Goal: Ask a question

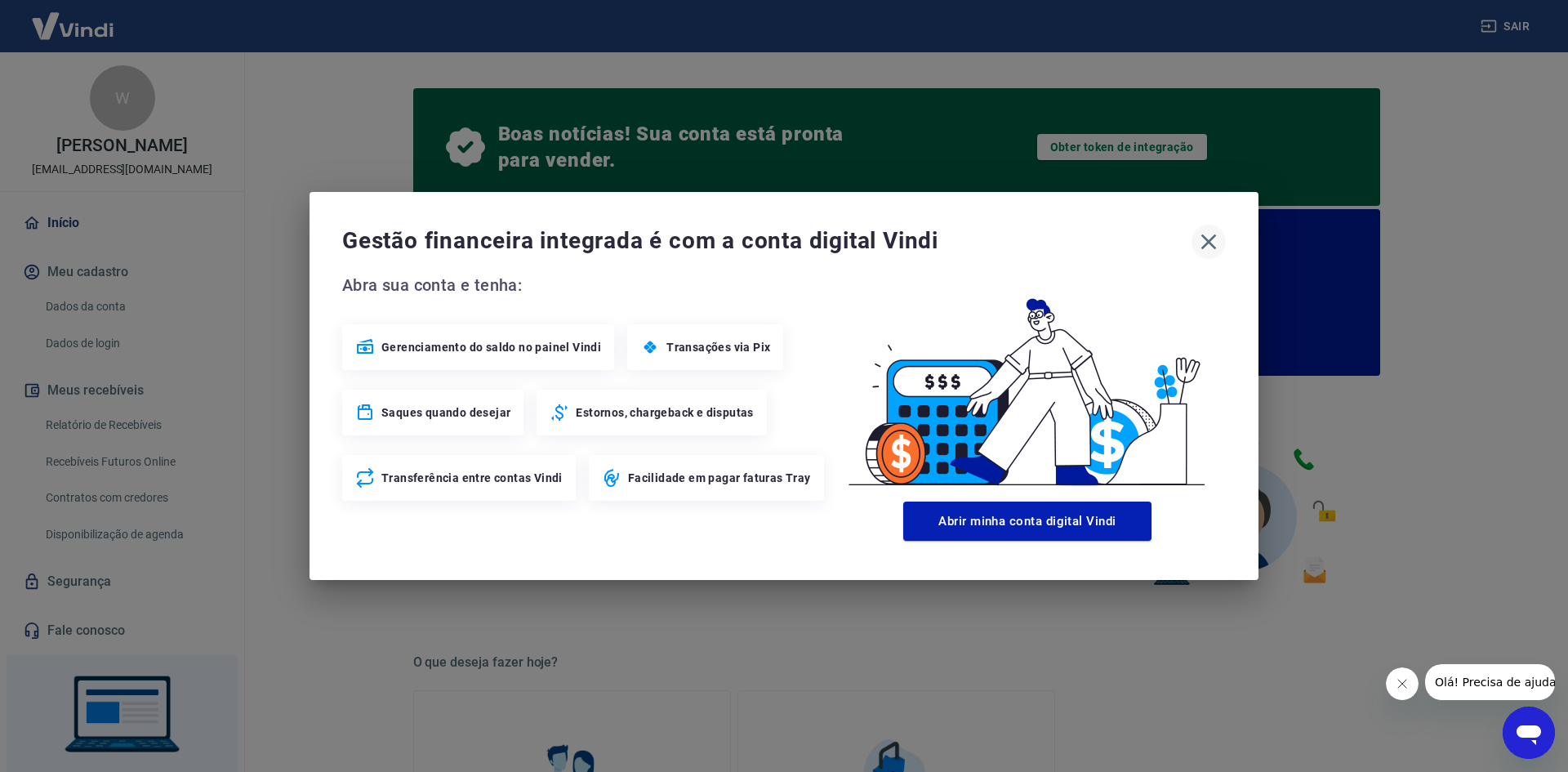
click at [1208, 244] on icon "button" at bounding box center [1209, 243] width 16 height 16
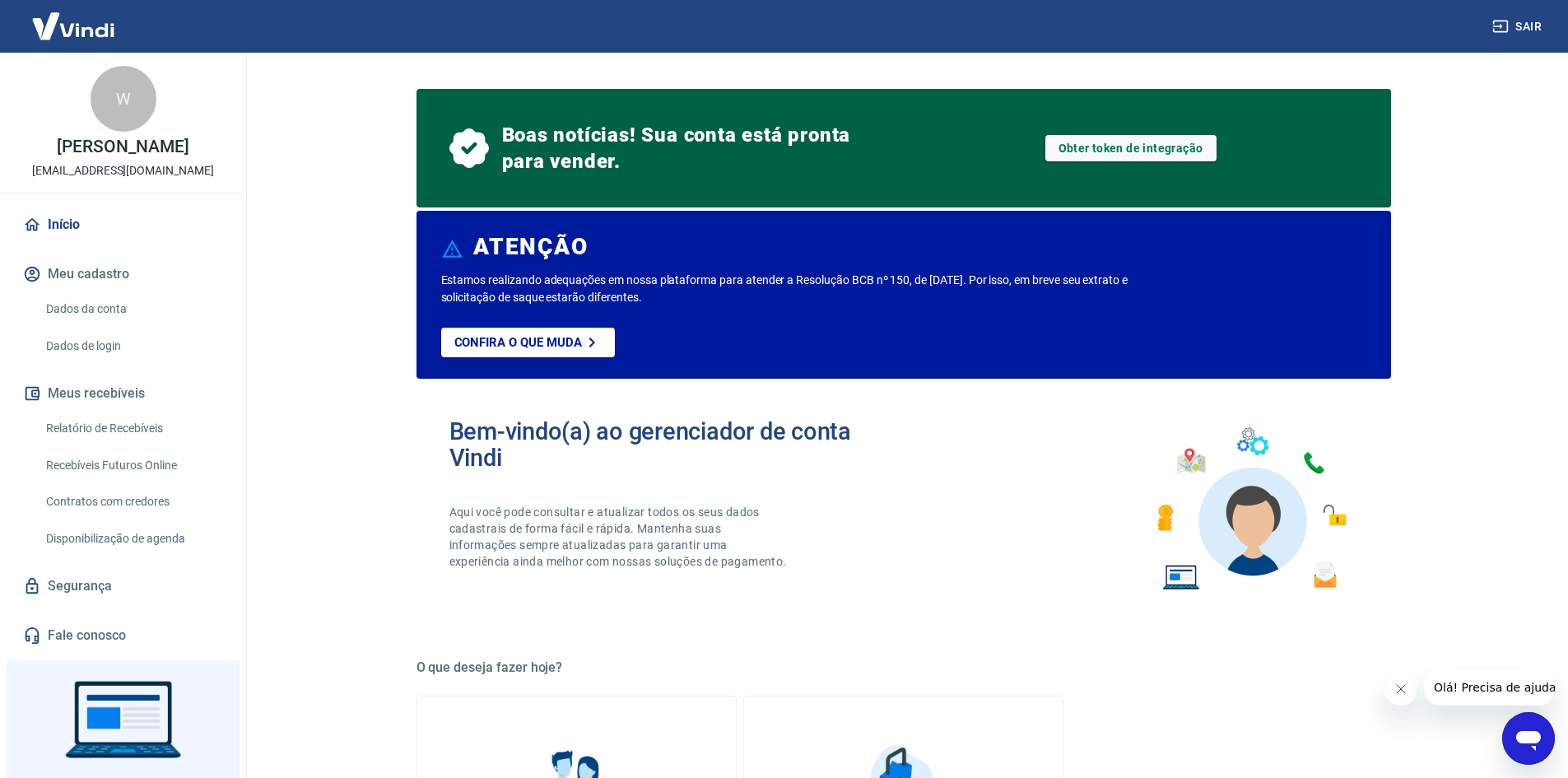
click at [1534, 740] on icon "Abrir janela de mensagens" at bounding box center [1528, 741] width 25 height 20
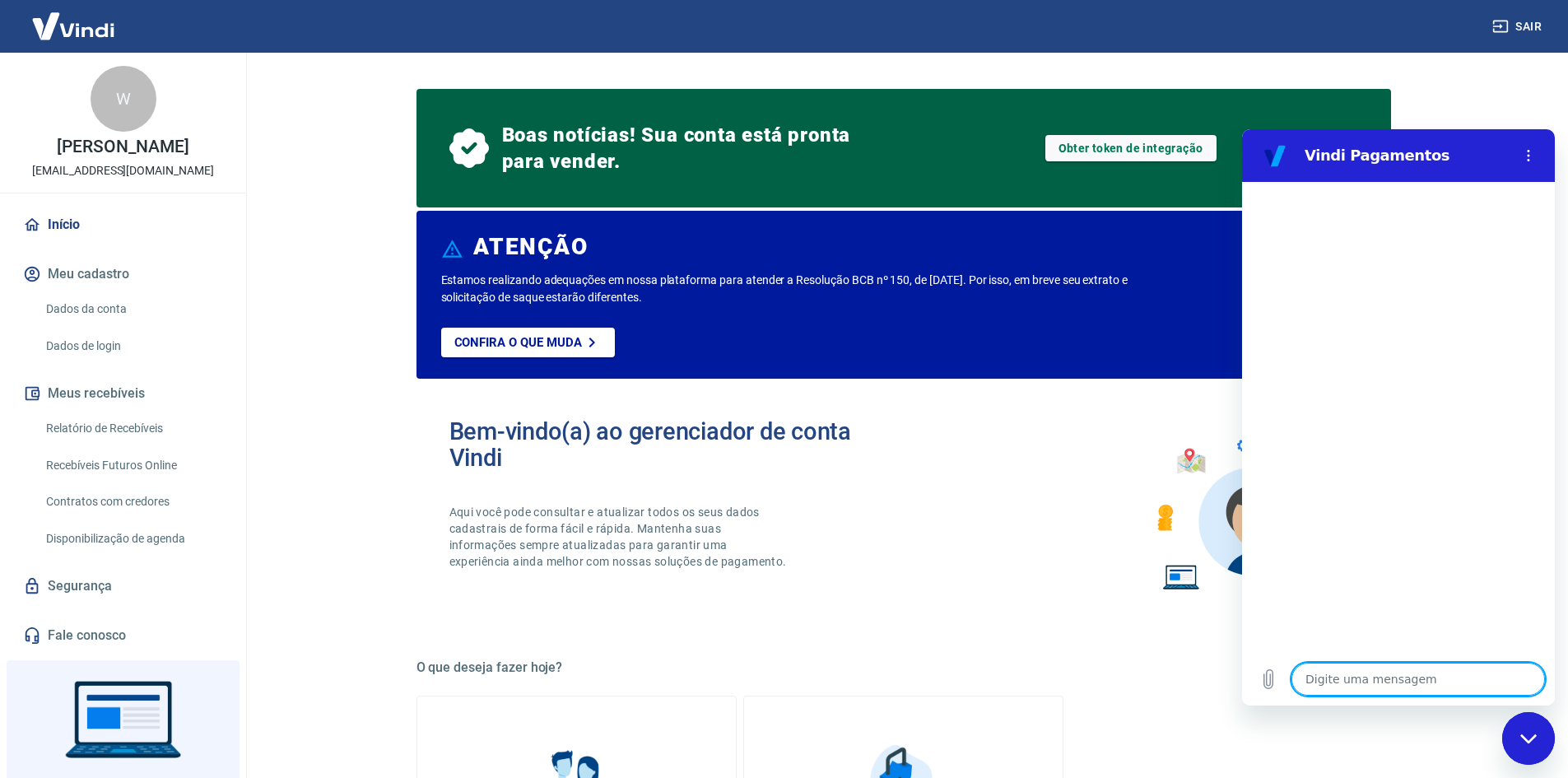
click at [1373, 679] on textarea at bounding box center [1418, 679] width 253 height 33
type textarea "B"
type textarea "x"
type textarea "BO"
type textarea "x"
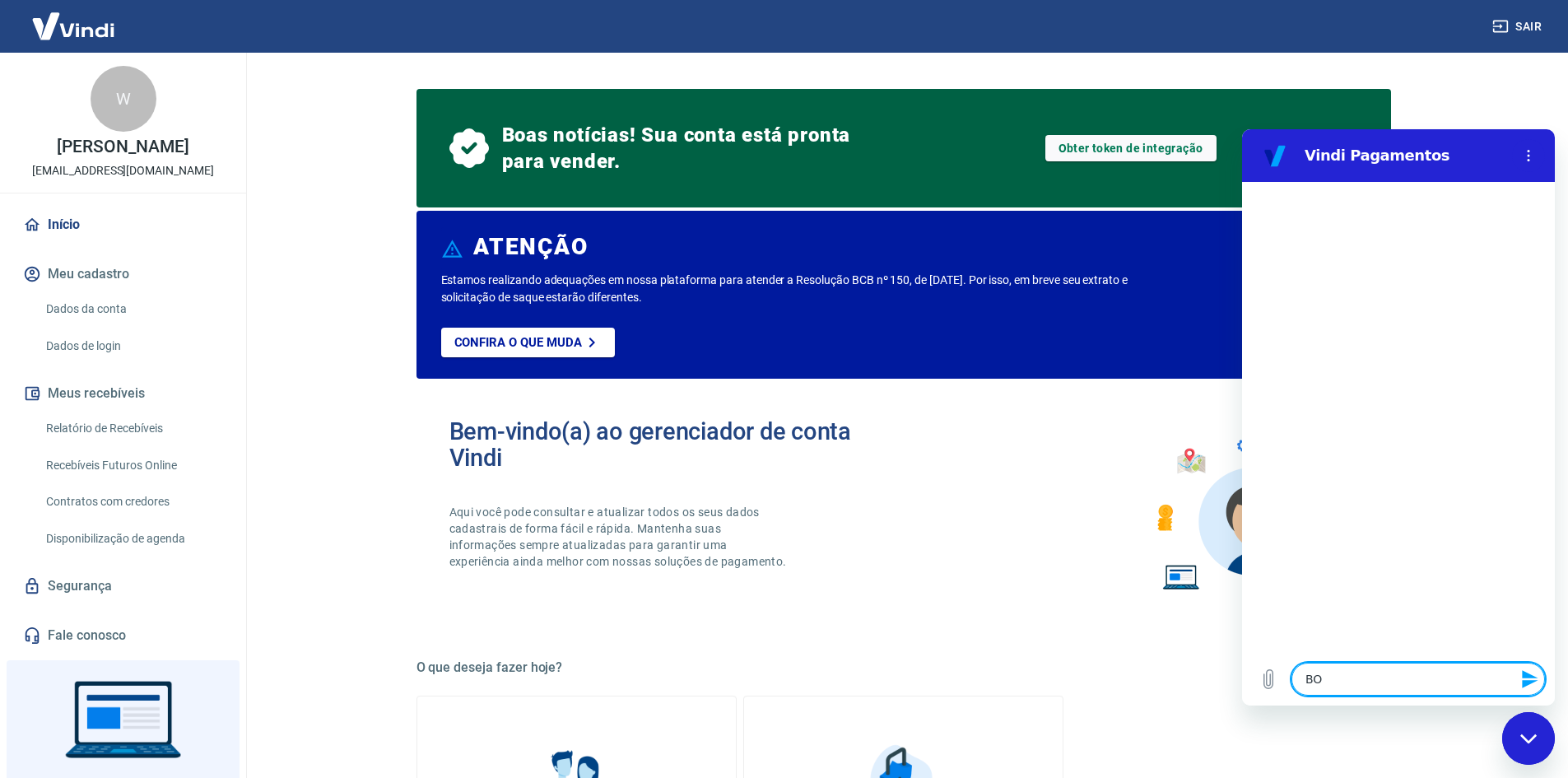
type textarea "BOA"
type textarea "x"
type textarea "BOA"
type textarea "x"
type textarea "BOA T"
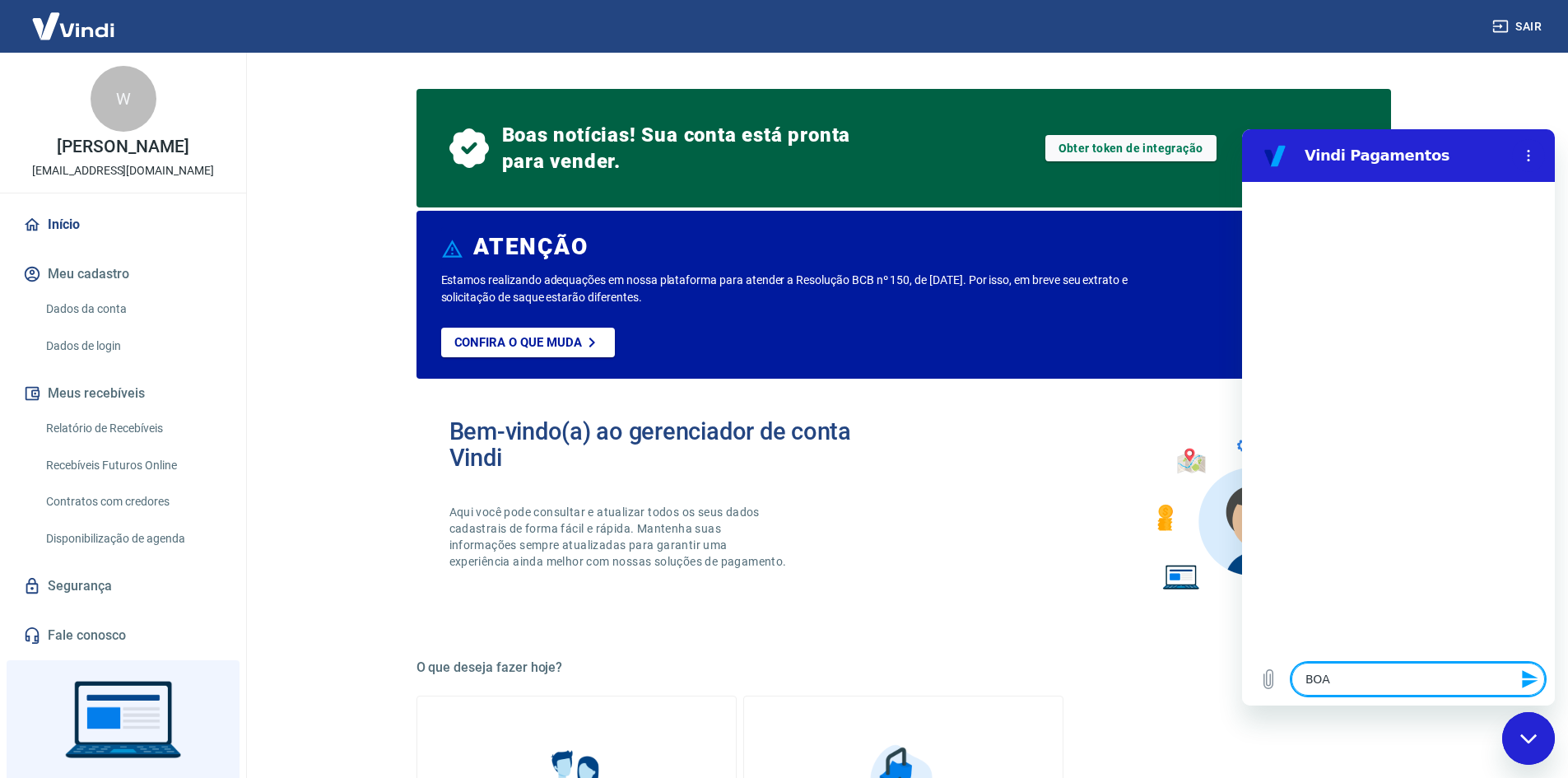
type textarea "x"
type textarea "BOA TA"
type textarea "x"
type textarea "BOA TAR"
type textarea "x"
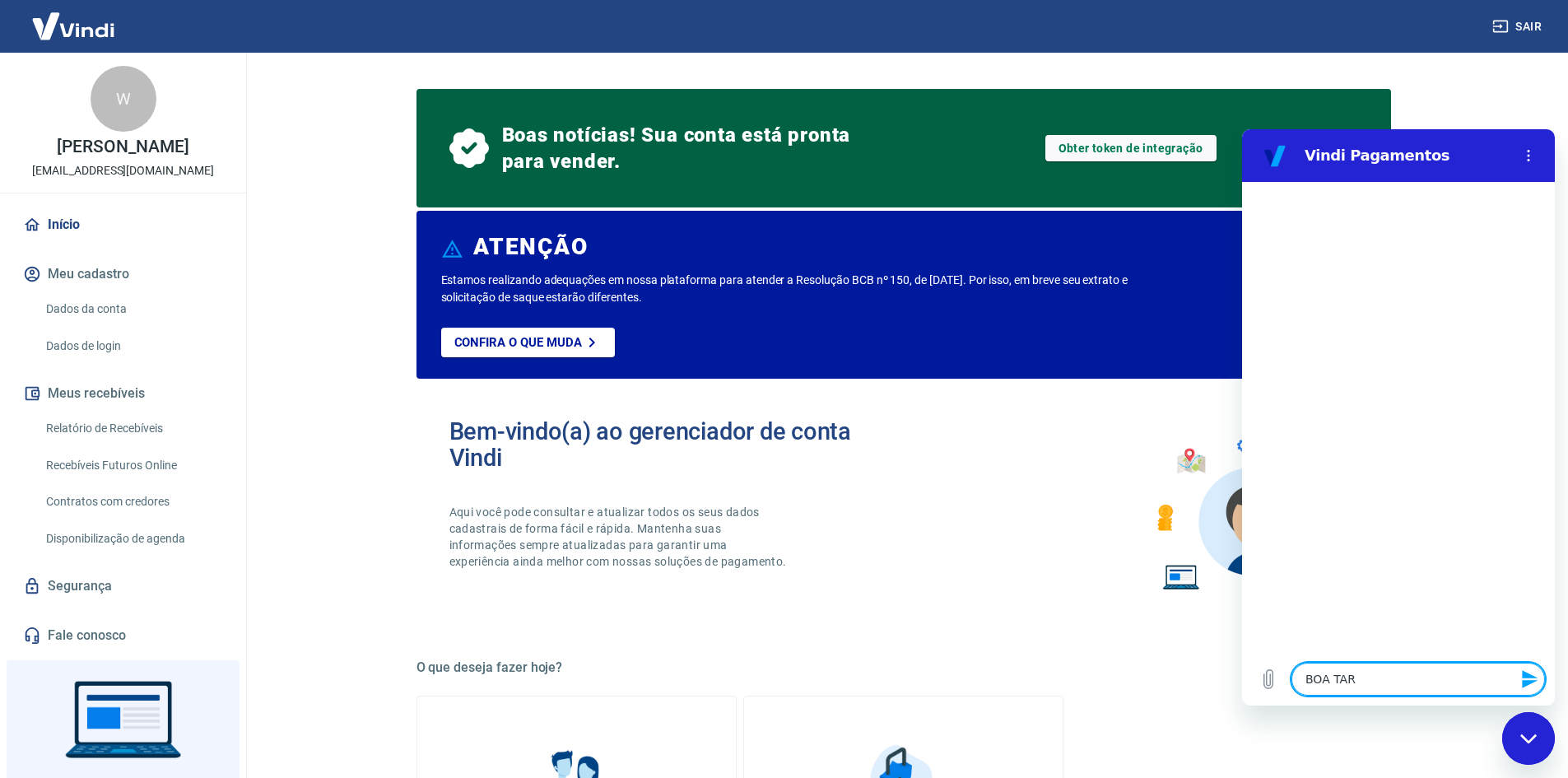
type textarea "BOA TARD"
type textarea "x"
type textarea "BOA TARDE"
type textarea "x"
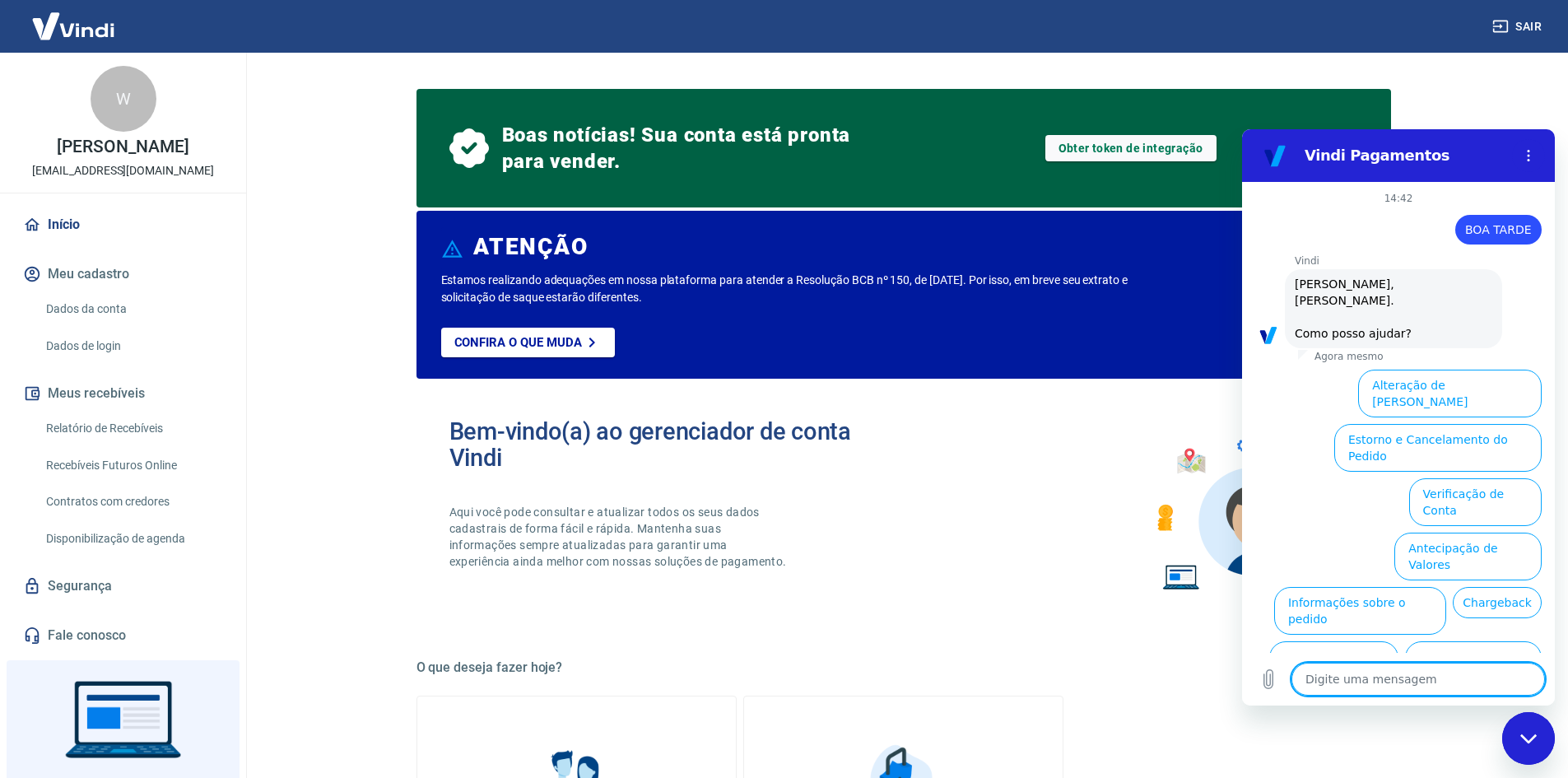
scroll to position [39, 0]
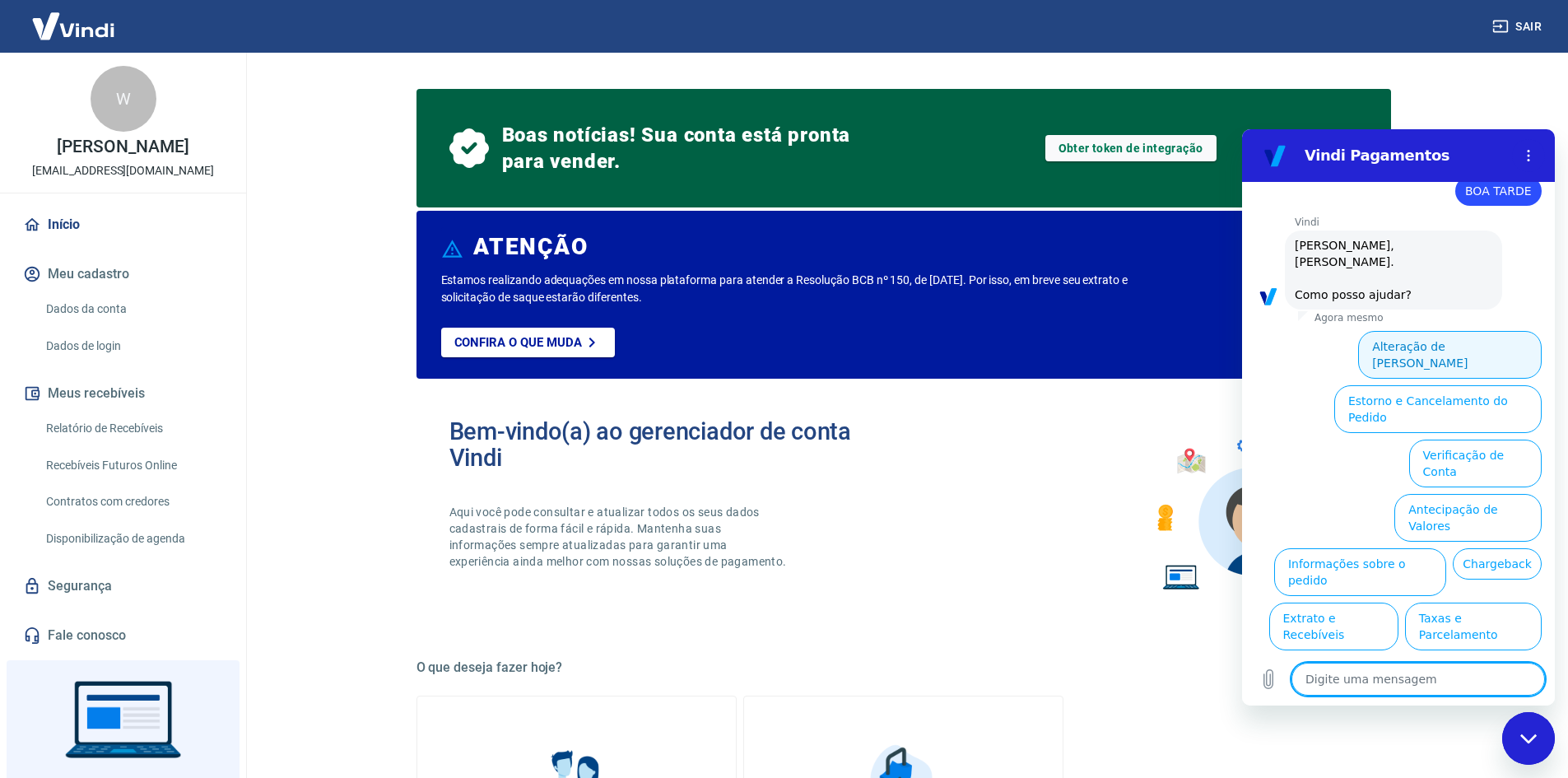
click at [1479, 331] on button "Alteração de [PERSON_NAME]" at bounding box center [1450, 355] width 184 height 48
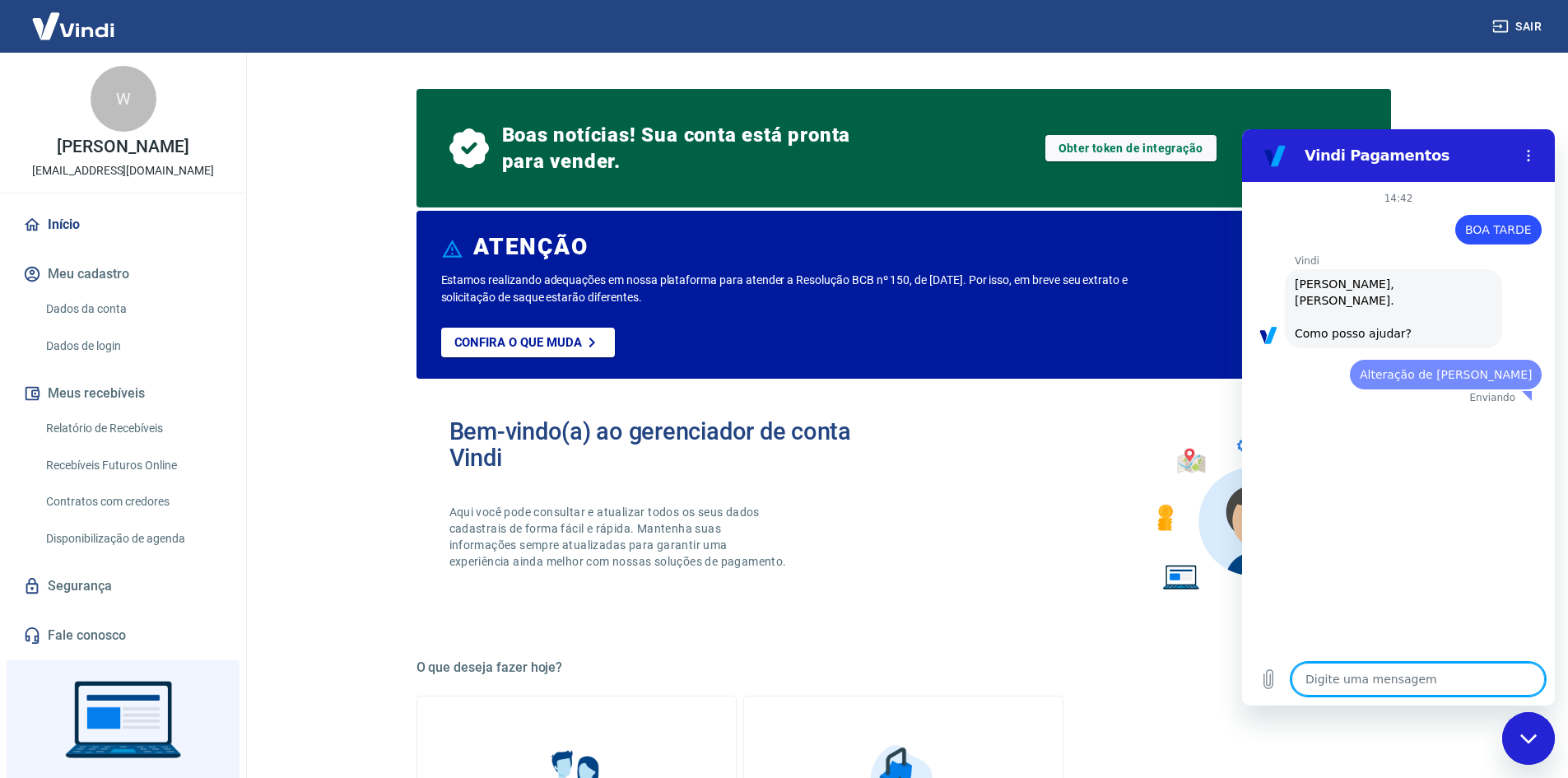
scroll to position [0, 0]
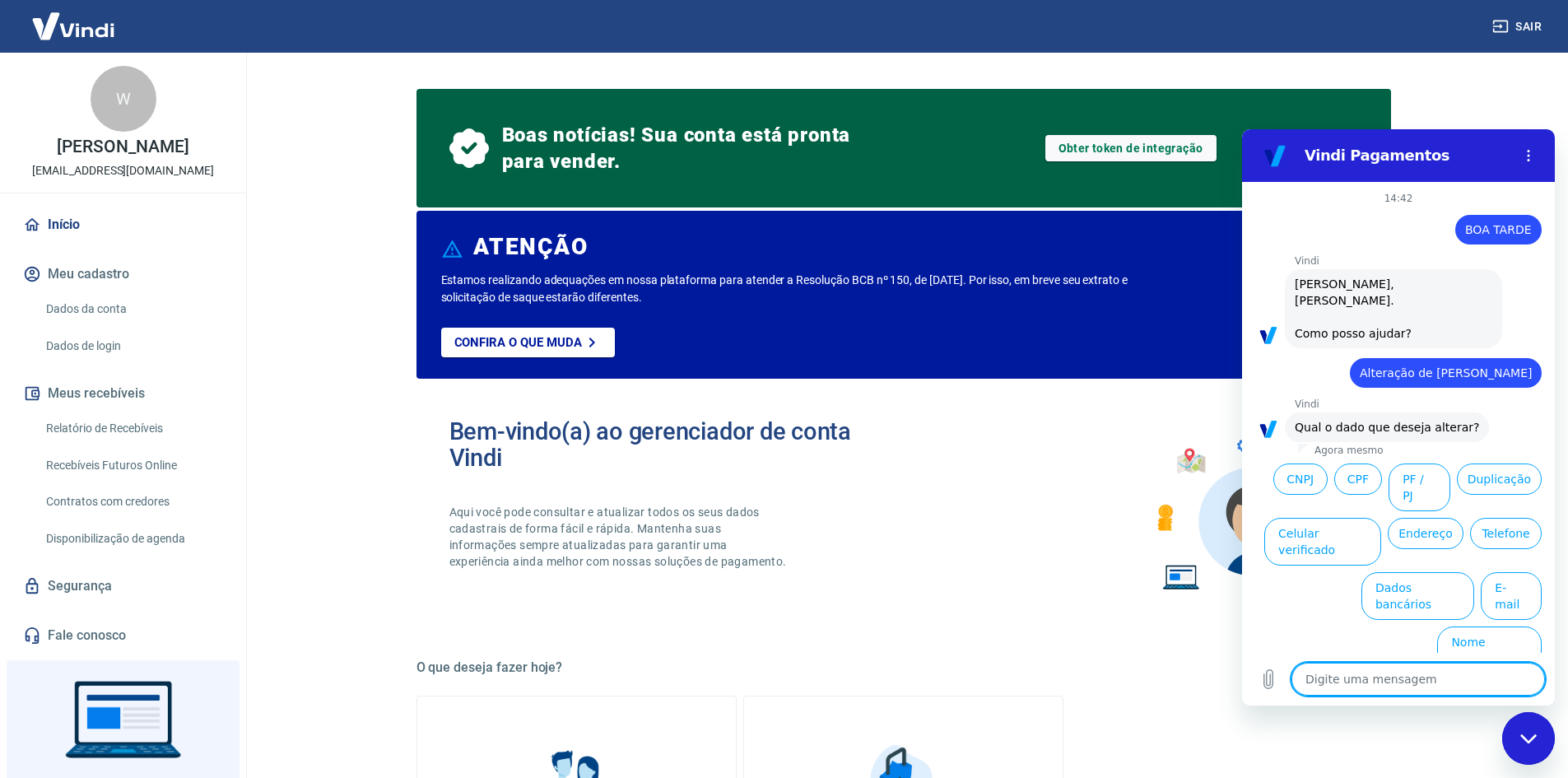
click at [1423, 572] on button "Dados bancários" at bounding box center [1417, 596] width 112 height 48
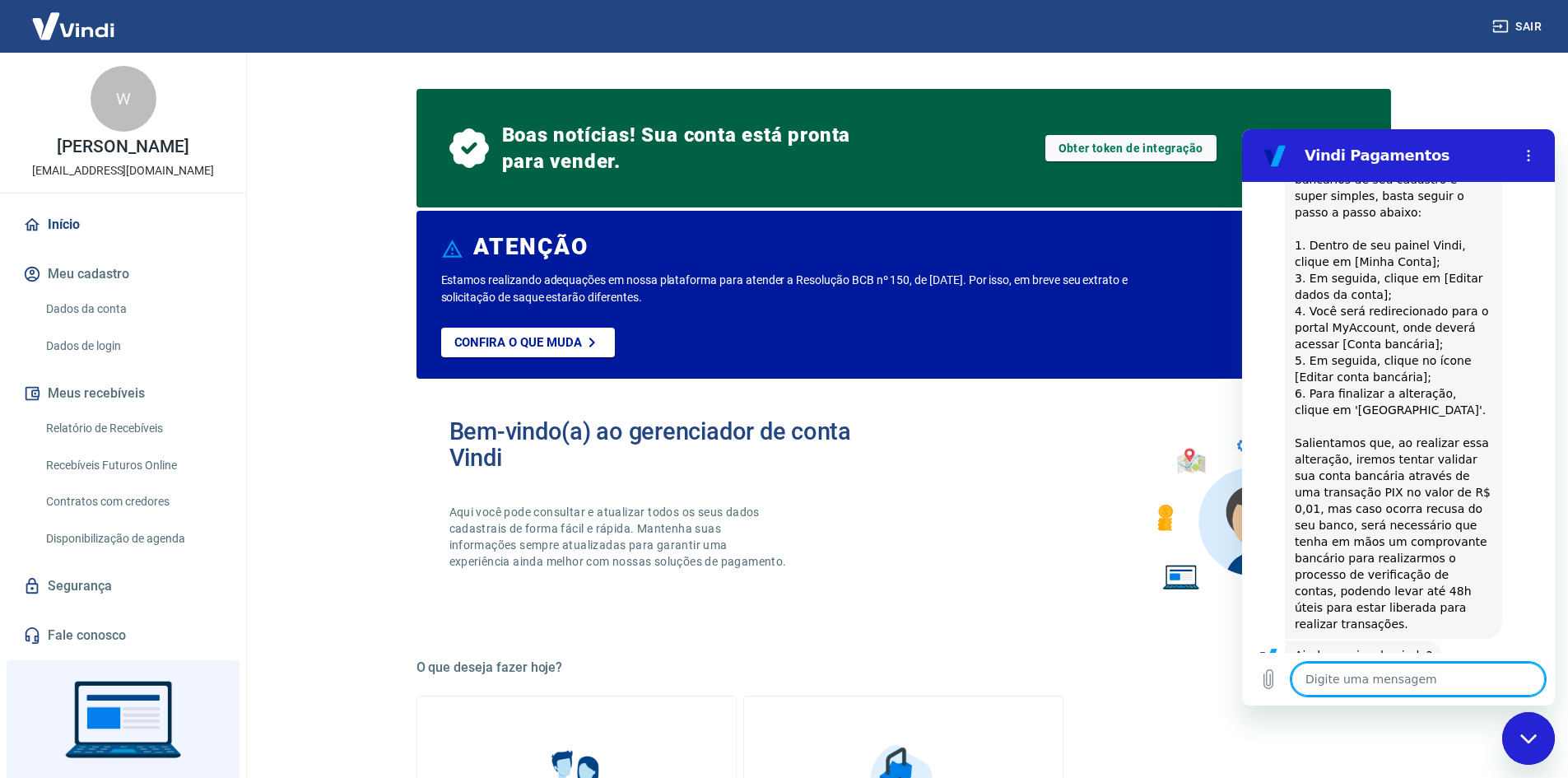
scroll to position [399, 0]
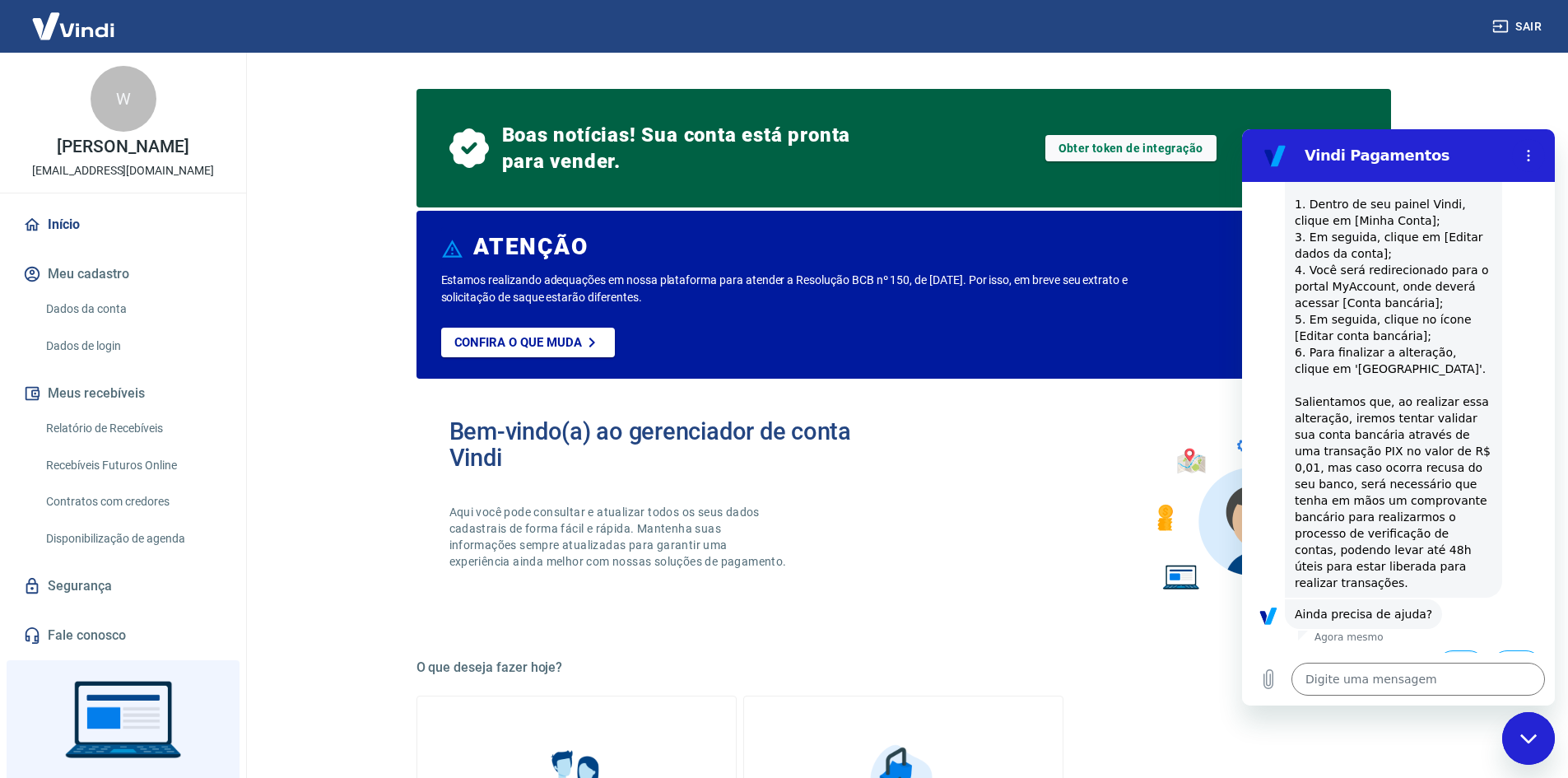
click at [1451, 650] on button "Sim" at bounding box center [1461, 665] width 48 height 31
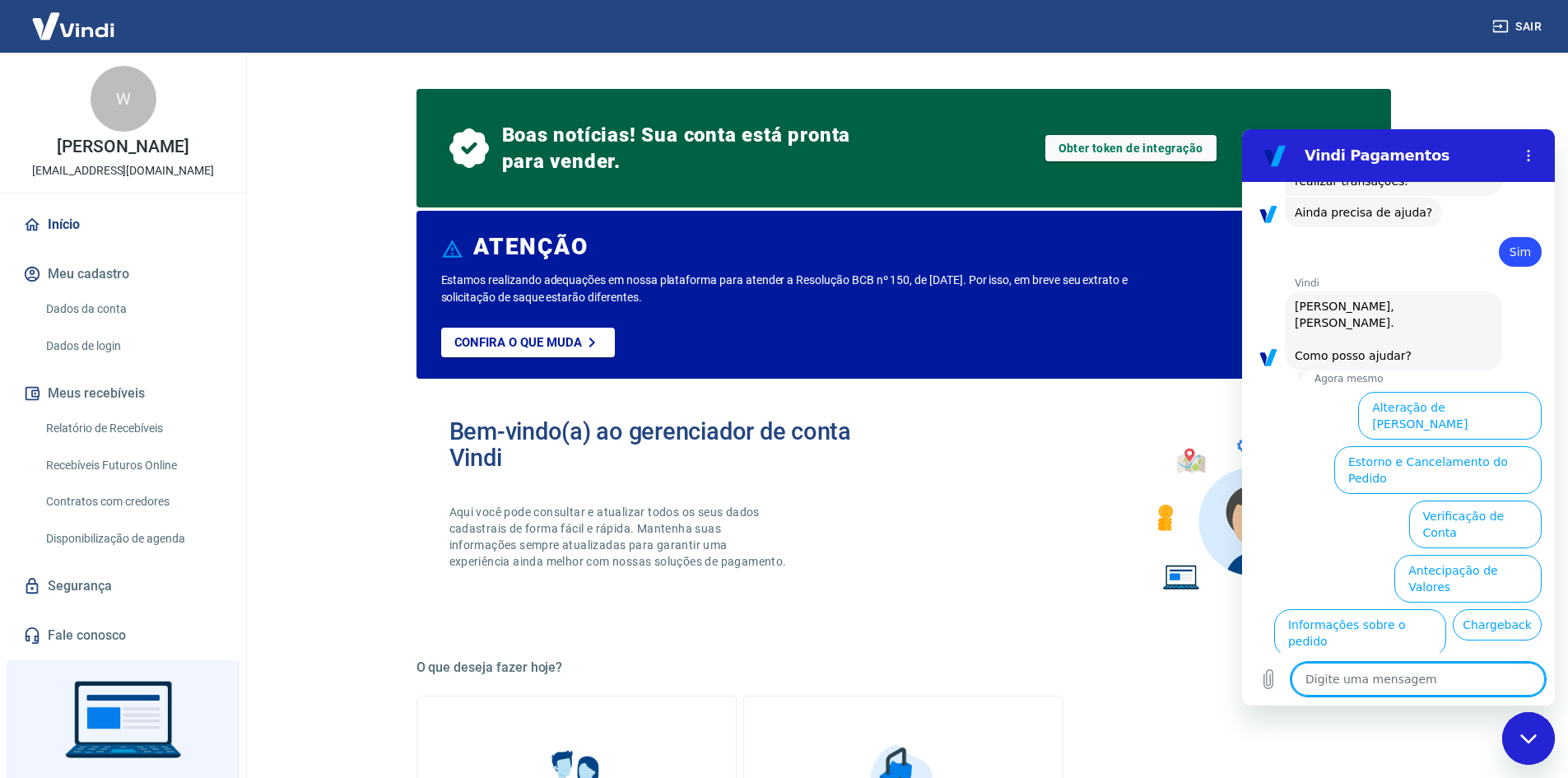
scroll to position [829, 0]
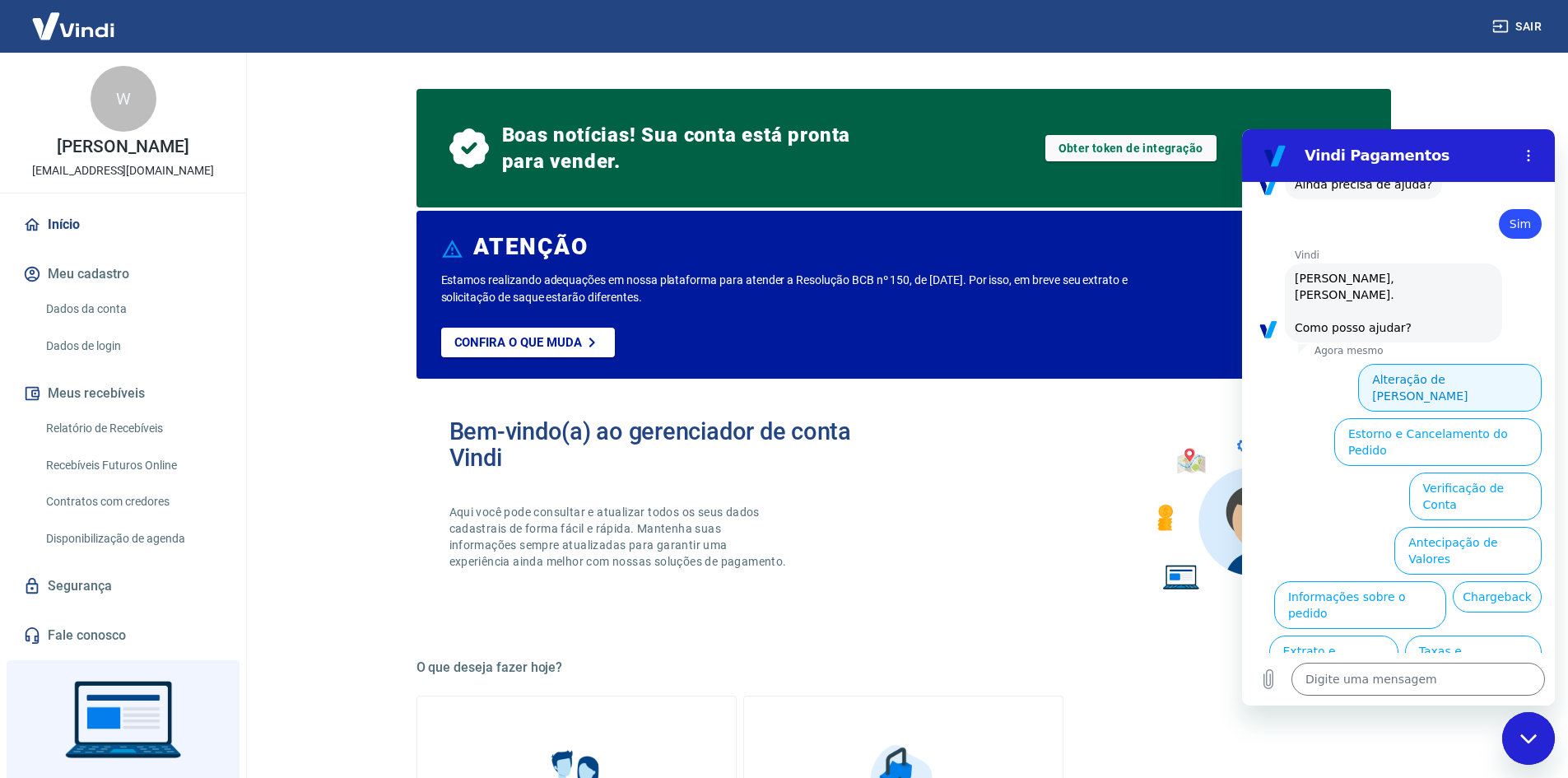
click at [1436, 364] on button "Alteração de [PERSON_NAME]" at bounding box center [1450, 388] width 184 height 48
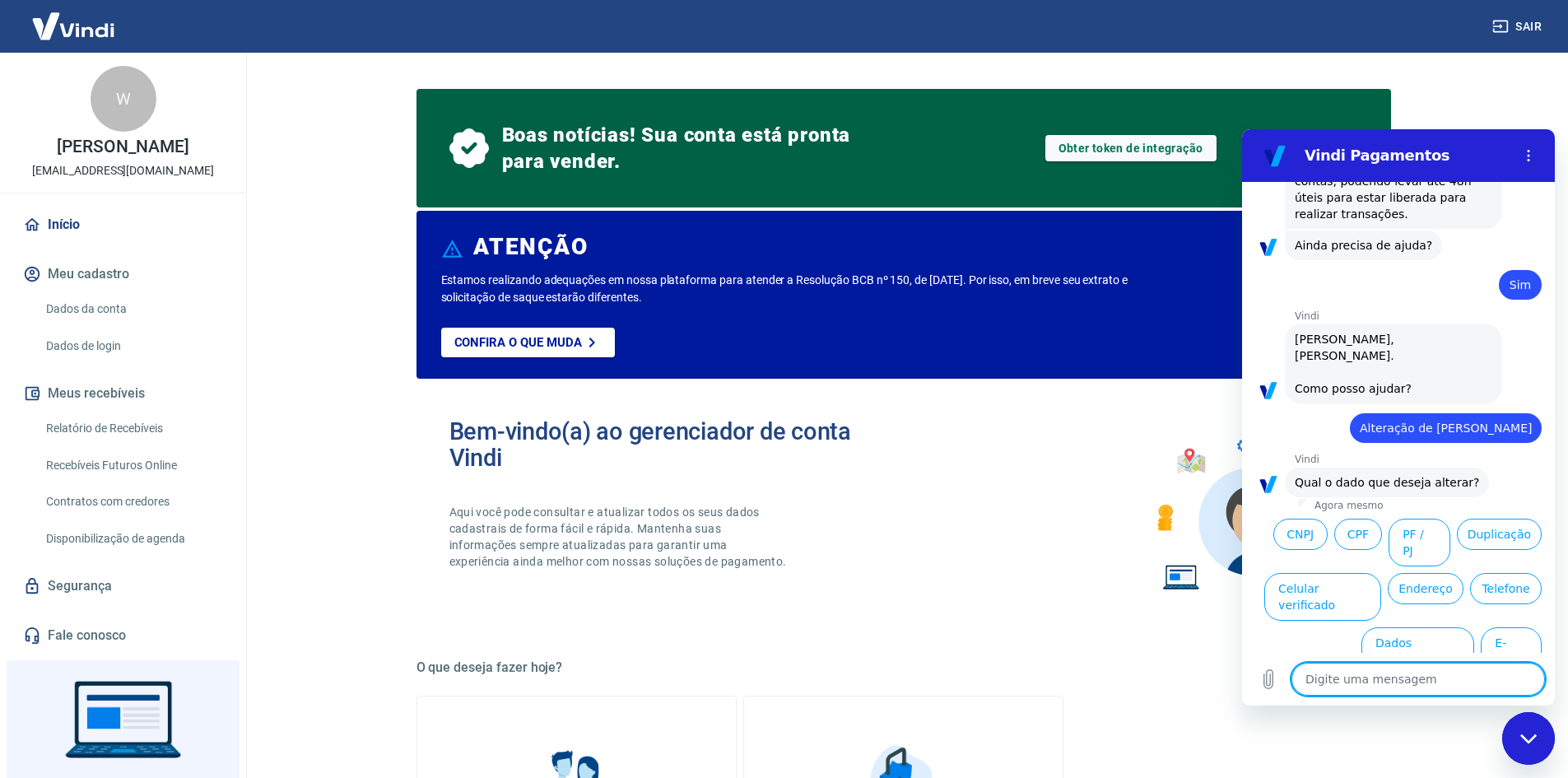
scroll to position [771, 0]
click at [1382, 516] on button "CPF" at bounding box center [1358, 531] width 48 height 31
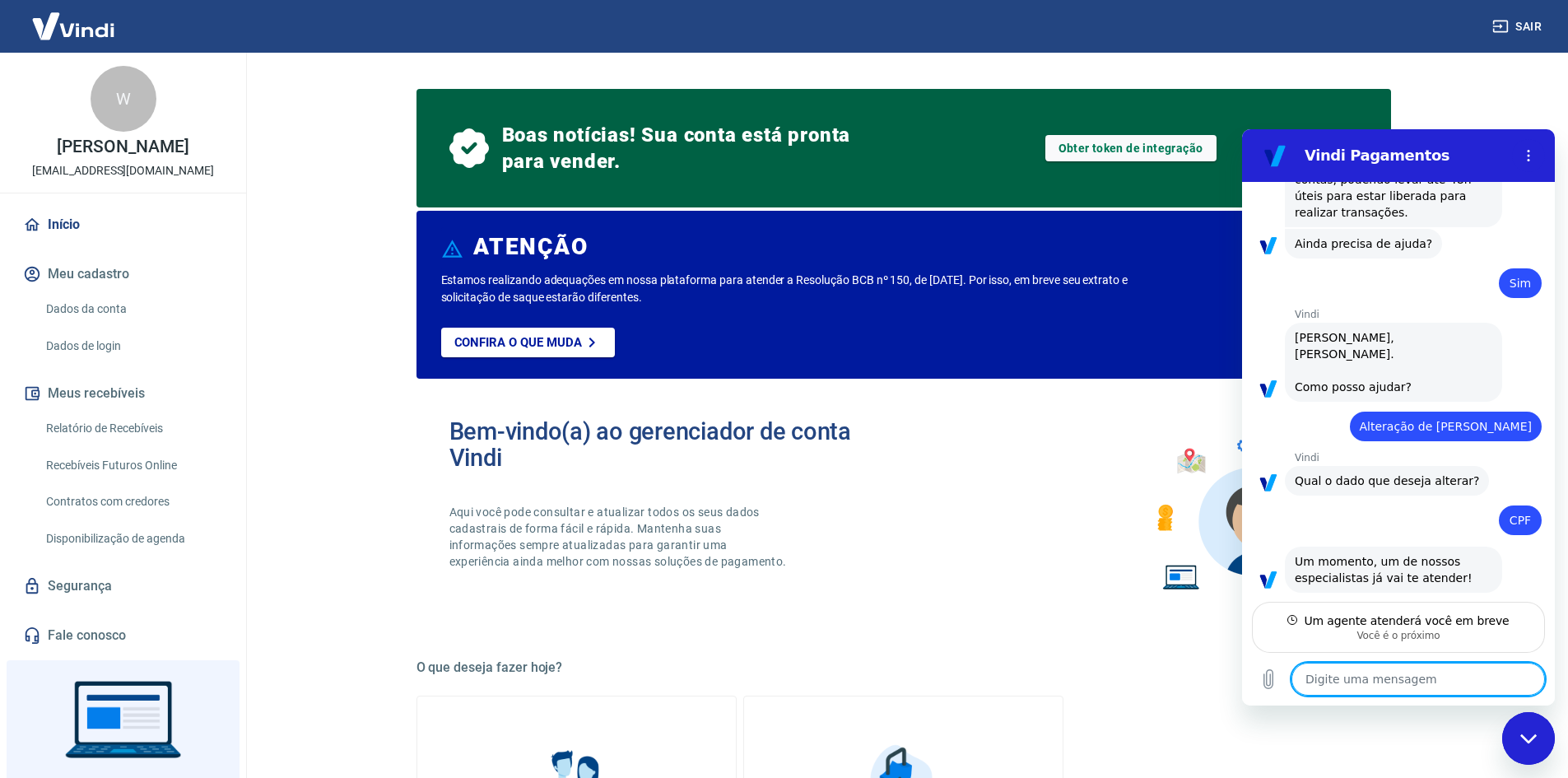
scroll to position [768, 0]
type textarea "x"
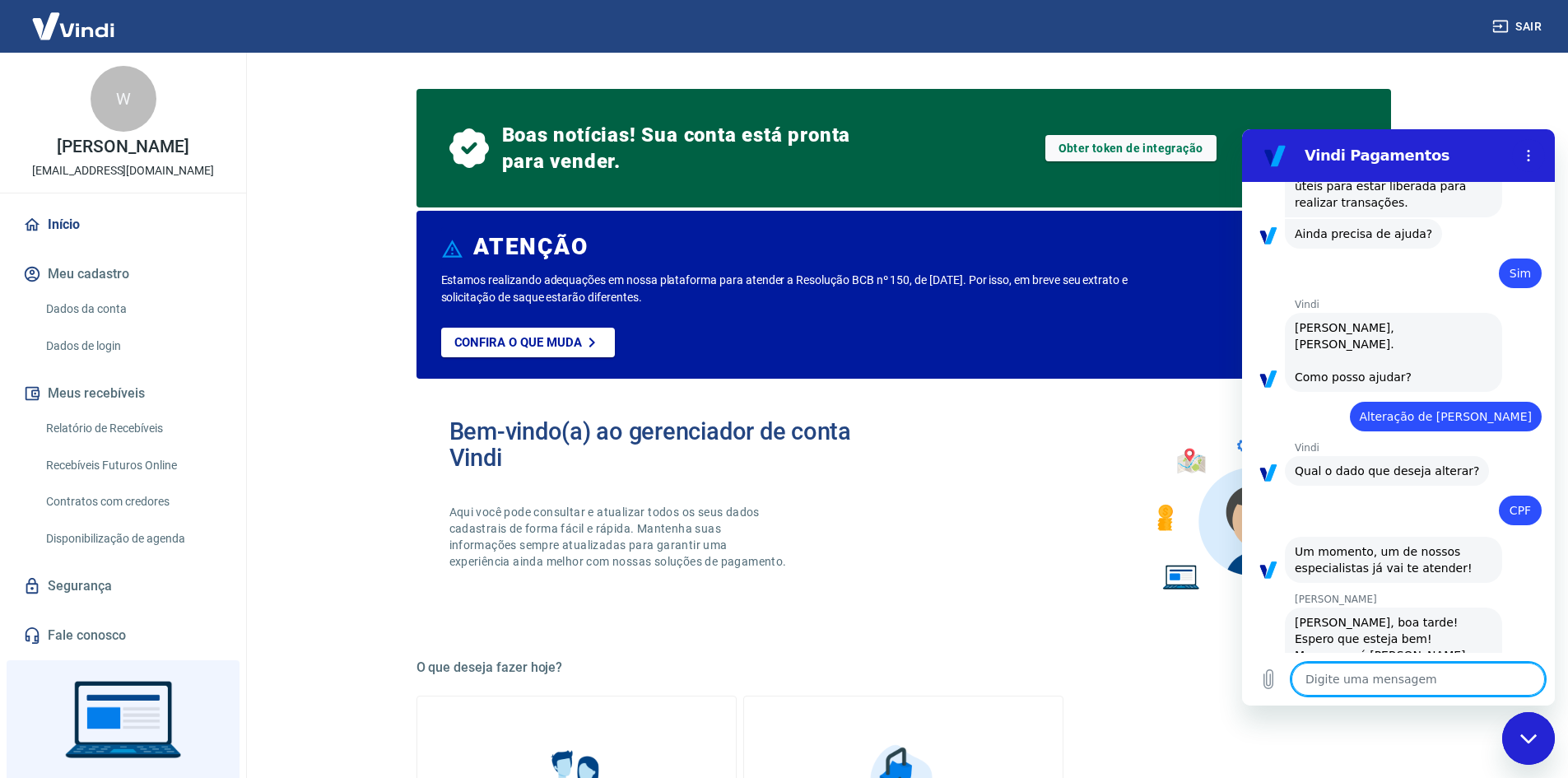
scroll to position [783, 0]
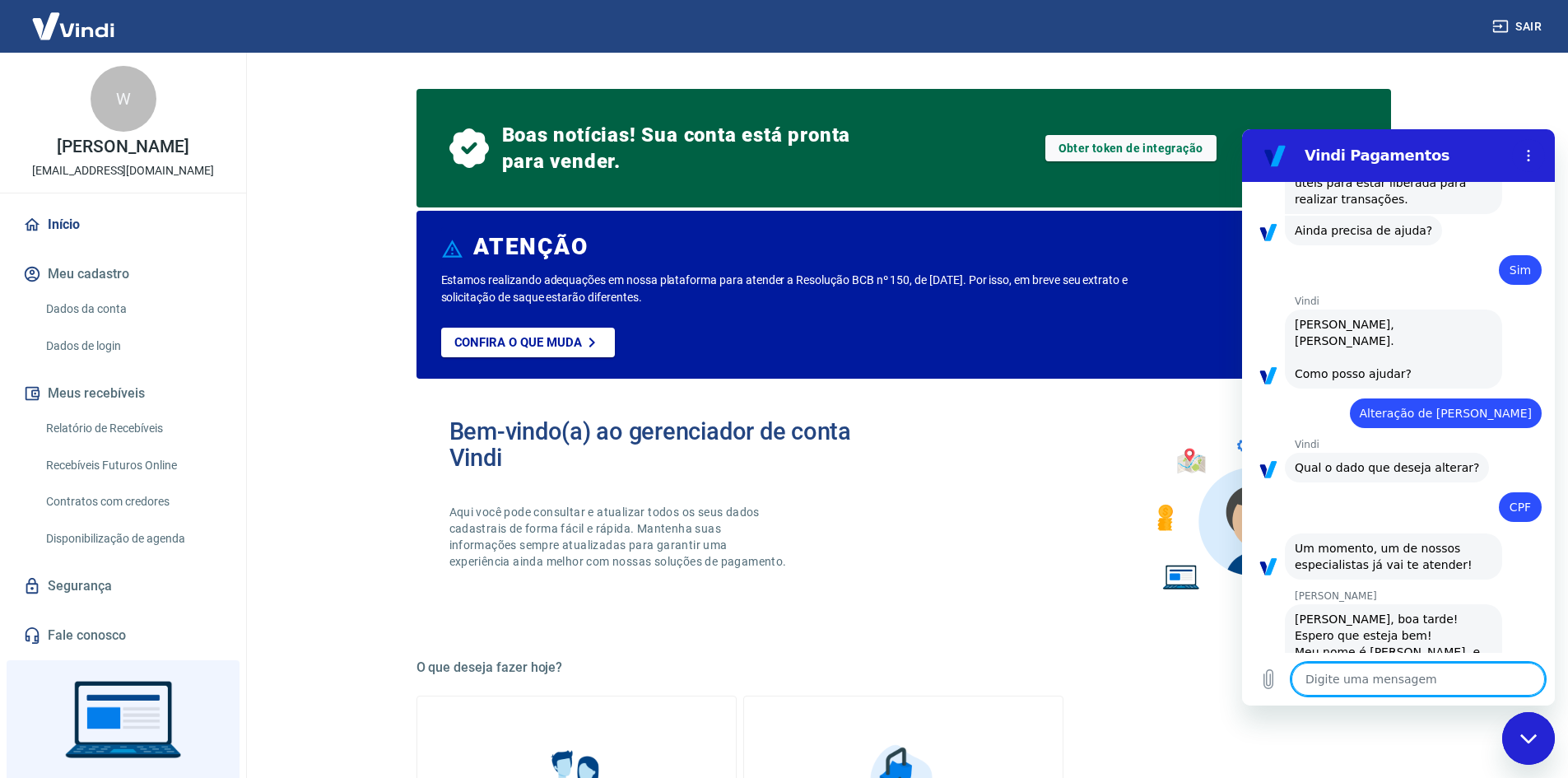
type textarea "B"
type textarea "x"
type textarea "Bo"
type textarea "x"
type textarea "Boa"
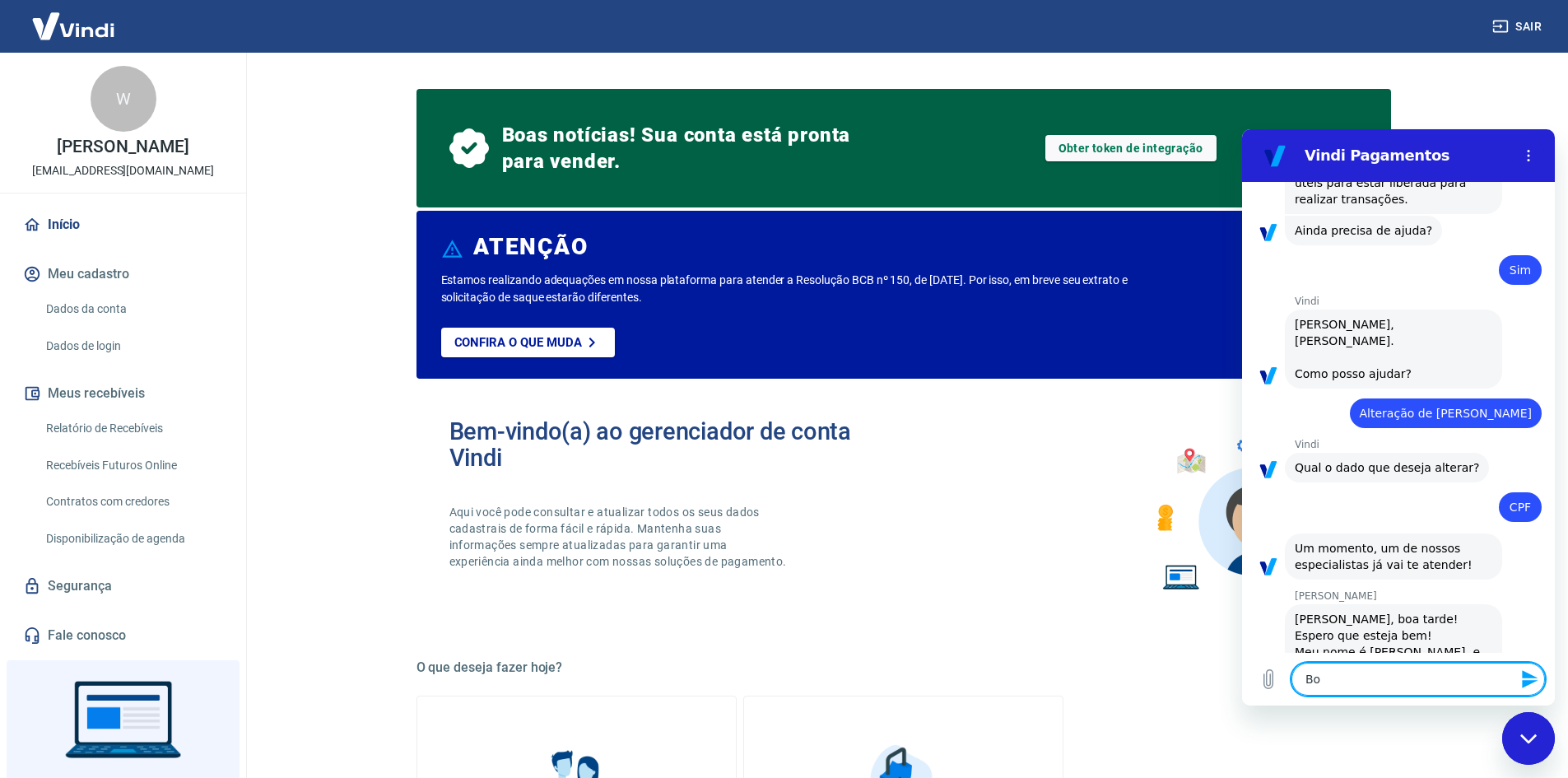
type textarea "x"
type textarea "Boa"
type textarea "x"
type textarea "Boa t"
type textarea "x"
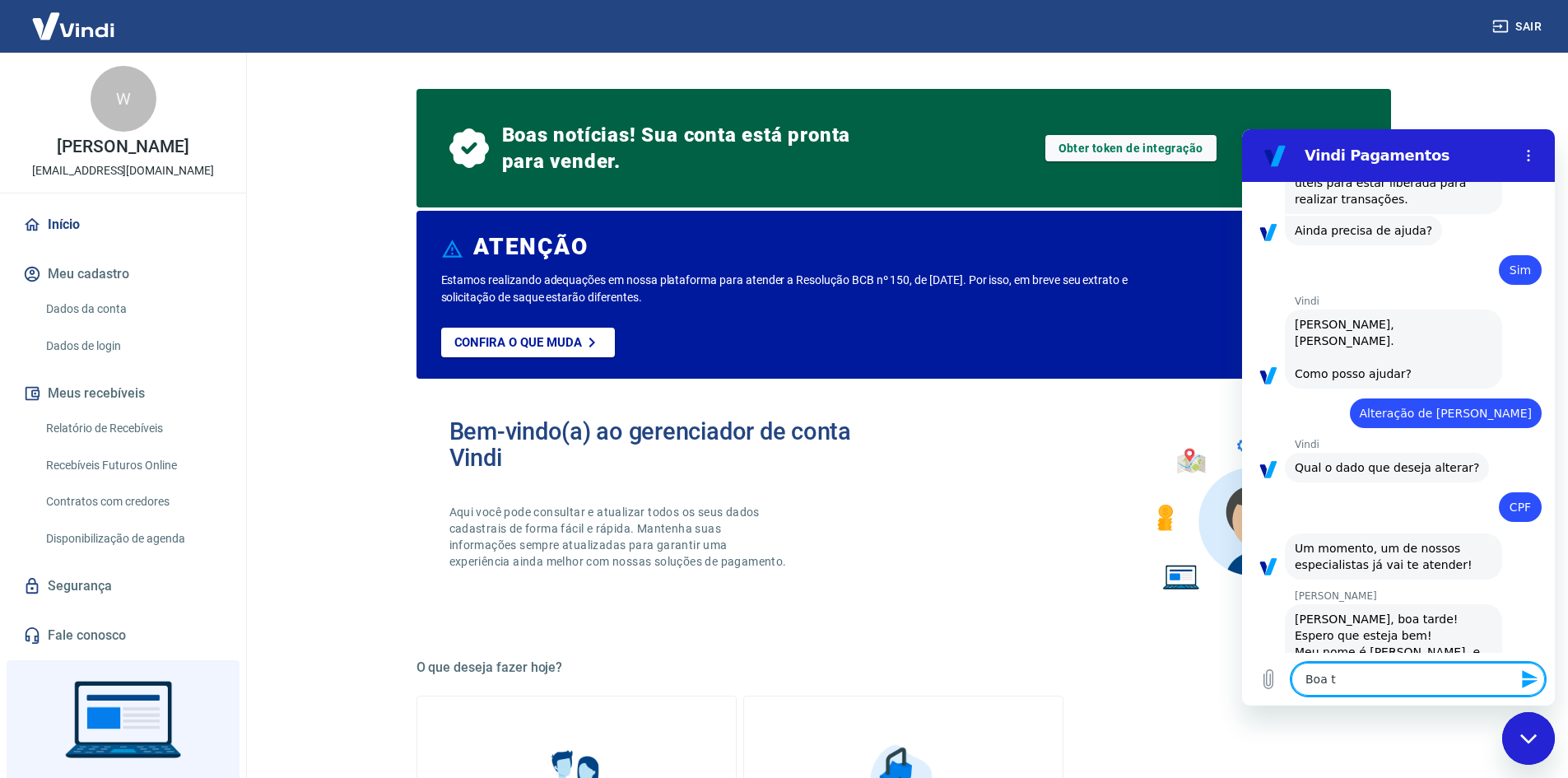
type textarea "Boa ta"
type textarea "x"
type textarea "Boa tar"
type textarea "x"
type textarea "Boa tard"
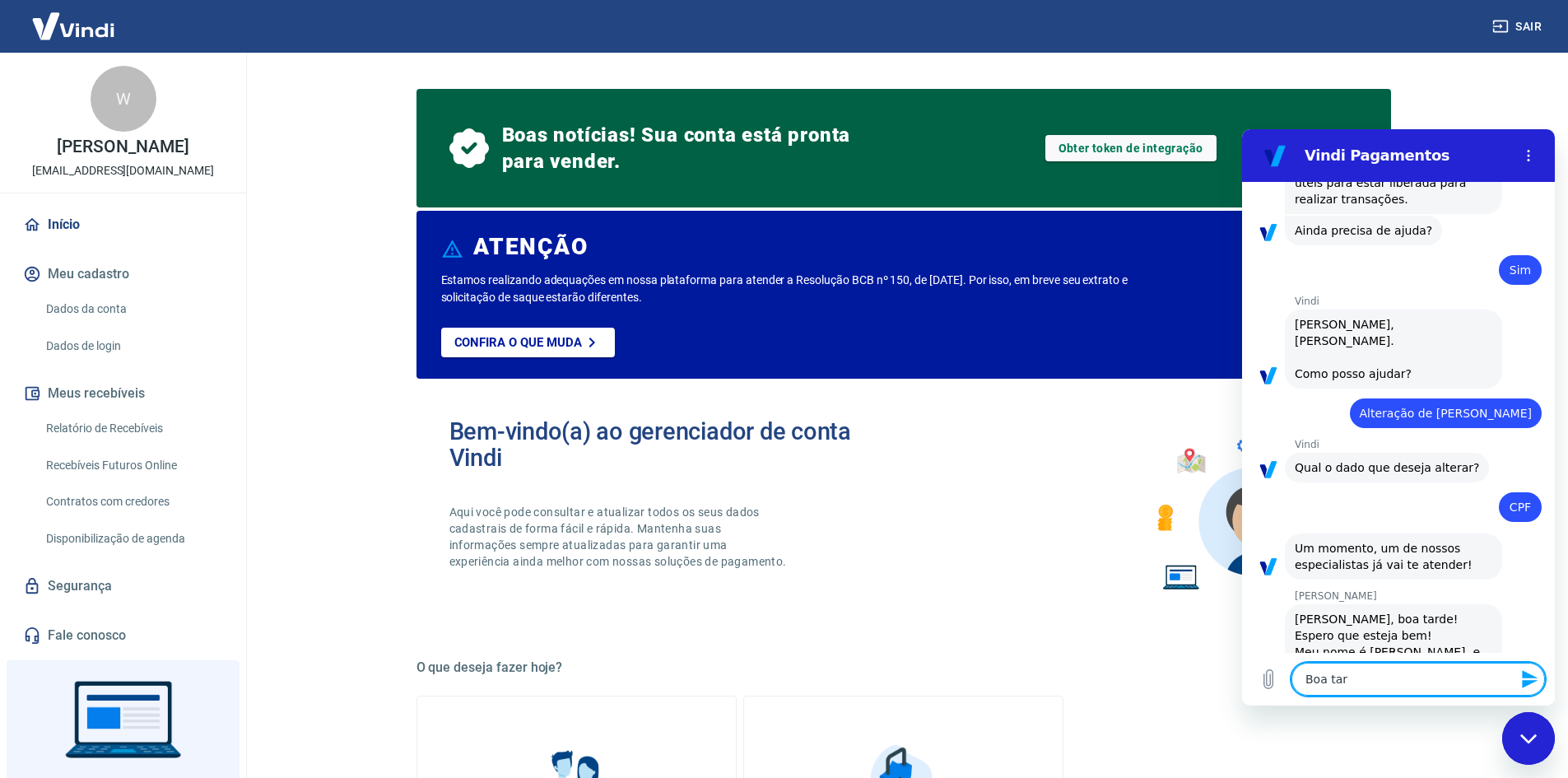
type textarea "x"
type textarea "Boa tarde"
type textarea "x"
type textarea "Boa tarde"
type textarea "x"
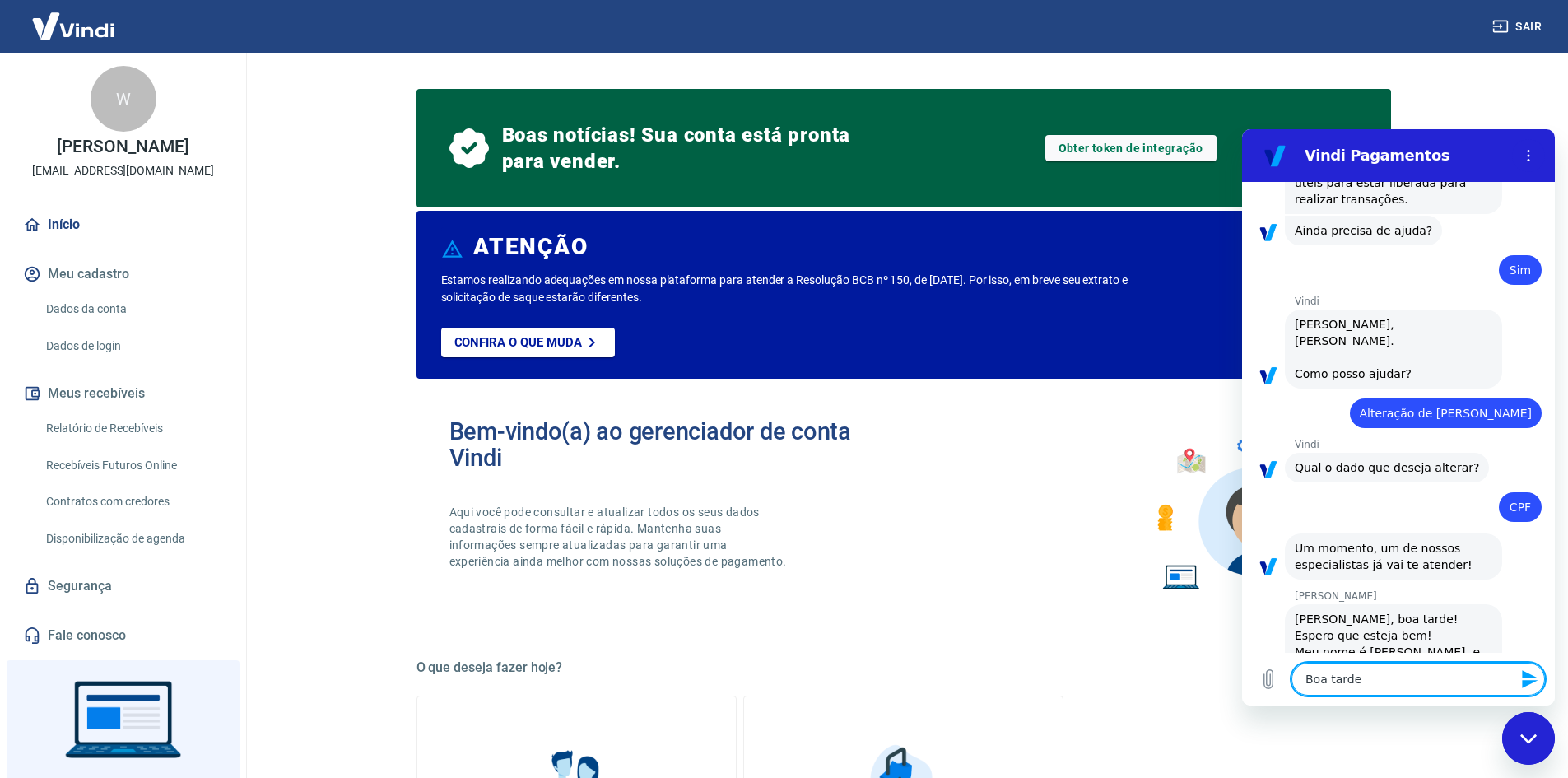
type textarea "Boa tarde N"
type textarea "x"
type textarea "Boa tarde Na"
type textarea "x"
type textarea "Boa tarde Nan"
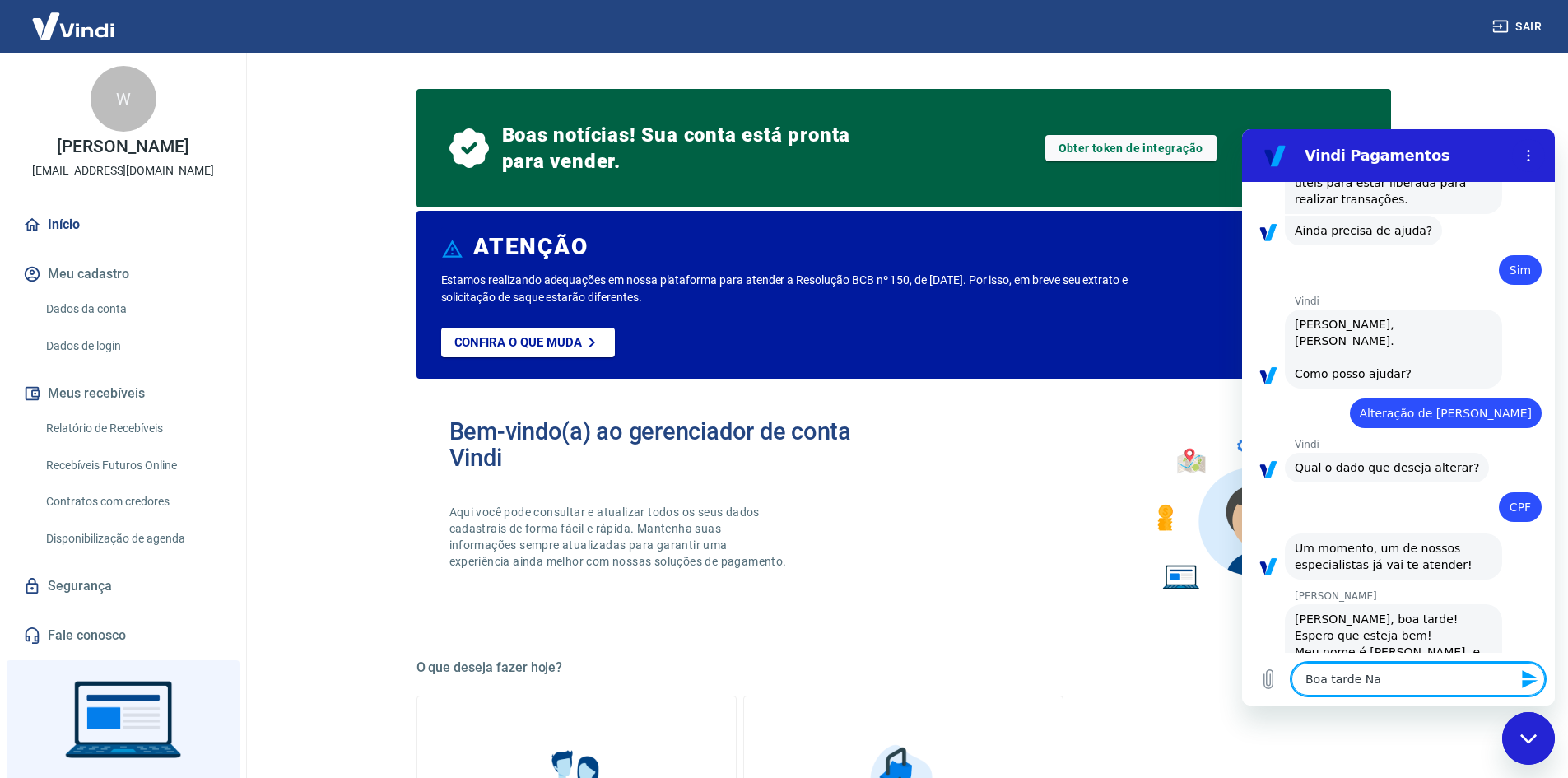
type textarea "x"
type textarea "Boa tarde Nani"
type textarea "x"
type textarea "Boa tarde Nani."
type textarea "x"
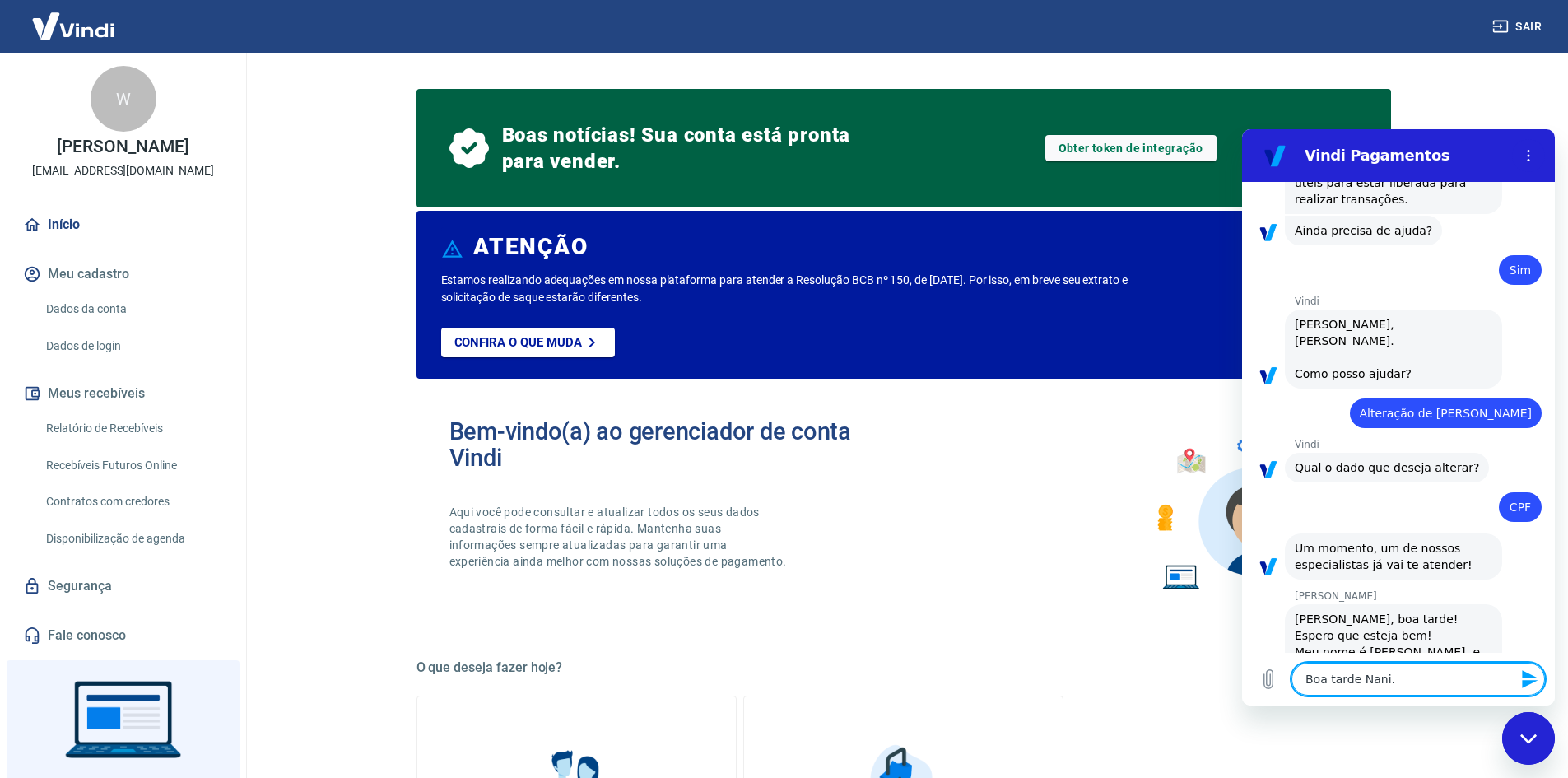
type textarea "Boa tarde Nani.."
type textarea "x"
type textarea "Boa tarde Nani..."
type textarea "x"
type textarea "Boa tarde Nani..."
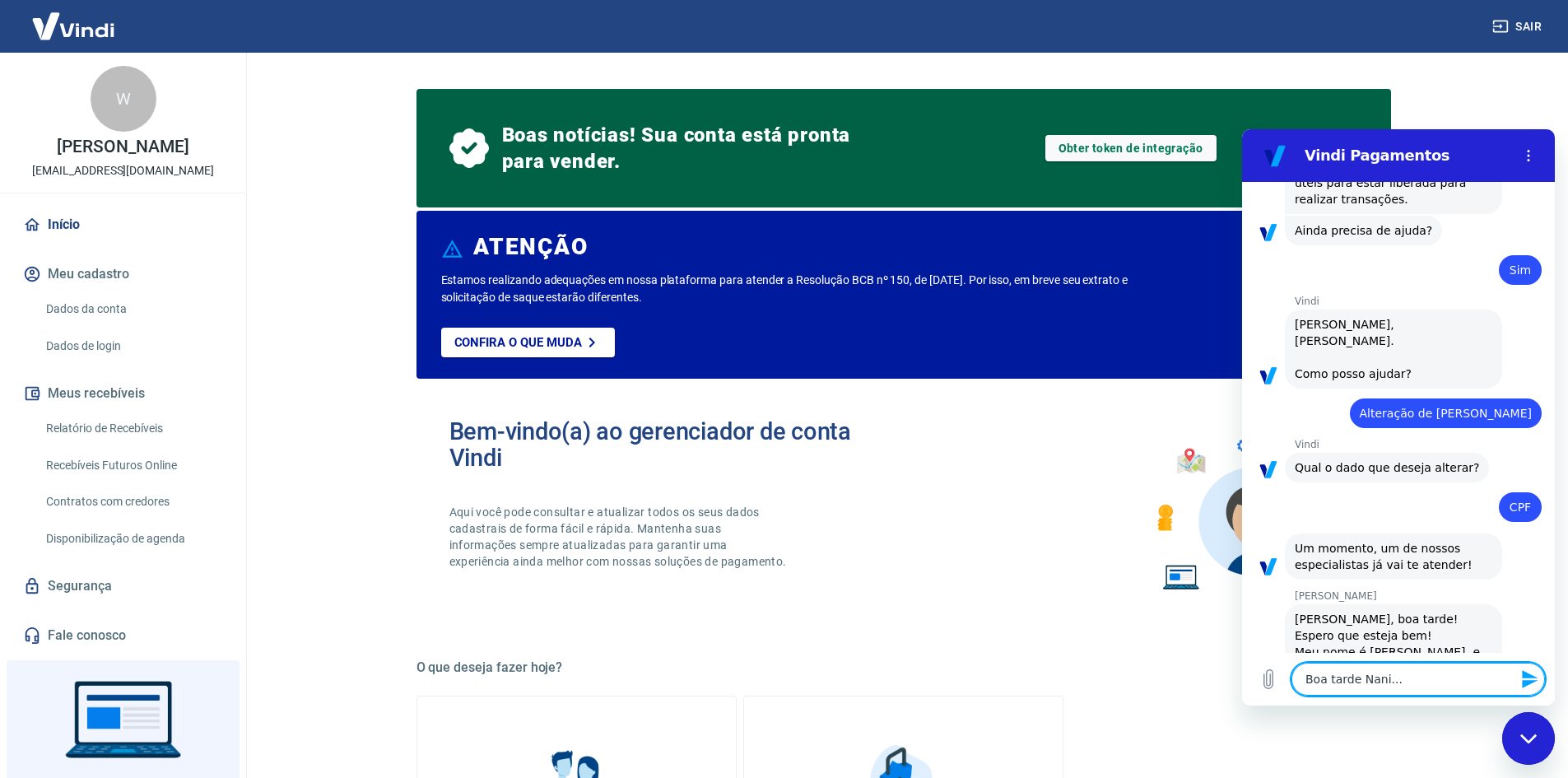
type textarea "x"
type textarea "Boa tarde Nani... g"
type textarea "x"
type textarea "Boa tarde Nani... go"
type textarea "x"
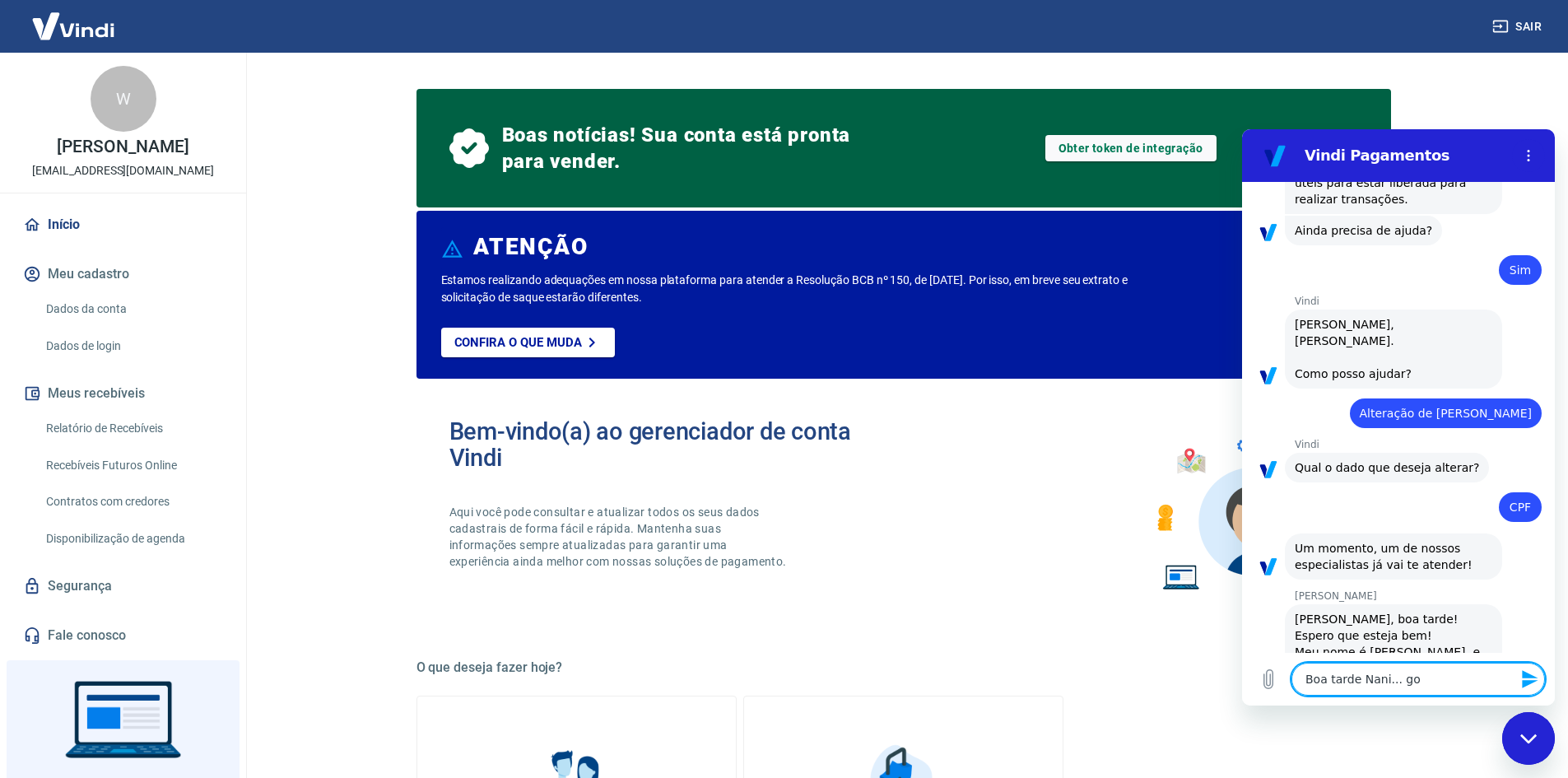
type textarea "Boa tarde Nani... gos"
type textarea "x"
type textarea "Boa tarde Nani... gost"
type textarea "x"
type textarea "Boa tarde Nani... gosta"
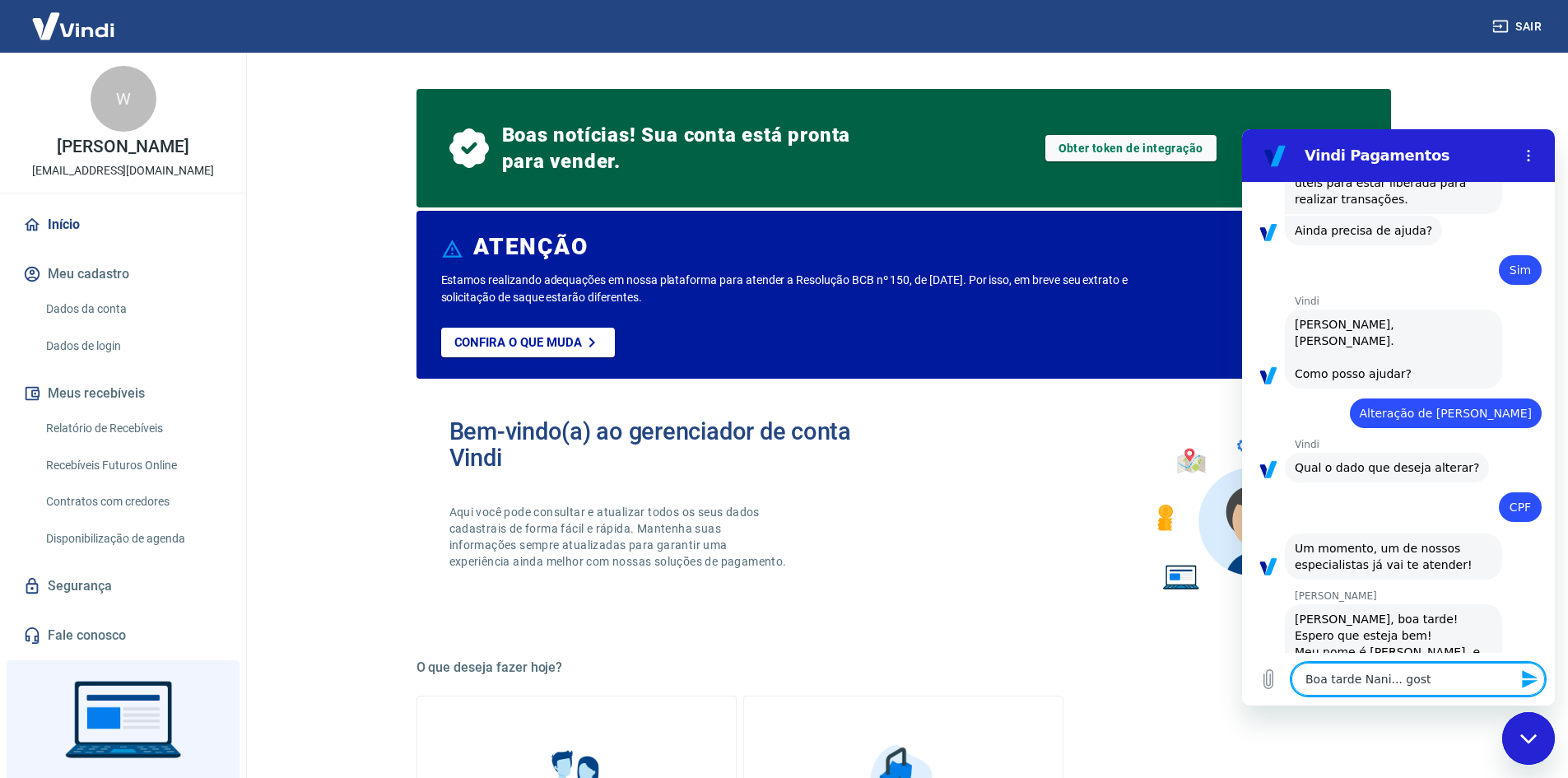
type textarea "x"
type textarea "Boa tarde Nani... gostar"
type textarea "x"
type textarea "Boa tarde Nani... gostari"
type textarea "x"
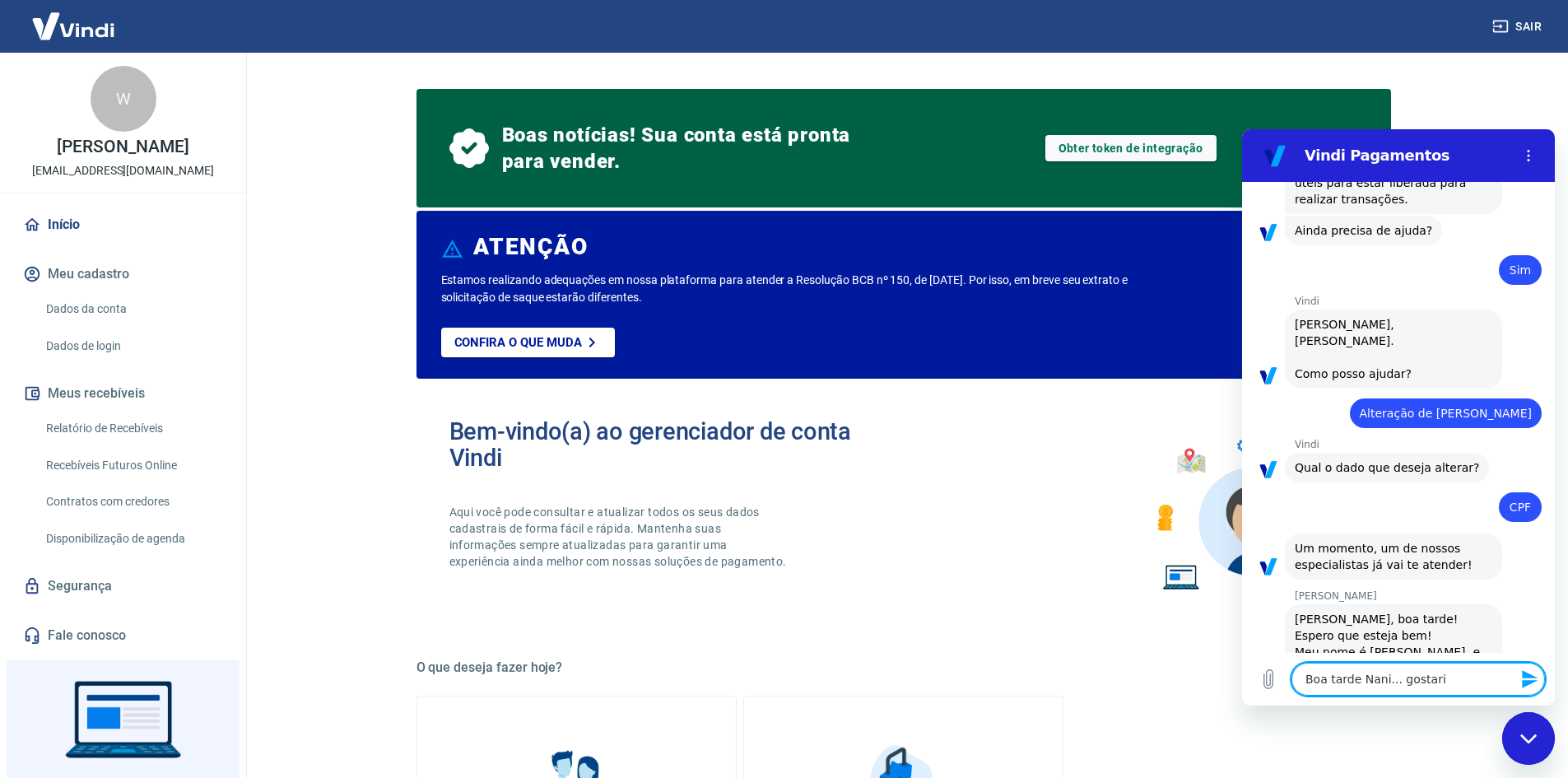
type textarea "Boa tarde Nani... gostaria"
type textarea "x"
type textarea "Boa tarde Nani... gostaria"
type textarea "x"
type textarea "Boa tarde Nani... gostaria d"
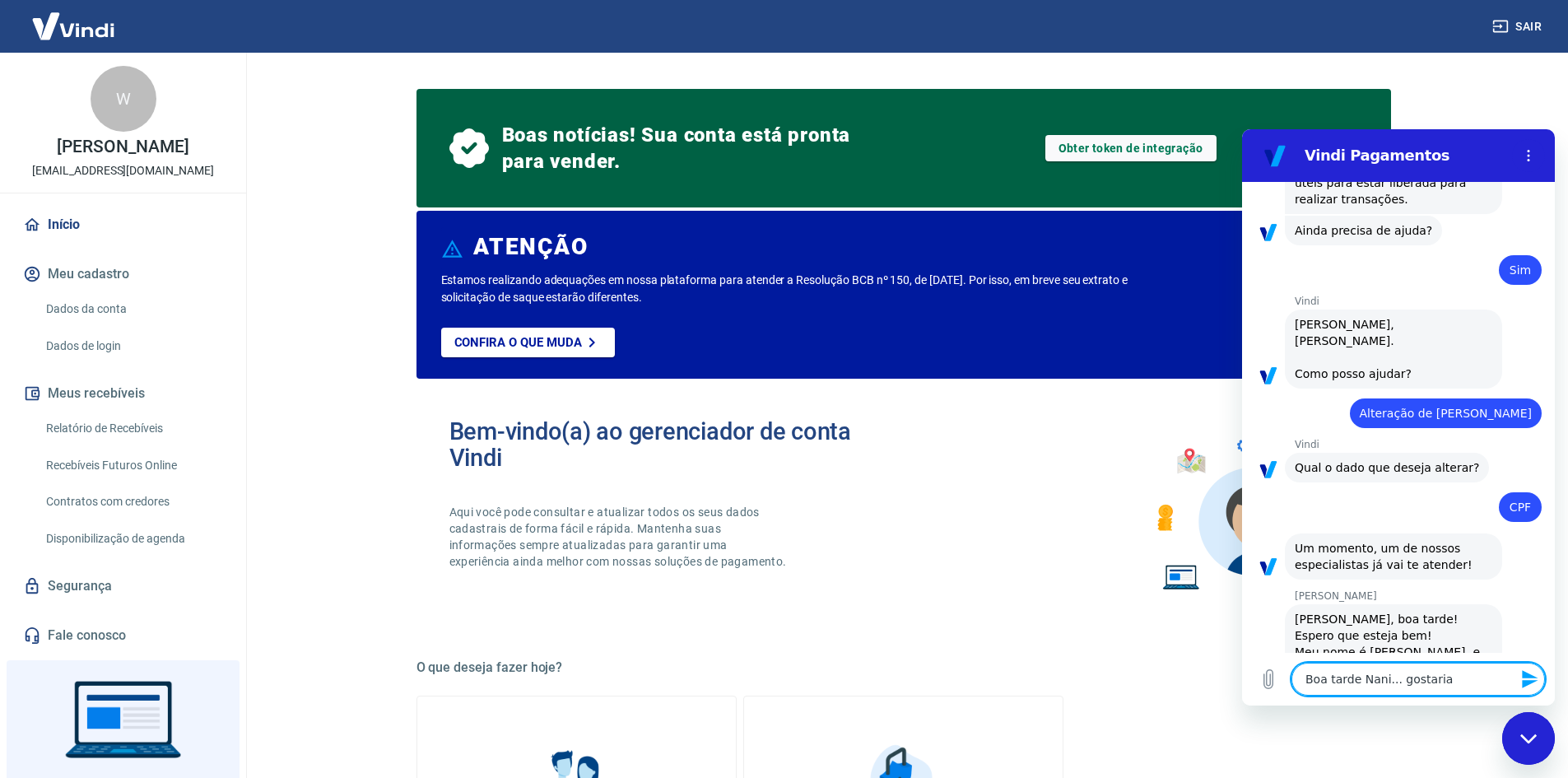
type textarea "x"
type textarea "Boa tarde Nani... gostaria de"
type textarea "x"
type textarea "Boa tarde Nani... gostaria de"
type textarea "x"
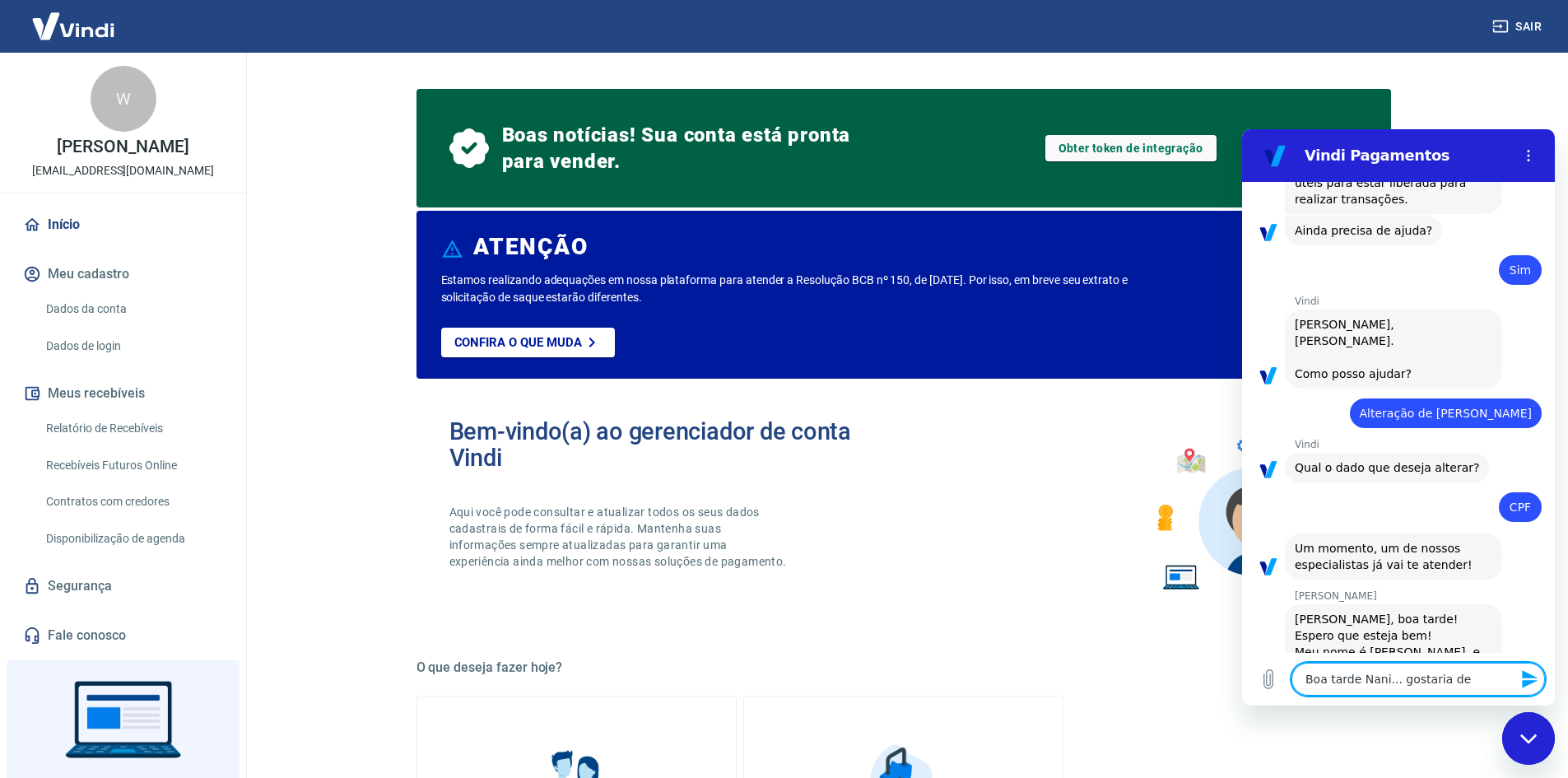
type textarea "Boa tarde Nani... gostaria de s"
type textarea "x"
type textarea "Boa tarde Nani... gostaria de sa"
type textarea "x"
type textarea "Boa tarde Nani... gostaria de sab"
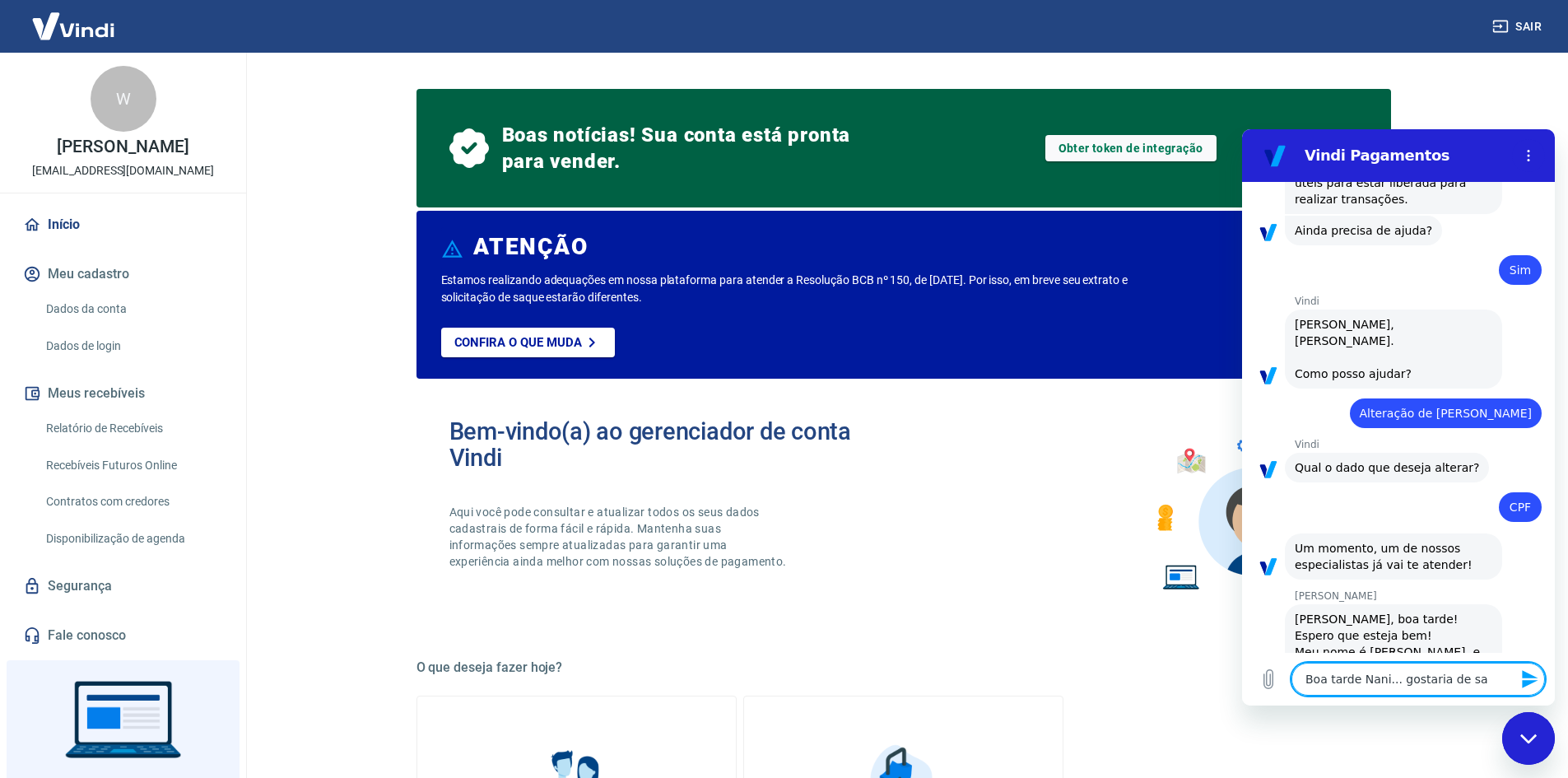
type textarea "x"
type textarea "Boa tarde Nani... gostaria de sabe"
type textarea "x"
type textarea "Boa tarde Nani... gostaria de saber"
type textarea "x"
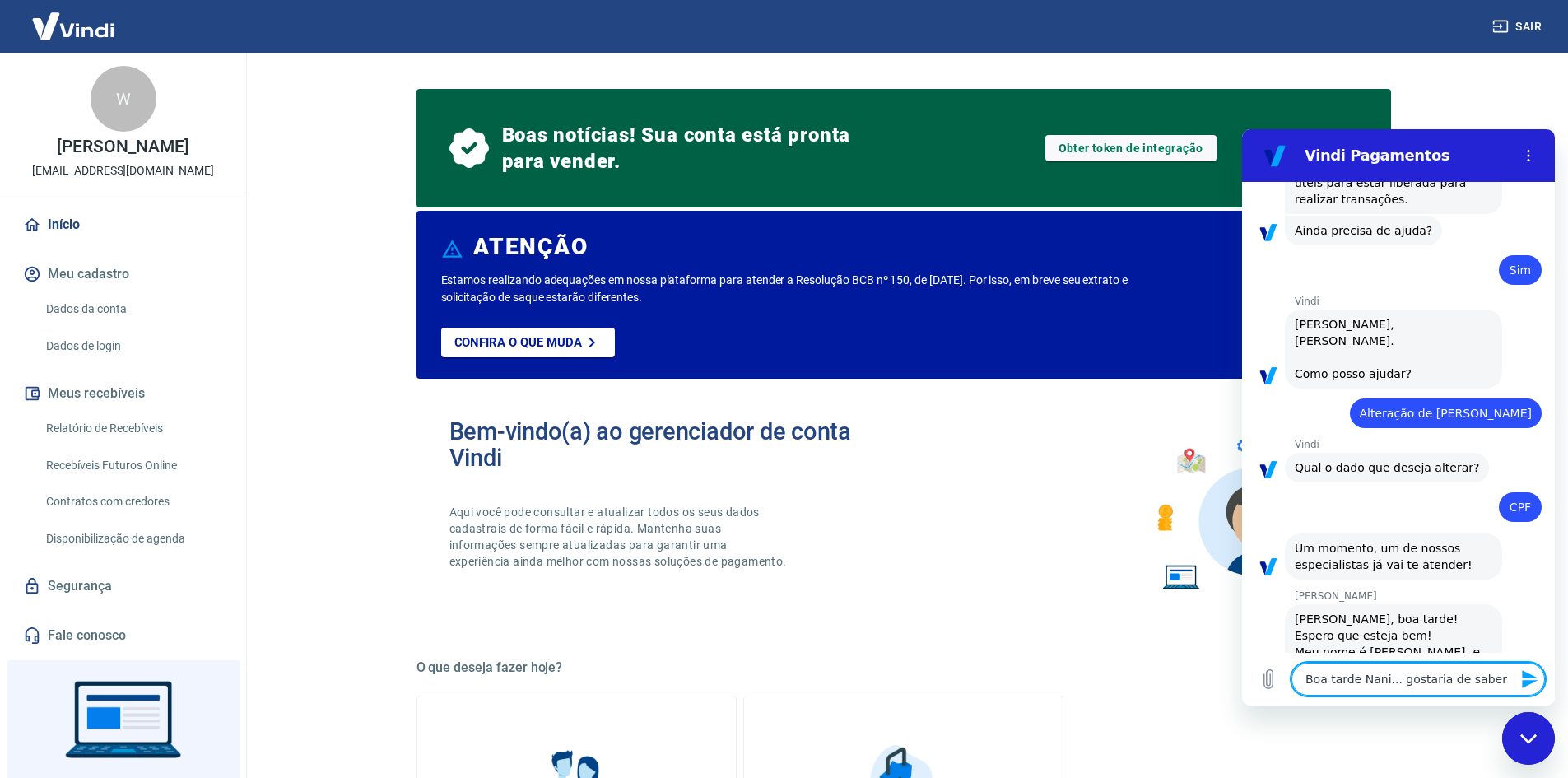
type textarea "Boa tarde Nani... gostaria de saber"
type textarea "x"
type textarea "Boa tarde Nani... gostaria de saber q"
type textarea "x"
type textarea "Boa tarde Nani... gostaria de saber qu"
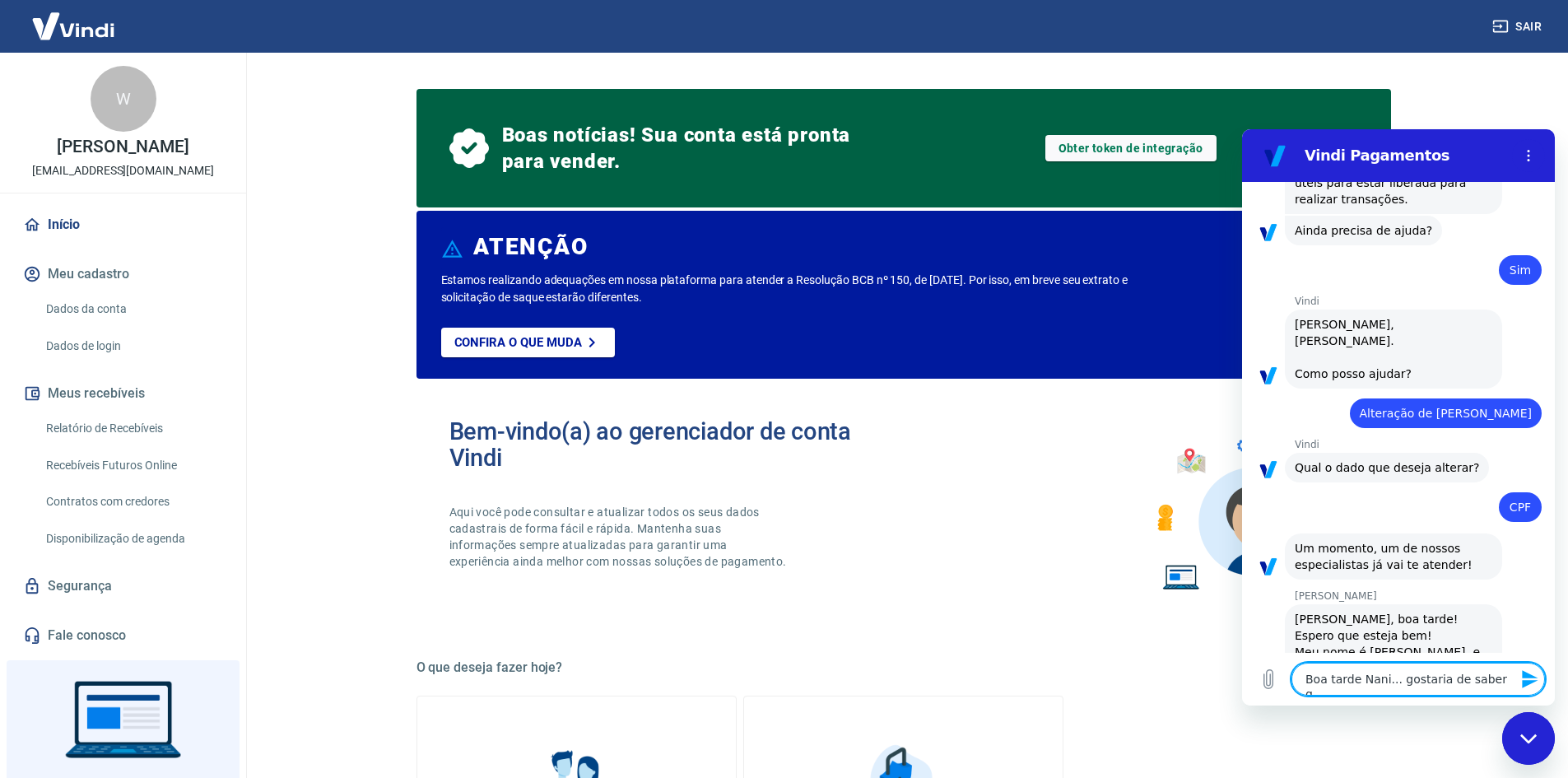
type textarea "x"
type textarea "Boa tarde Nani... gostaria de saber qua"
type textarea "x"
type textarea "Boa tarde Nani... gostaria de saber quan"
type textarea "x"
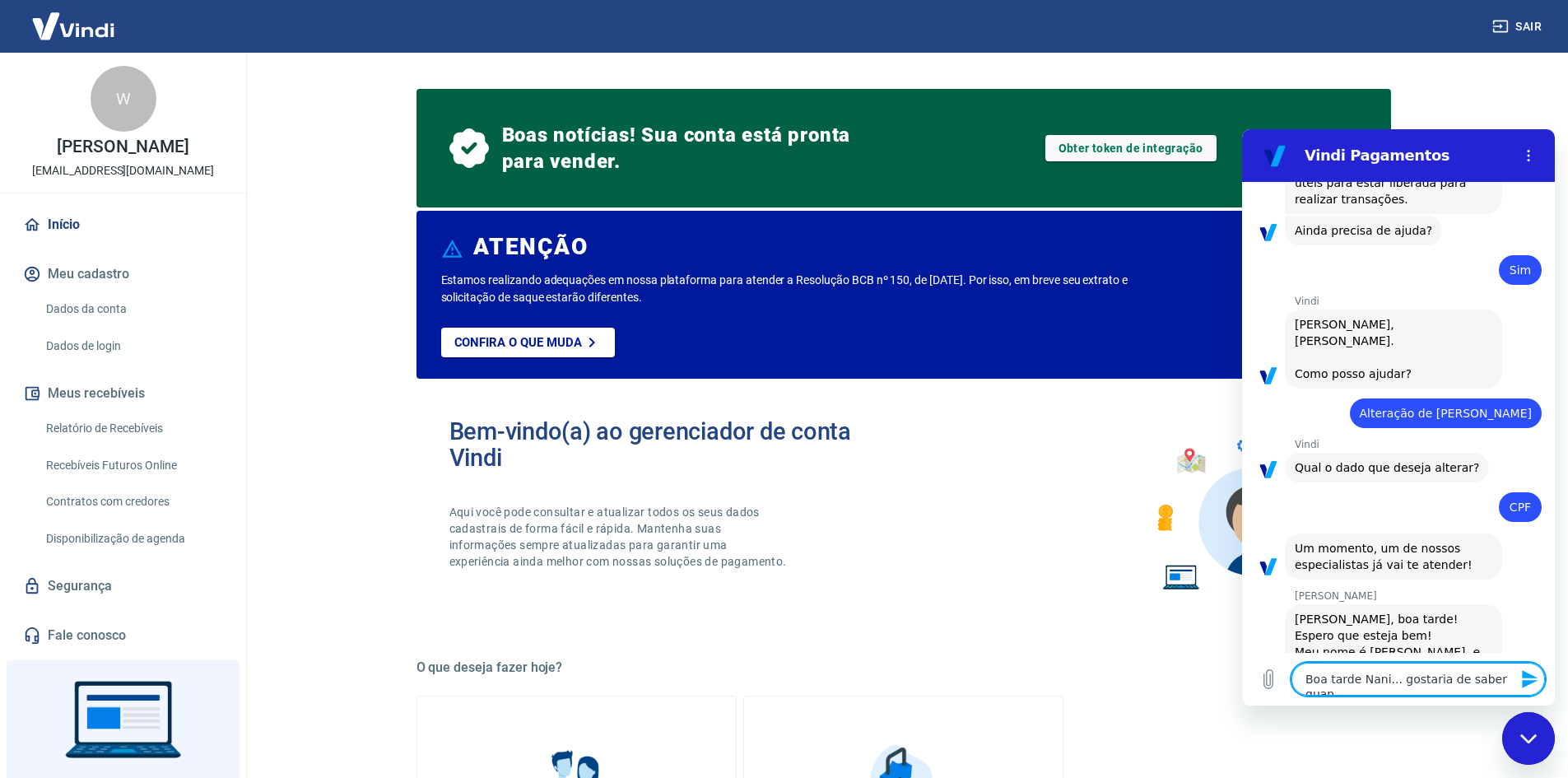
type textarea "Boa tarde Nani... gostaria de saber quand"
type textarea "x"
type textarea "Boa tarde Nani... gostaria de saber quando"
type textarea "x"
type textarea "Boa tarde Nani... gostaria de saber quando"
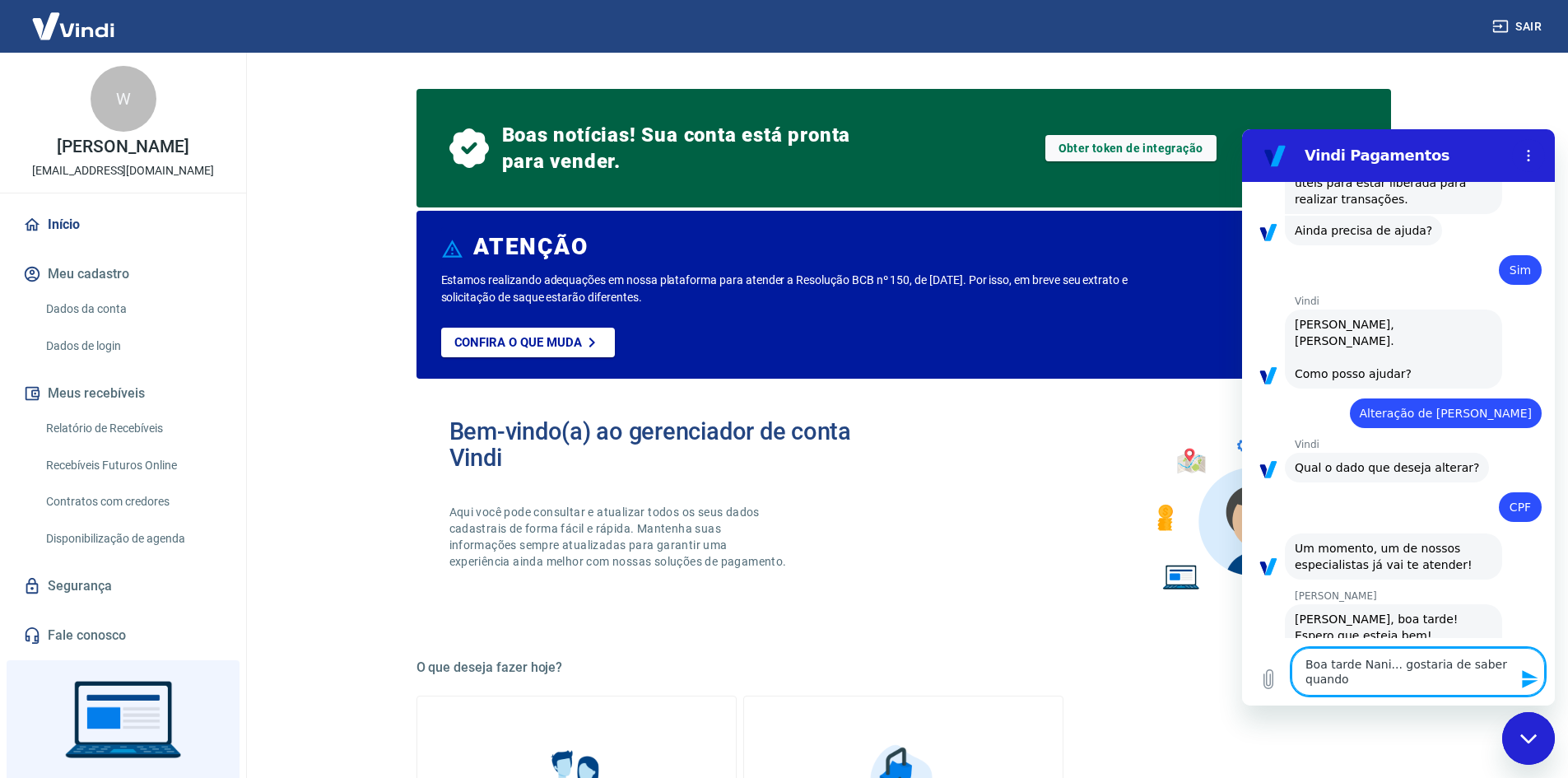
type textarea "x"
type textarea "Boa tarde Nani... gostaria de saber quando a"
type textarea "x"
type textarea "Boa tarde Nani... gostaria de saber quando as"
type textarea "x"
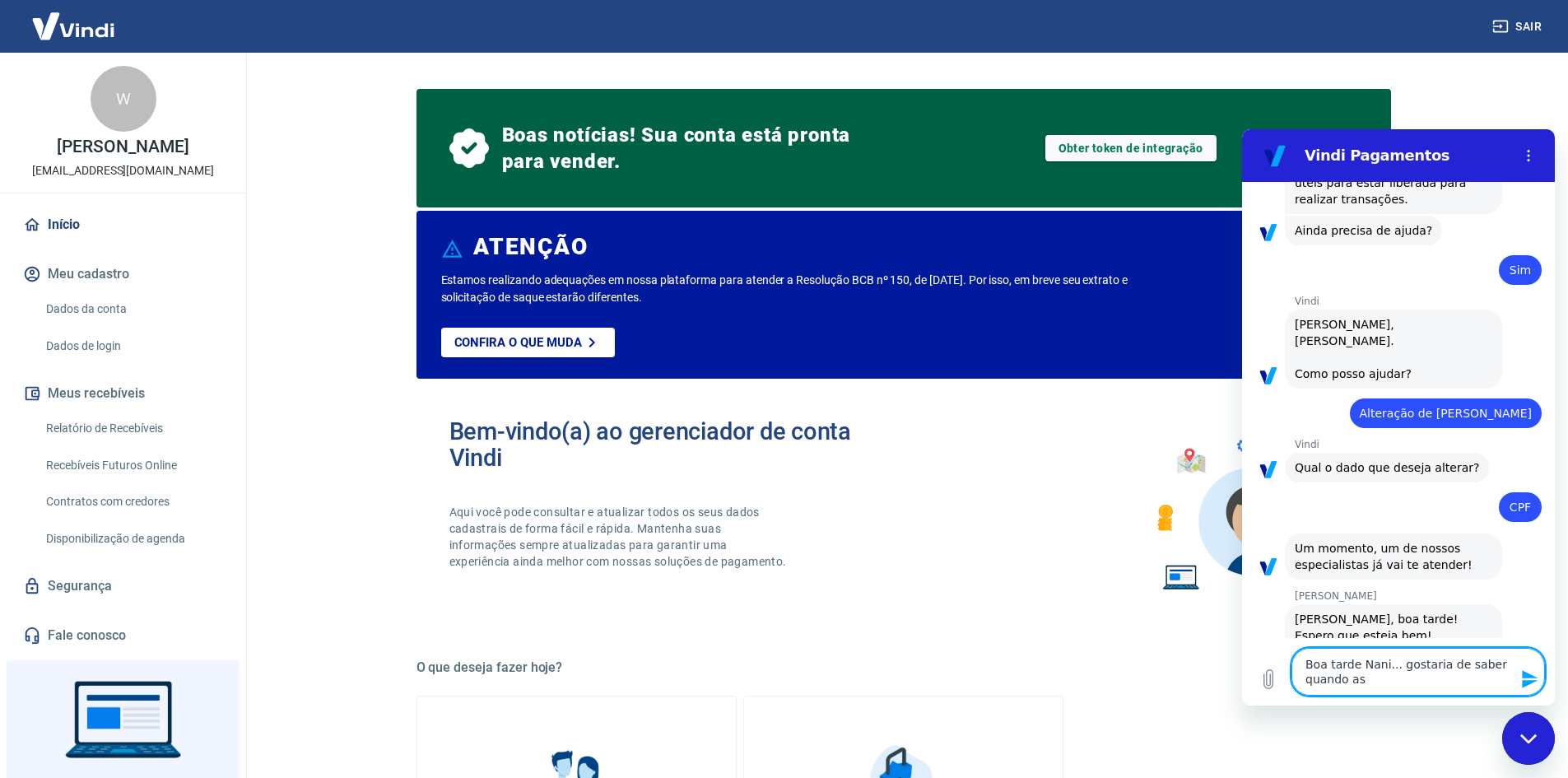
type textarea "Boa tarde Nani... gostaria de saber quando as"
type textarea "x"
type textarea "Boa tarde Nani... gostaria de saber quando as v"
type textarea "x"
type textarea "Boa tarde Nani... gostaria de saber quando as ve"
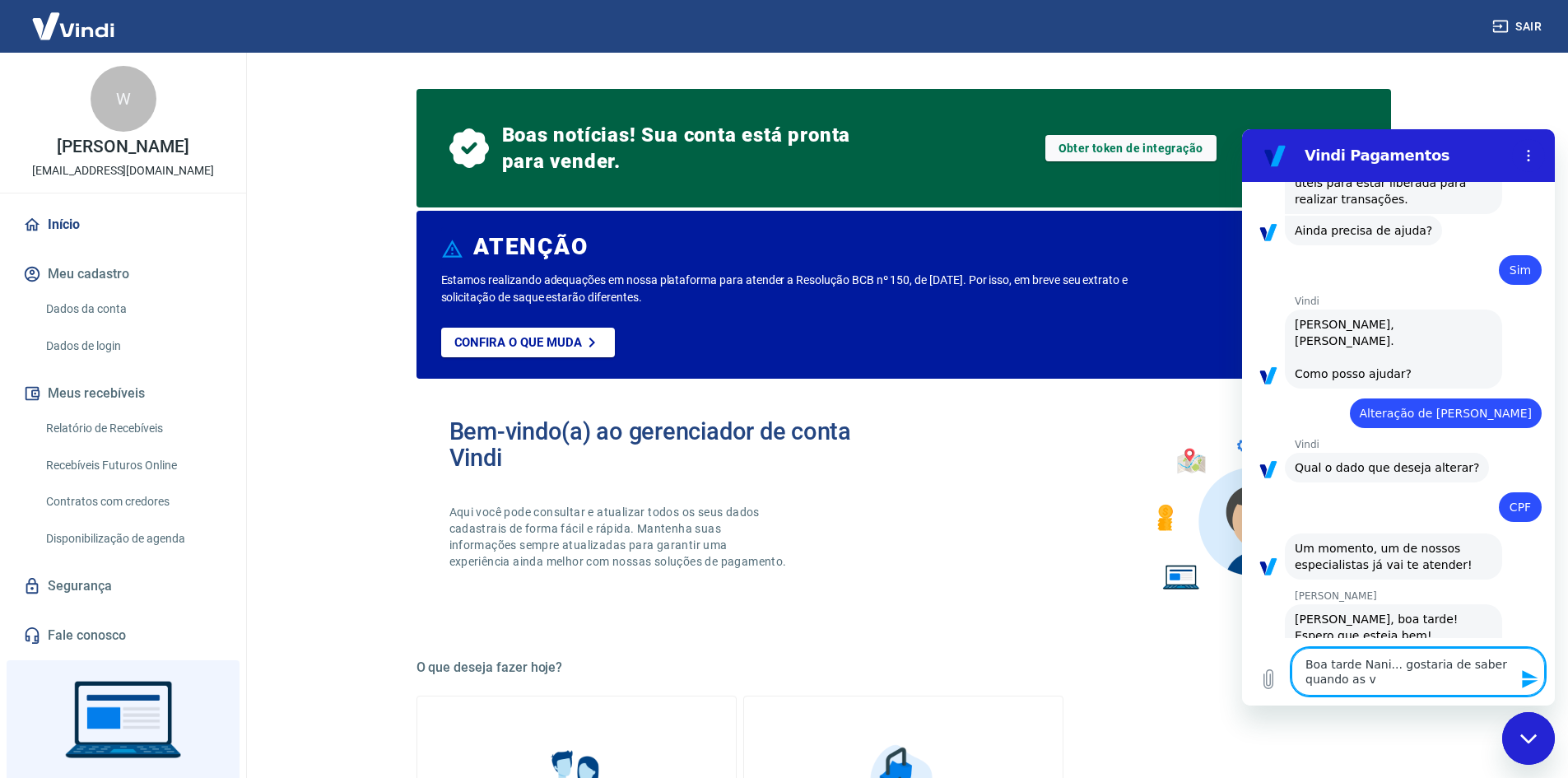
type textarea "x"
type textarea "Boa tarde Nani... gostaria de saber quando as ven"
type textarea "x"
type textarea "Boa tarde Nani... gostaria de saber quando as vend"
type textarea "x"
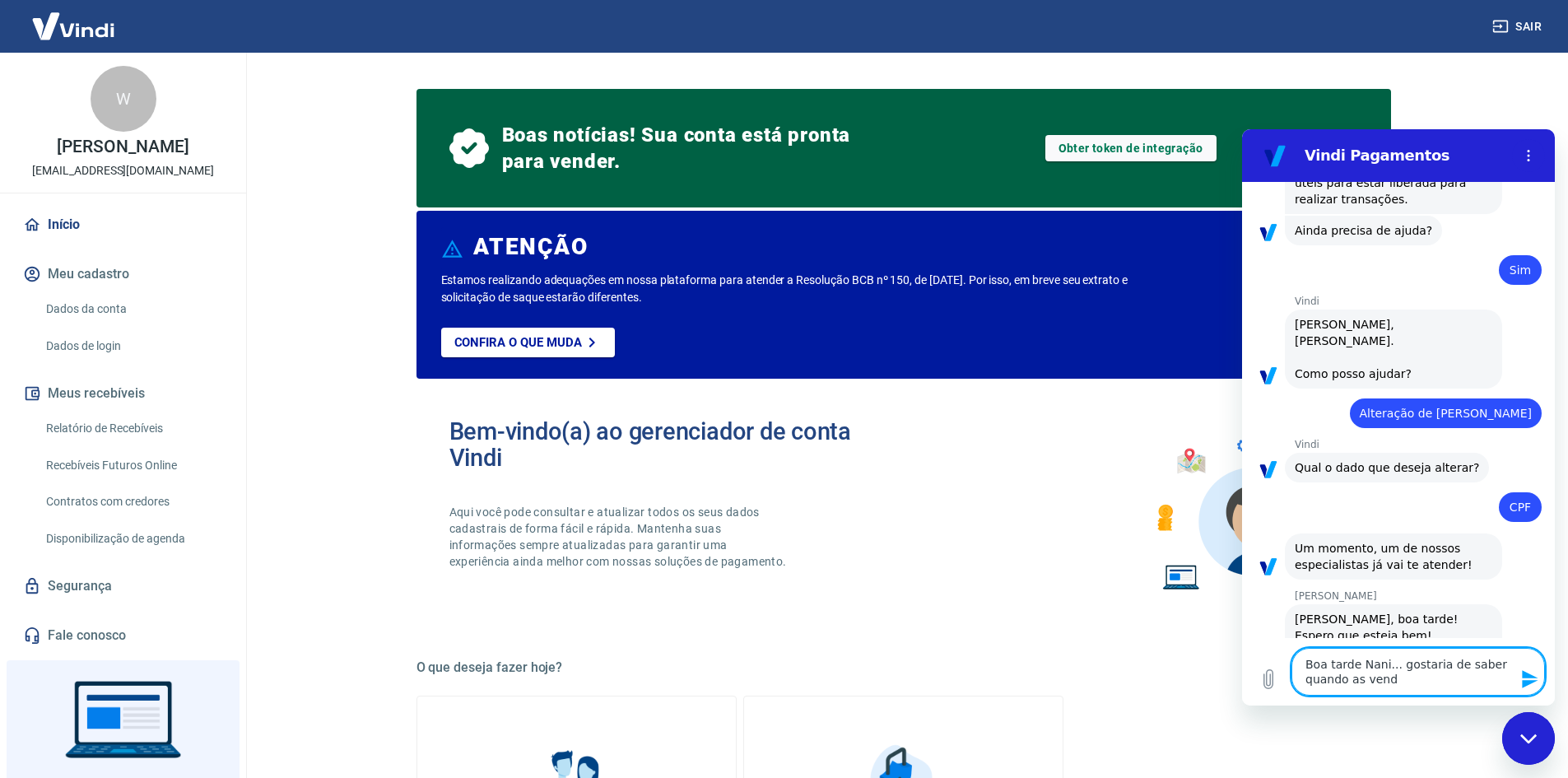
type textarea "Boa tarde Nani... gostaria de saber quando as venda"
type textarea "x"
type textarea "Boa tarde Nani... gostaria de saber quando as vendas"
type textarea "x"
type textarea "Boa tarde Nani... gostaria de saber quando as vendas"
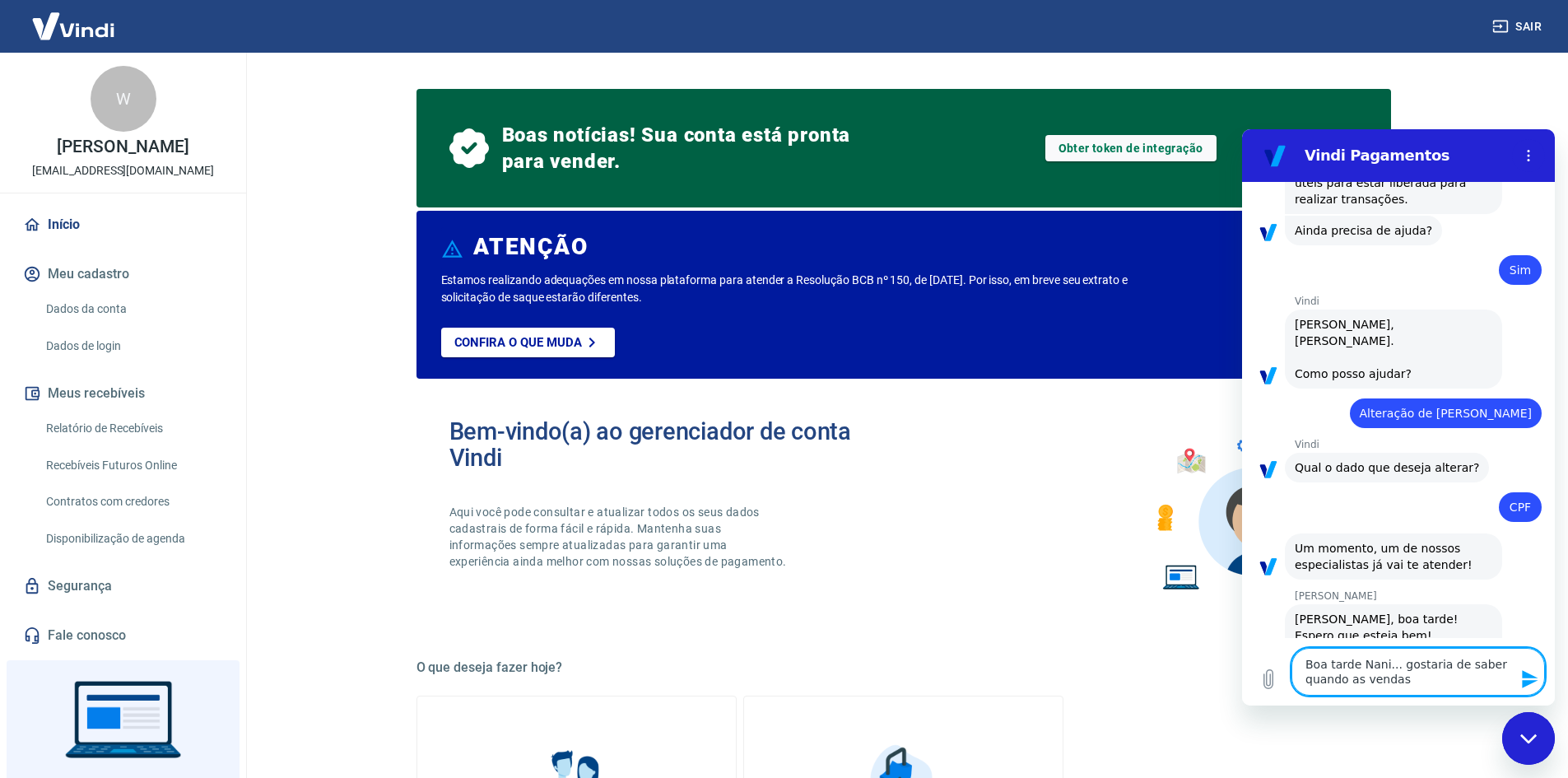
type textarea "x"
type textarea "Boa tarde Nani... gostaria de saber quando as vendas d"
type textarea "x"
type textarea "Boa tarde Nani... gostaria de saber quando as vendas do"
type textarea "x"
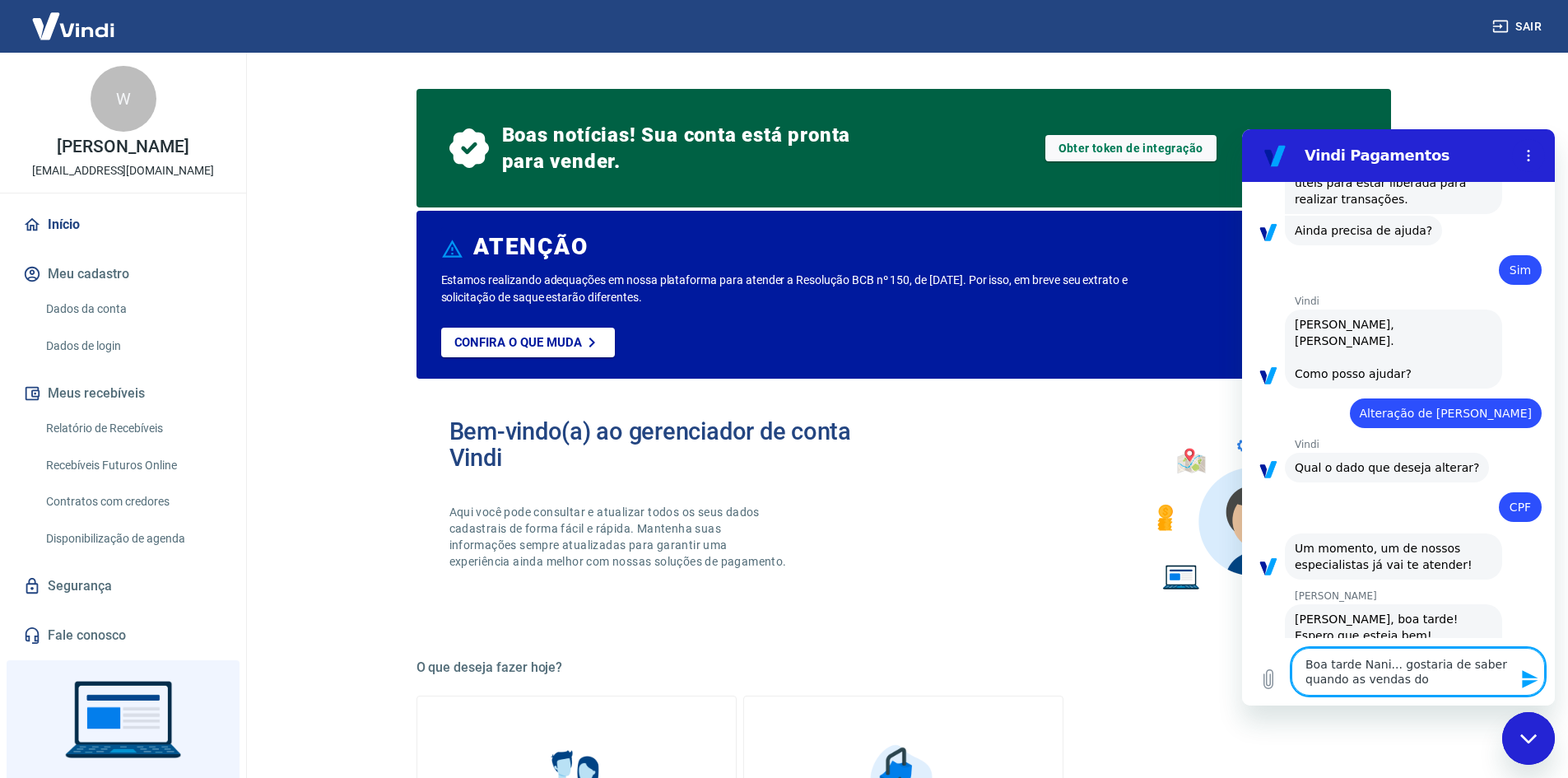
type textarea "Boa tarde Nani... gostaria de saber quando as vendas do"
type textarea "x"
type textarea "Boa tarde Nani... gostaria de saber quando as vendas do d"
type textarea "x"
type textarea "Boa tarde Nani... gostaria de saber quando as vendas do di"
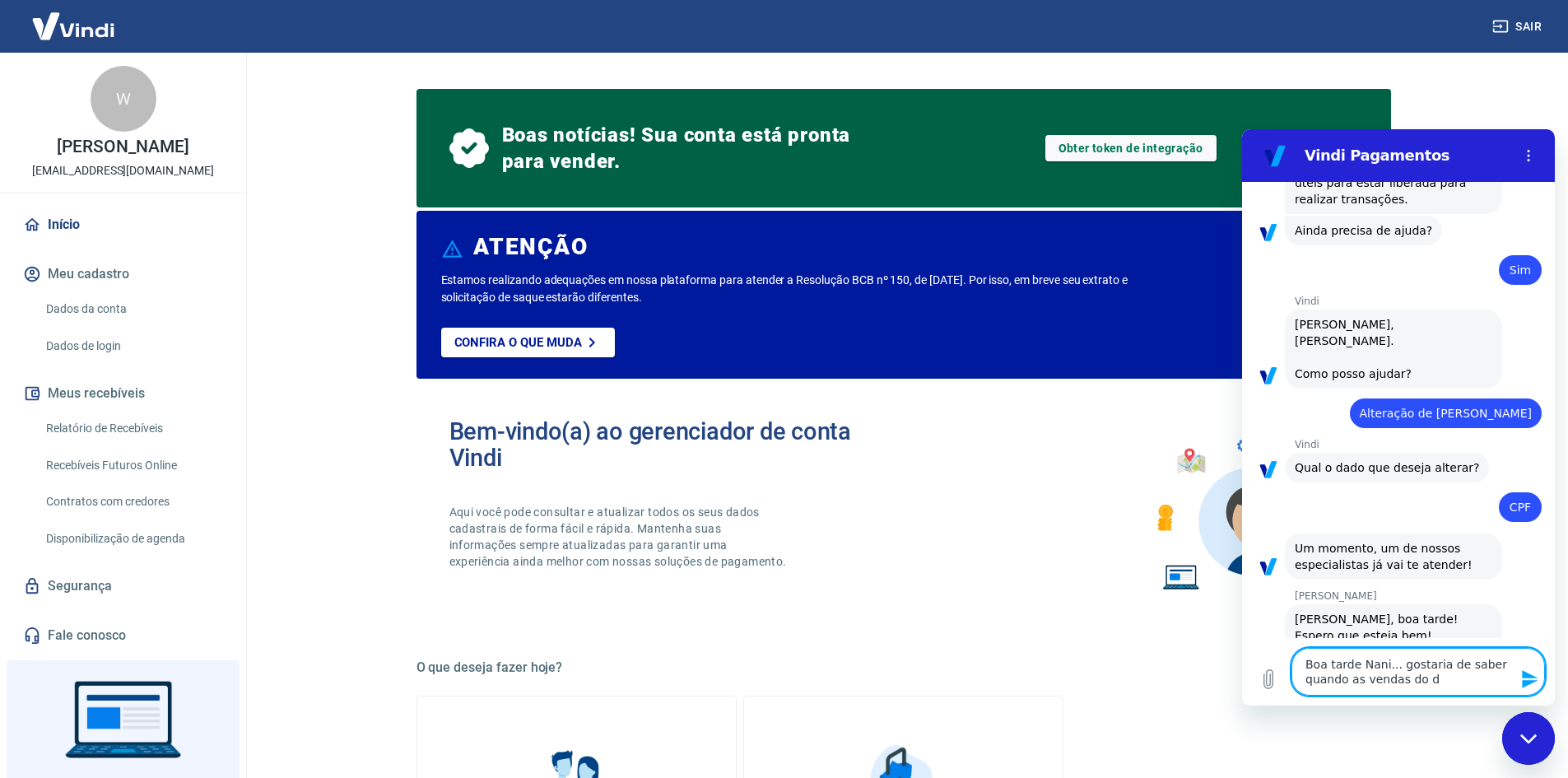
type textarea "x"
type textarea "Boa tarde Nani... gostaria de saber quando as vendas do dia"
type textarea "x"
type textarea "Boa tarde Nani... gostaria de saber quando as vendas do dia"
type textarea "x"
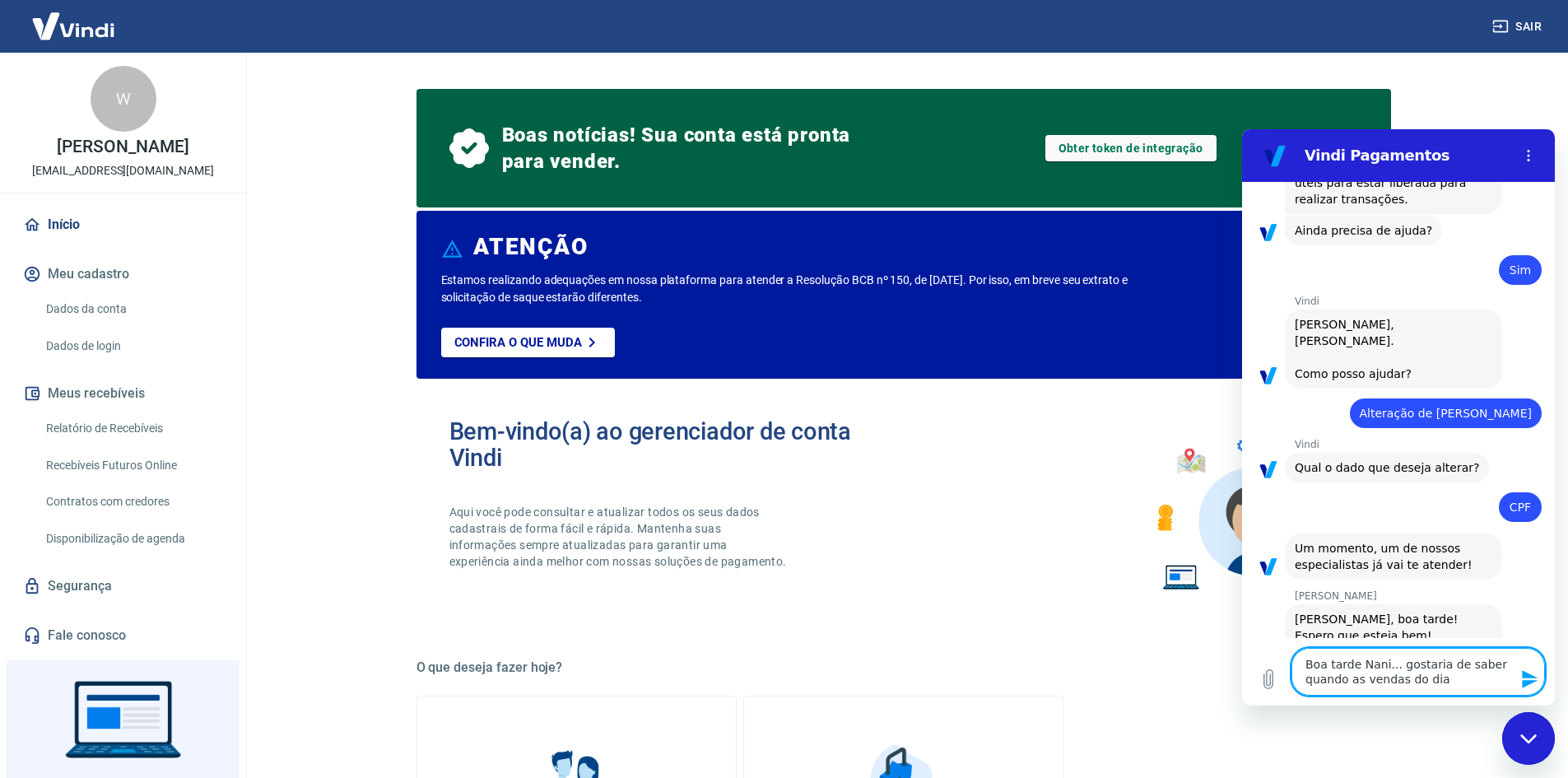
type textarea "Boa tarde Nani... gostaria de saber quando as vendas do dia 1"
type textarea "x"
type textarea "Boa tarde Nani... gostaria de saber quando as vendas do dia 12"
type textarea "x"
type textarea "Boa tarde Nani... gostaria de saber quando as vendas do dia 12/"
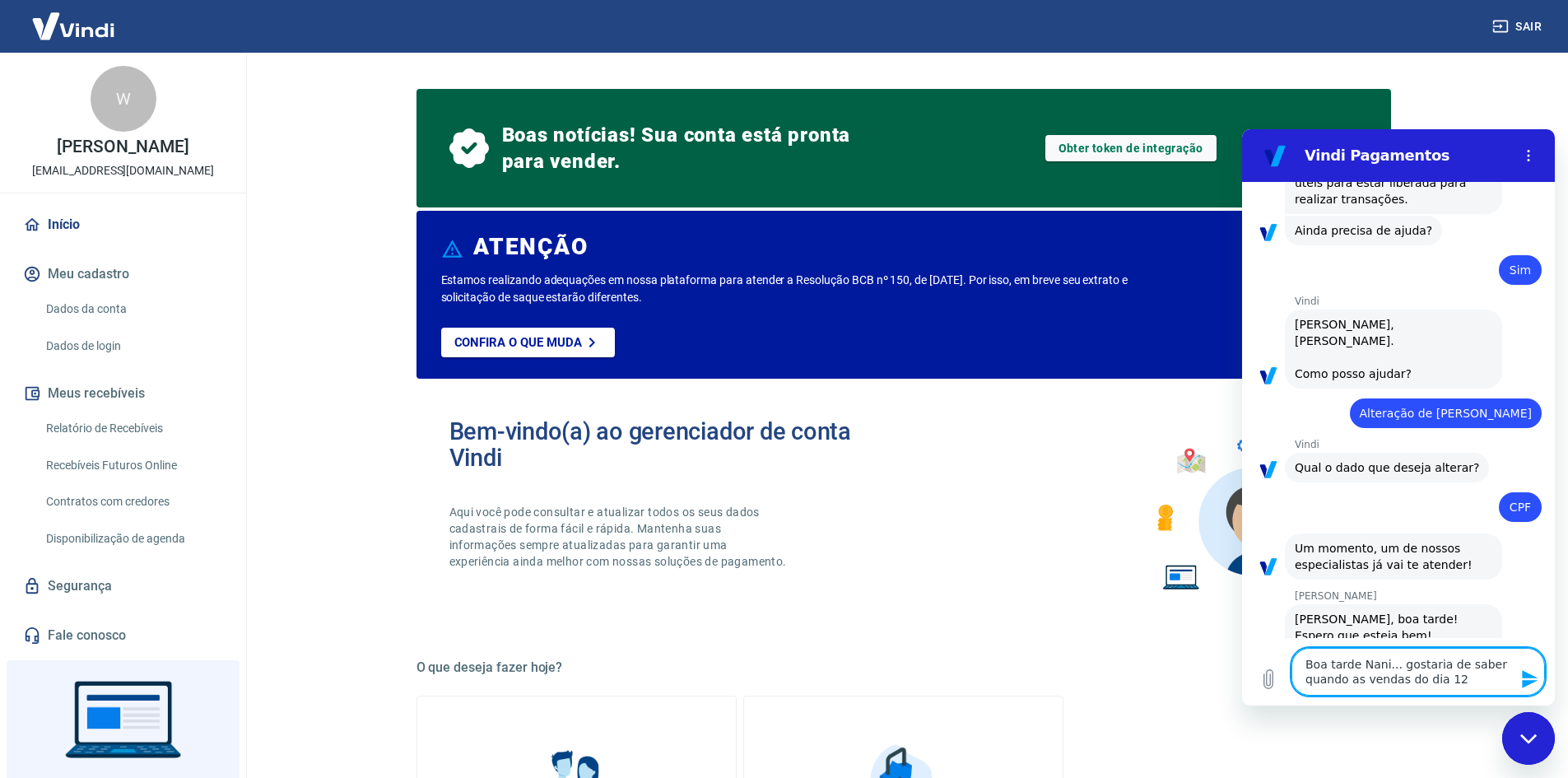
type textarea "x"
type textarea "Boa tarde Nani... gostaria de saber quando as vendas do dia 12/0"
type textarea "x"
type textarea "Boa tarde Nani... gostaria de saber quando as vendas do dia 12/09"
type textarea "x"
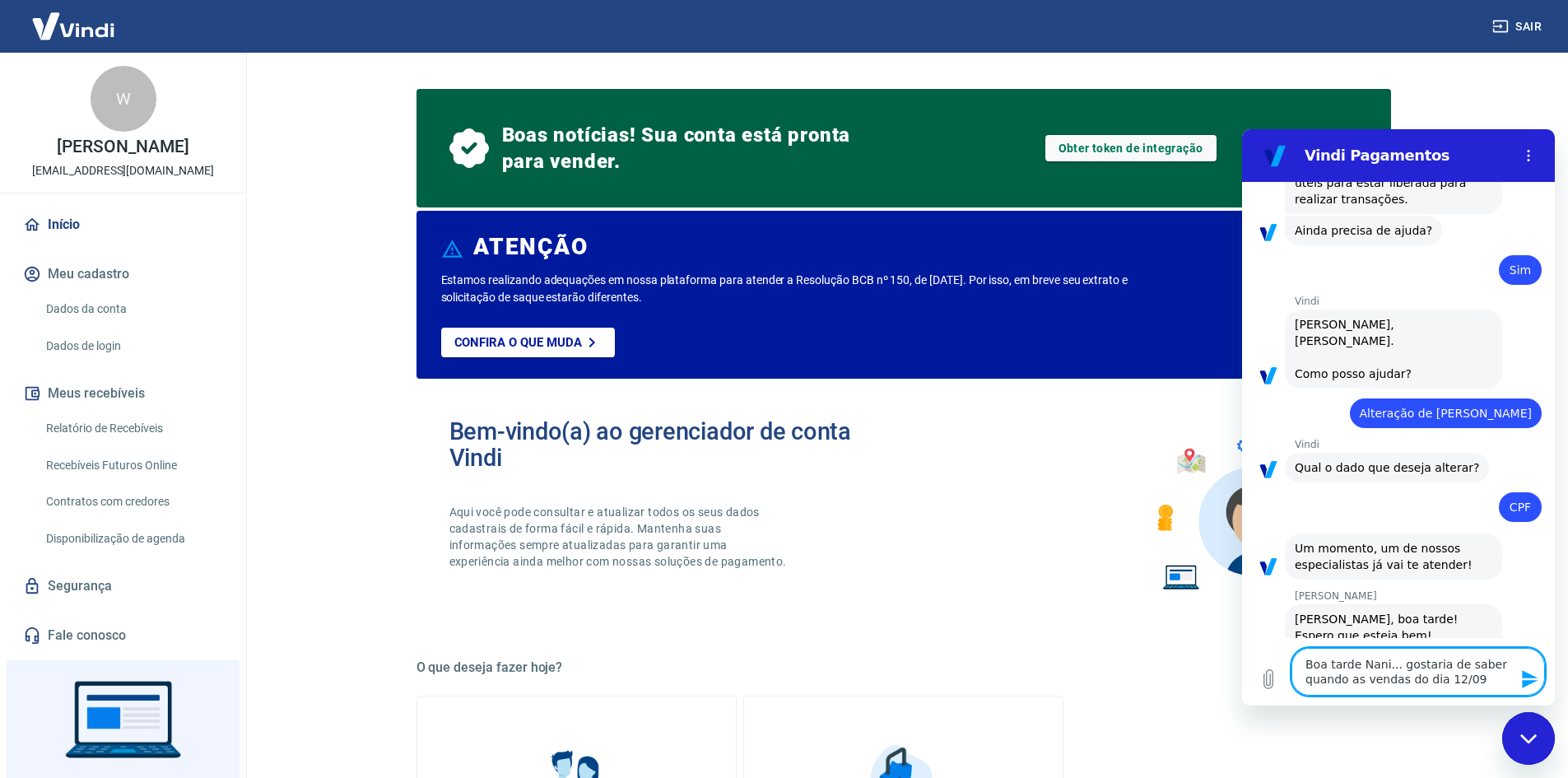
type textarea "Boa tarde Nani... gostaria de saber quando as vendas do dia 12/09"
type textarea "x"
type textarea "Boa tarde Nani... gostaria de saber quando as vendas do dia 12/09 i"
type textarea "x"
type textarea "Boa tarde Nani... gostaria de saber quando as vendas do dia 12/09 ir"
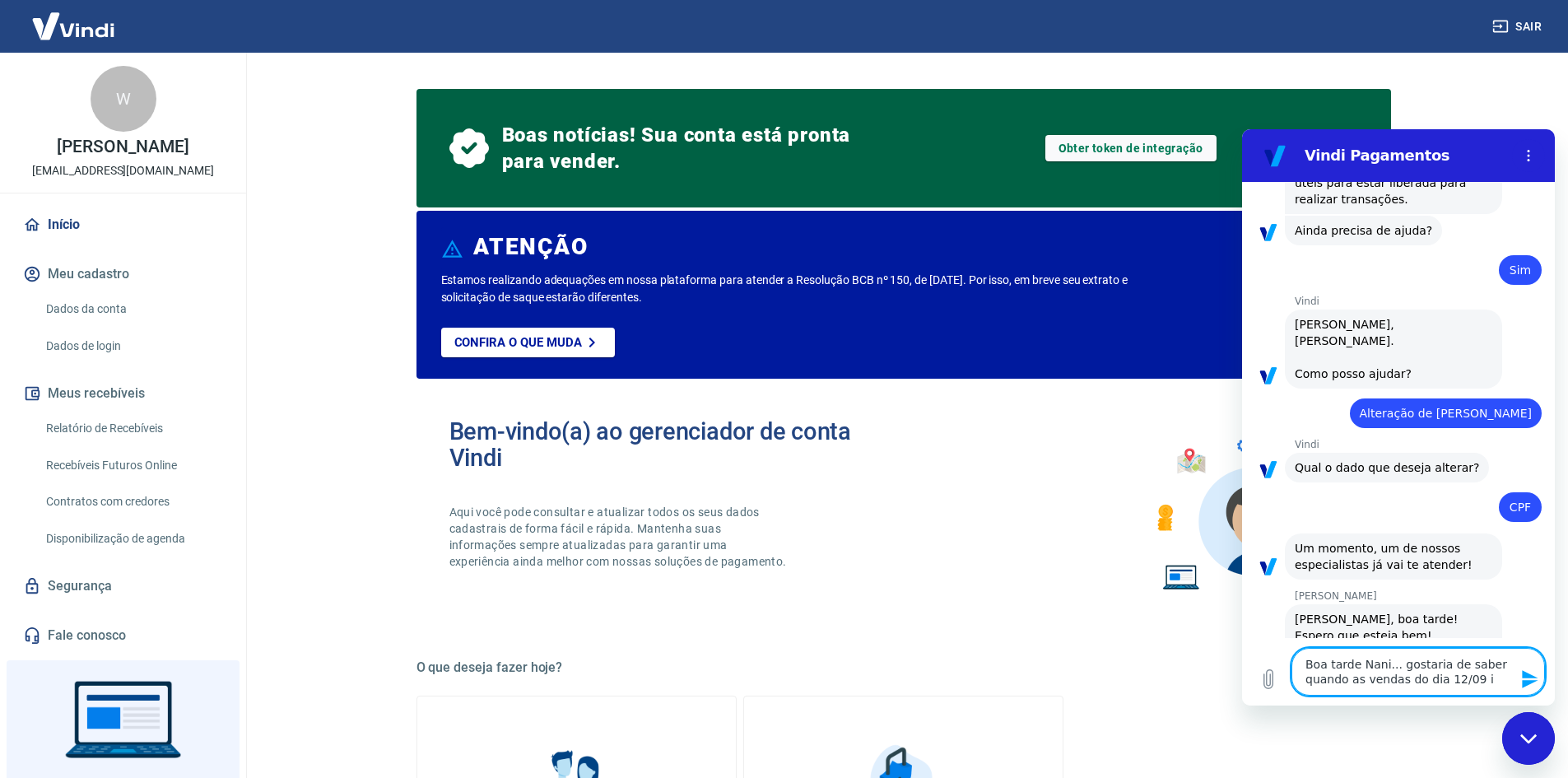
type textarea "x"
type textarea "Boa tarde Nani... gostaria de saber quando as vendas do dia 12/09 ira"
type textarea "x"
type textarea "Boa tarde Nani... gostaria de saber quando as vendas do dia 12/09 irao"
type textarea "x"
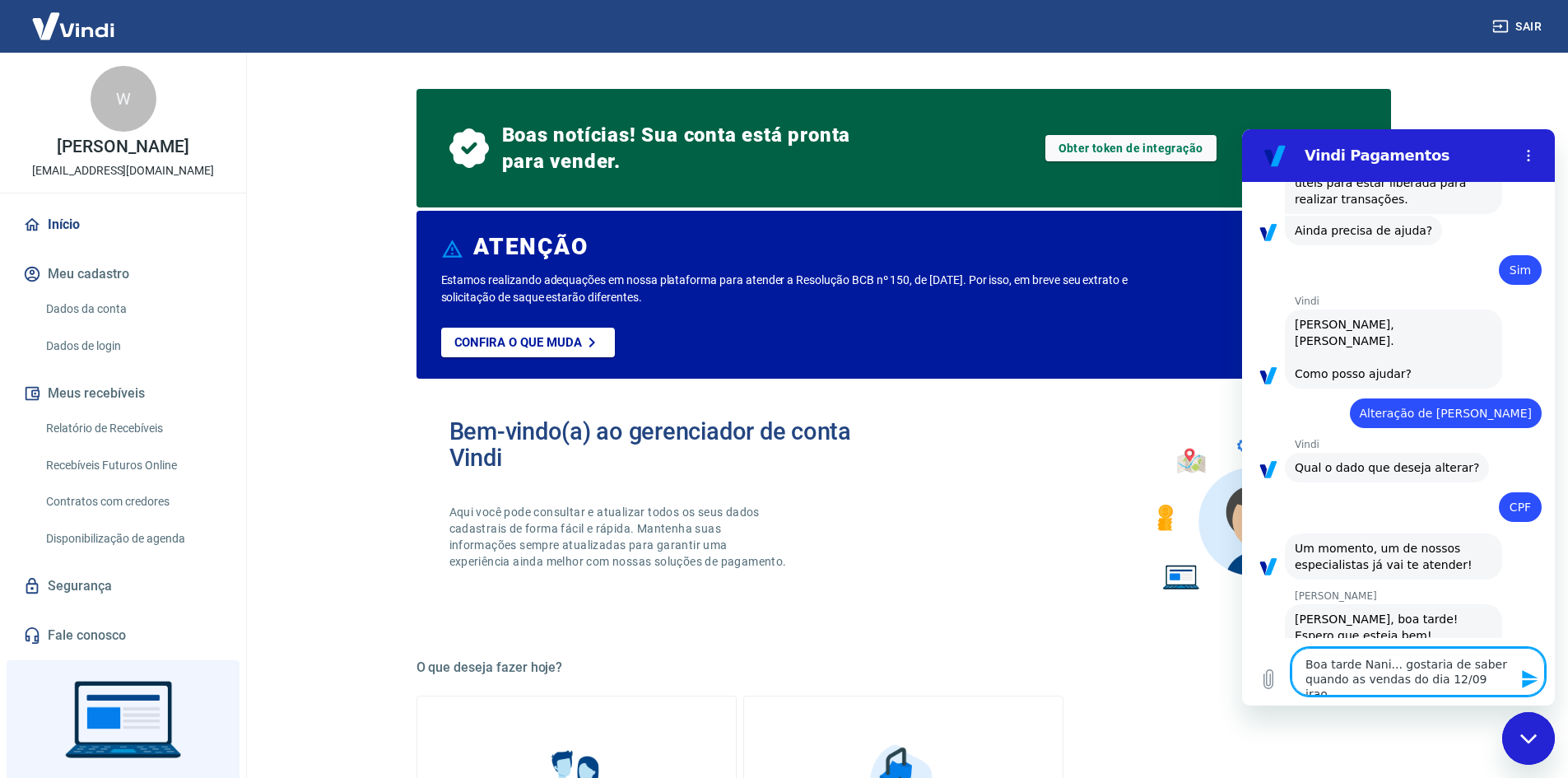
type textarea "Boa tarde Nani... gostaria de saber quando as vendas do dia 12/09 irao"
type textarea "x"
type textarea "Boa tarde Nani... gostaria de saber quando as vendas do dia 12/09 irao s"
type textarea "x"
type textarea "Boa tarde Nani... gostaria de saber quando as vendas do dia 12/09 irao se"
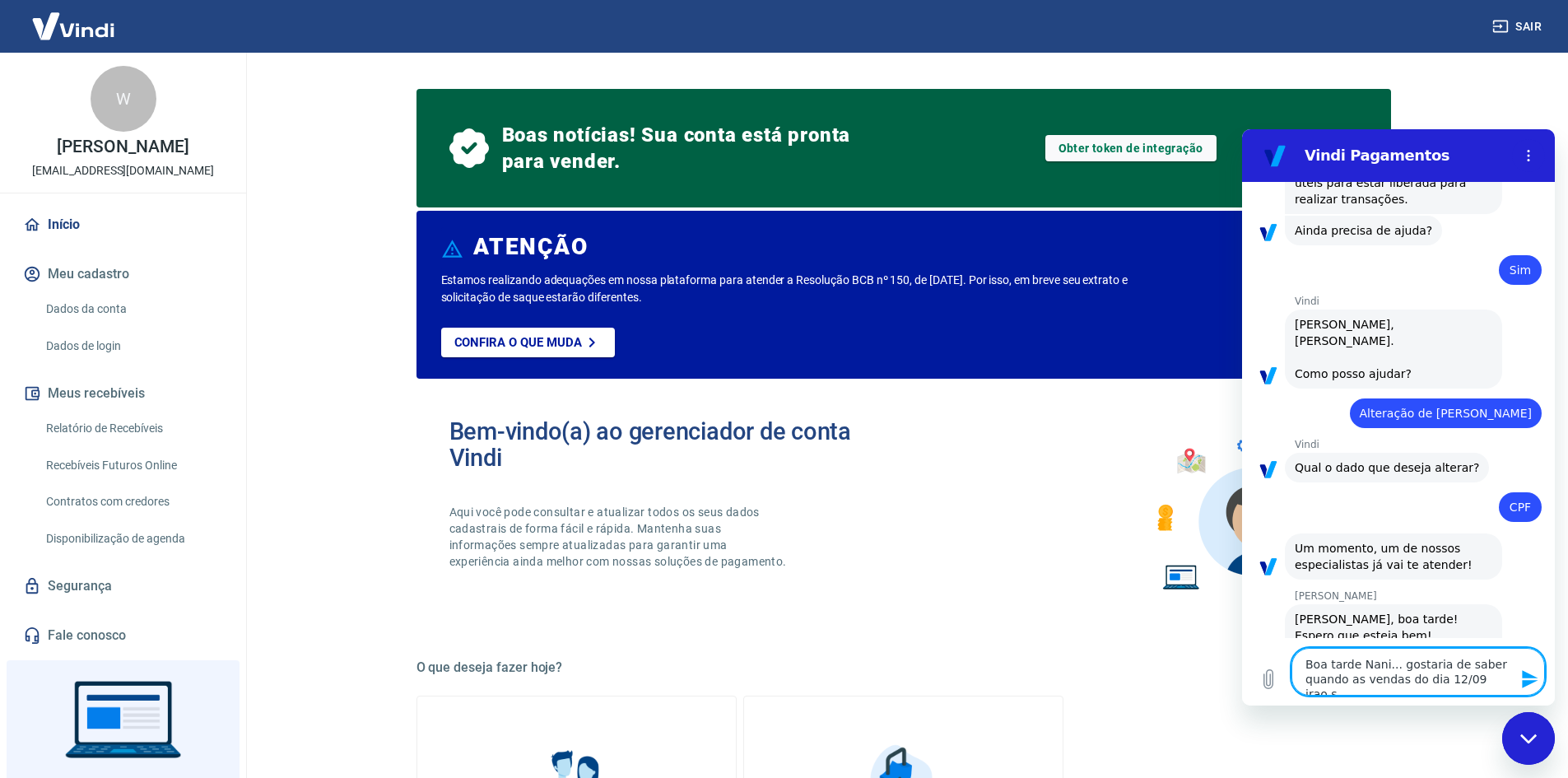
type textarea "x"
type textarea "Boa tarde Nani... gostaria de saber quando as vendas do dia 12/09 irao ser"
type textarea "x"
type textarea "Boa tarde Nani... gostaria de saber quando as vendas do dia 12/09 irao ser"
type textarea "x"
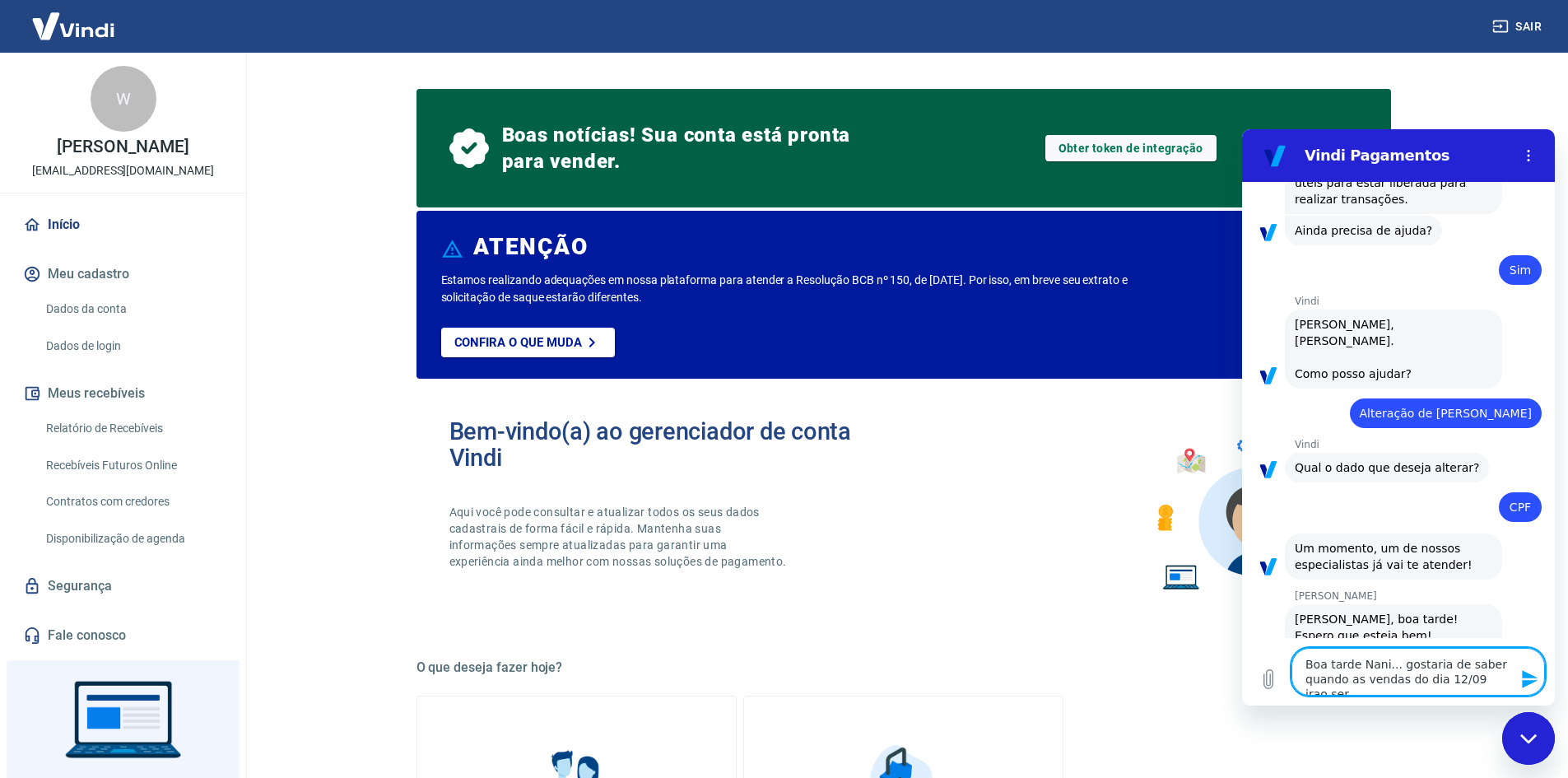
type textarea "Boa tarde Nani... gostaria de saber quando as vendas do dia 12/09 irao ser c"
type textarea "x"
type textarea "Boa tarde Nani... gostaria de saber quando as vendas do dia 12/09 irao ser cr"
type textarea "x"
type textarea "Boa tarde Nani... gostaria de saber quando as vendas do dia 12/09 irao ser cre"
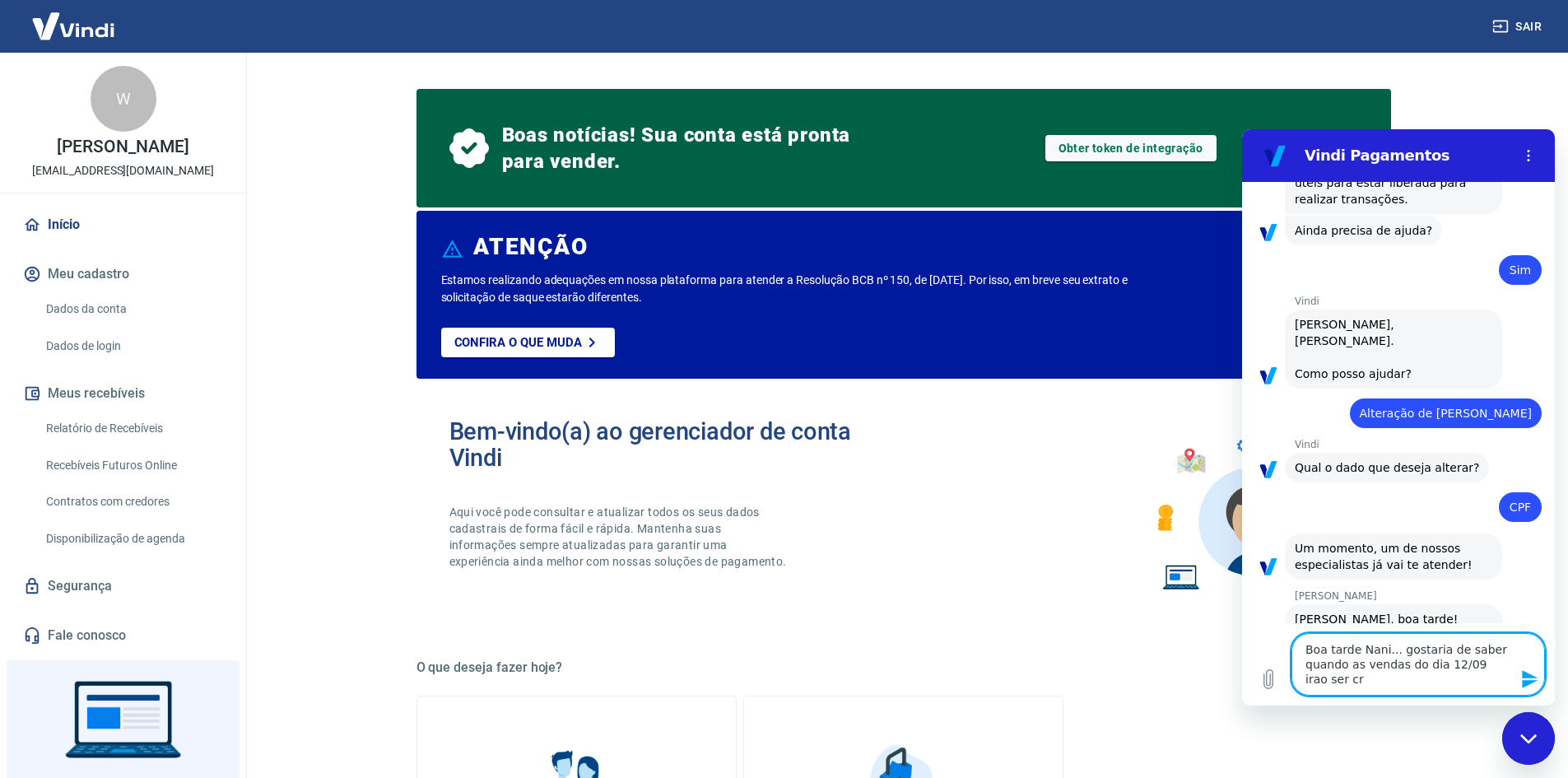
type textarea "x"
type textarea "Boa tarde Nani... gostaria de saber quando as vendas do dia 12/09 irao ser cred"
type textarea "x"
type textarea "Boa tarde Nani... gostaria de saber quando as vendas do dia 12/09 irao ser credi"
type textarea "x"
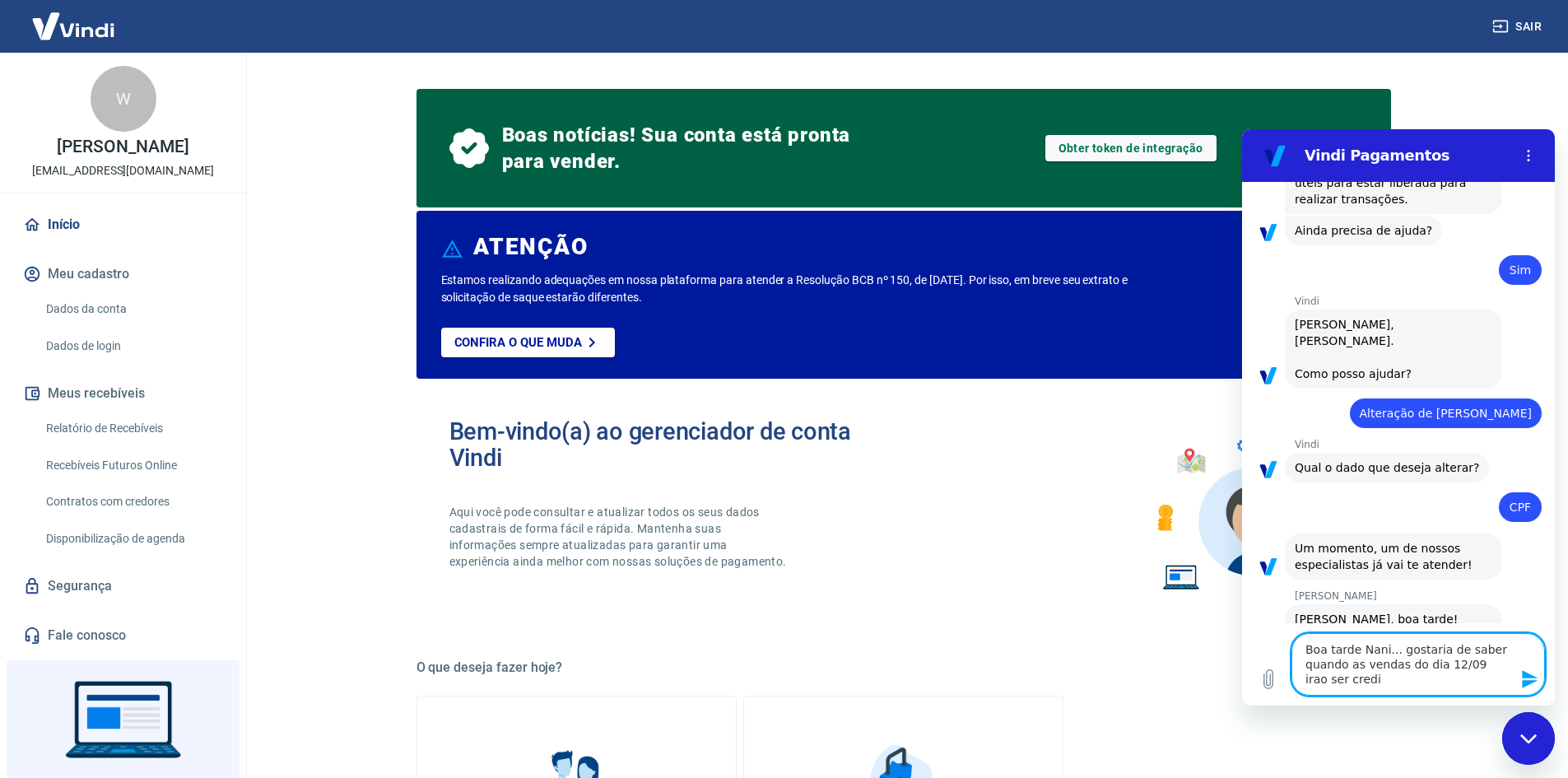
type textarea "Boa tarde Nani... gostaria de saber quando as vendas do dia 12/09 irao ser cred…"
type textarea "x"
type textarea "Boa tarde Nani... gostaria de saber quando as vendas do dia 12/09 irao ser cred…"
type textarea "x"
type textarea "Boa tarde Nani... gostaria de saber quando as vendas do dia 12/09 irao ser cred…"
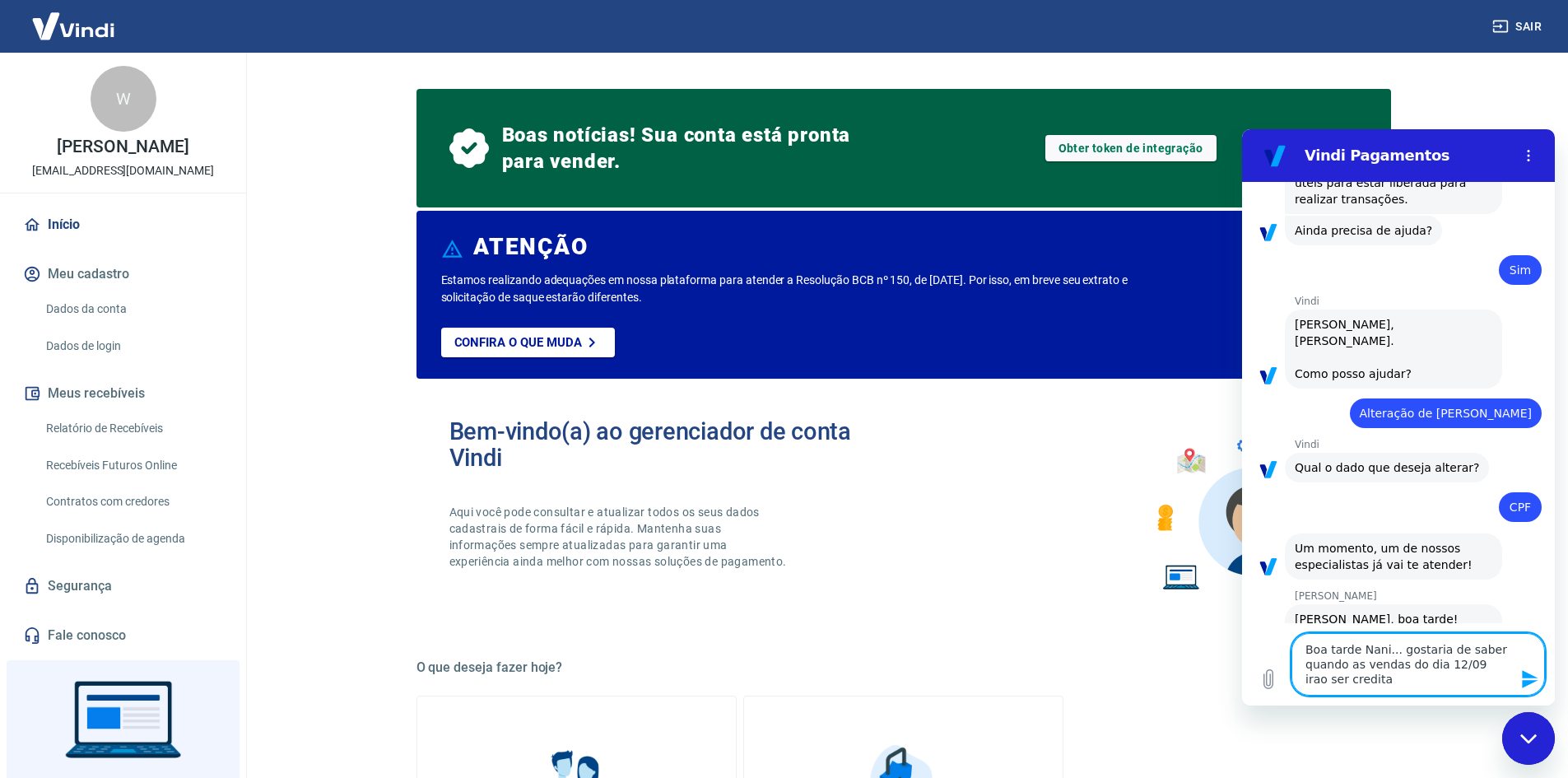
type textarea "x"
type textarea "Boa tarde Nani... gostaria de saber quando as vendas do dia 12/09 irao ser cred…"
type textarea "x"
type textarea "Boa tarde Nani... gostaria de saber quando as vendas do dia 12/09 irao ser cred…"
type textarea "x"
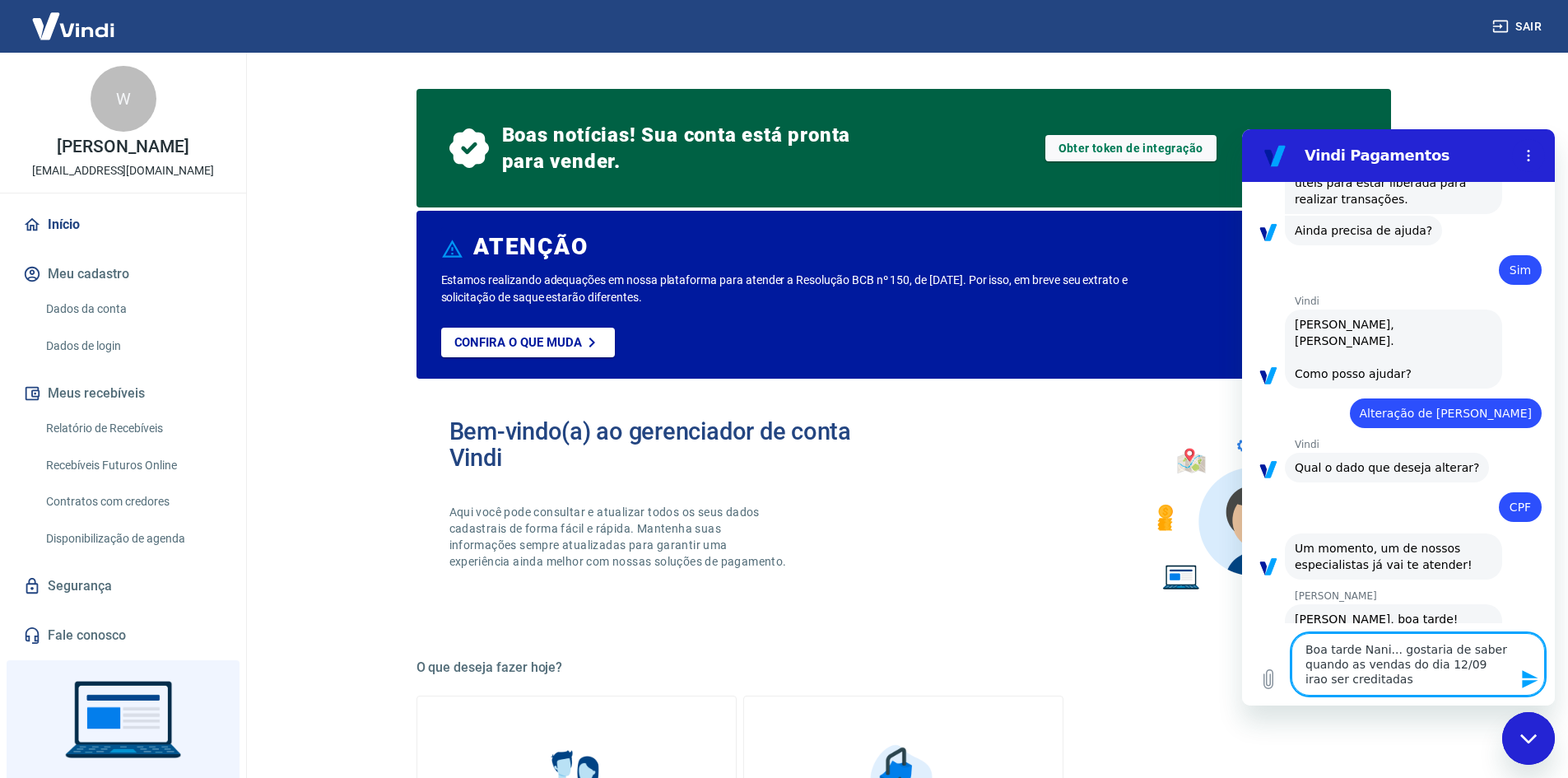
type textarea "Boa tarde Nani... gostaria de saber quando as vendas do dia 12/09 irao ser cred…"
type textarea "x"
type textarea "Boa tarde Nani... gostaria de saber quando as vendas do dia 12/09 irao ser cred…"
type textarea "x"
type textarea "Boa tarde Nani... gostaria de saber quando as vendas do dia 12/09 irao ser cred…"
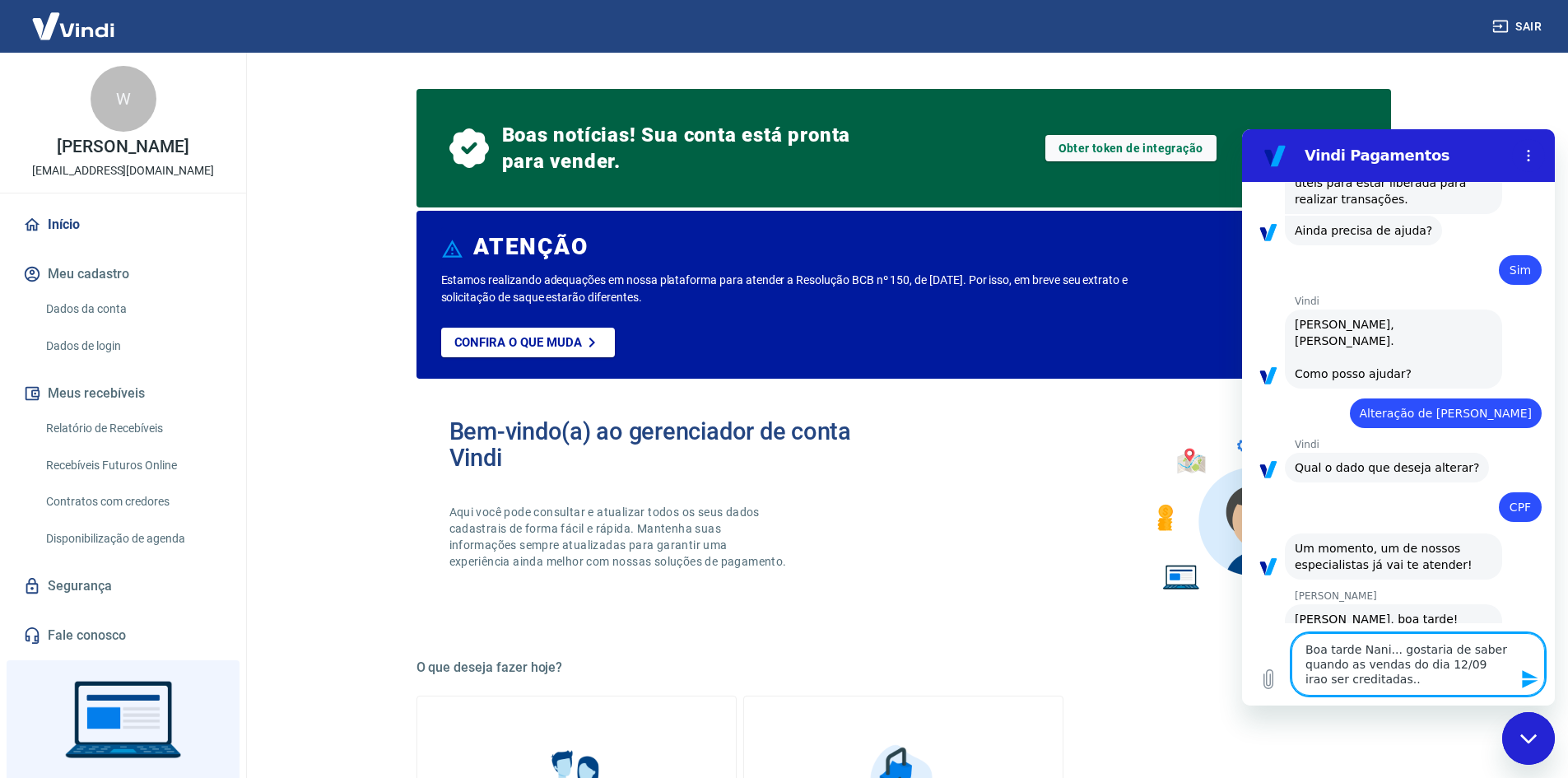
type textarea "x"
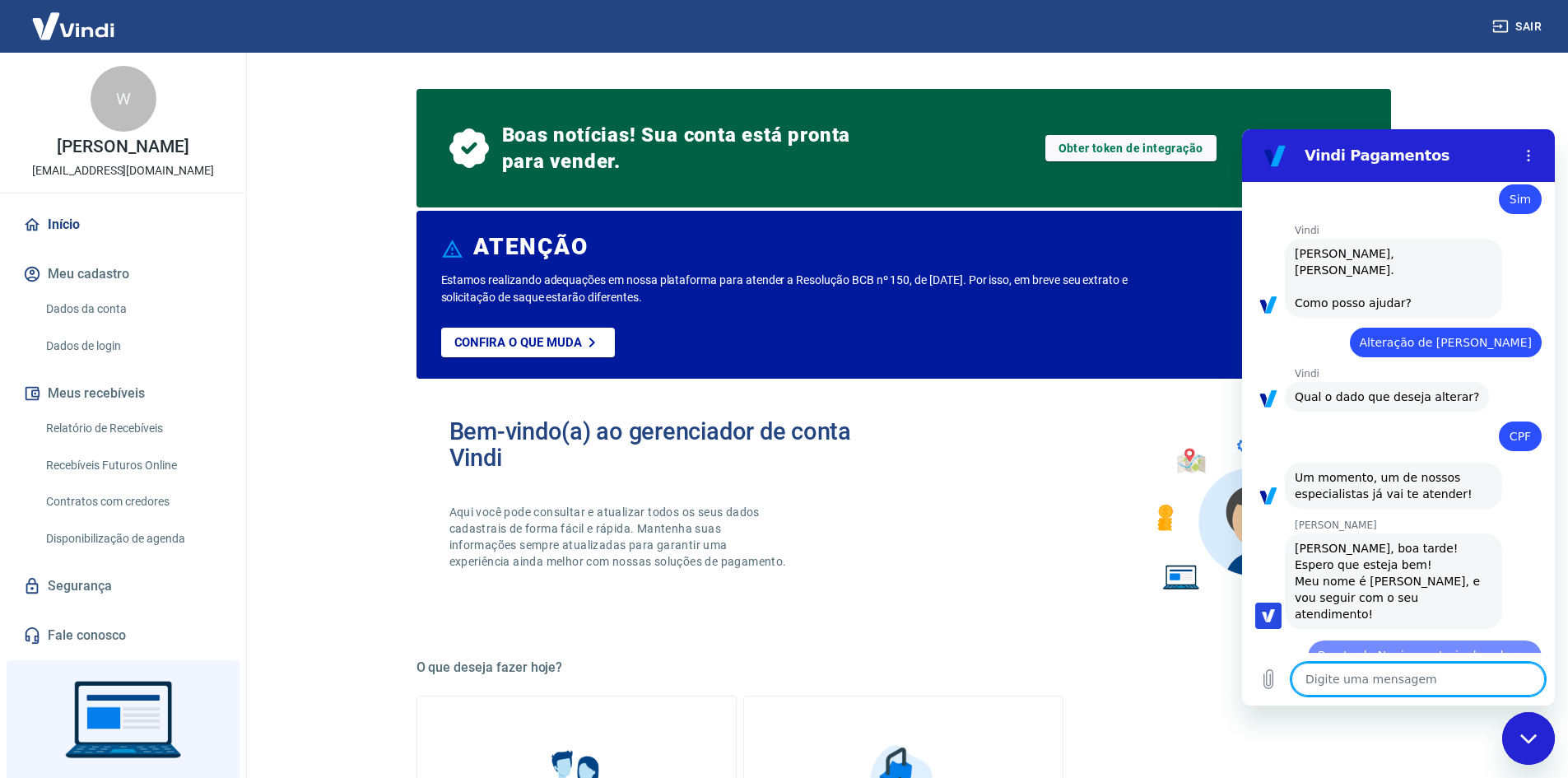
type textarea "x"
type textarea "n"
type textarea "x"
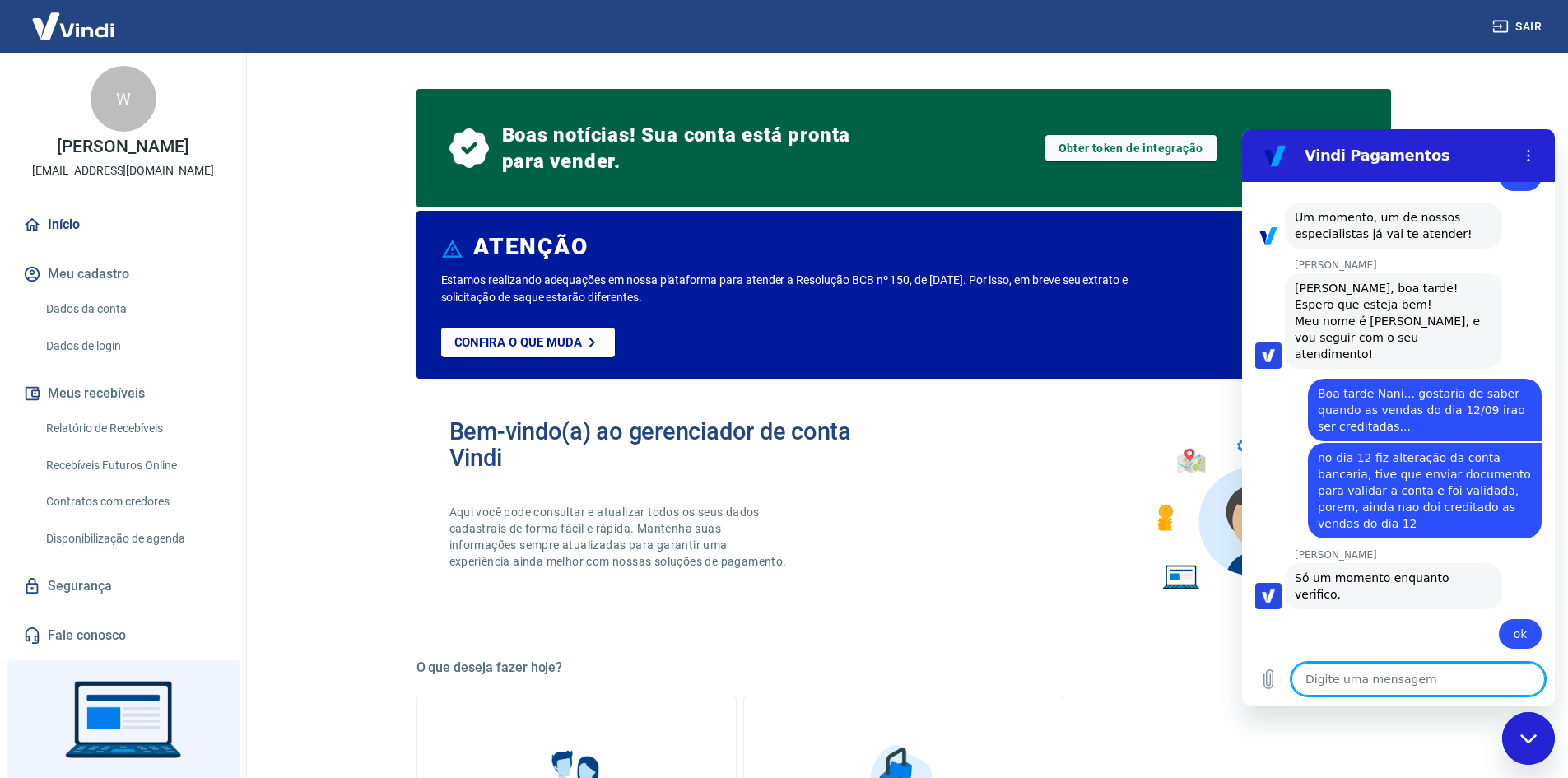
scroll to position [1117, 0]
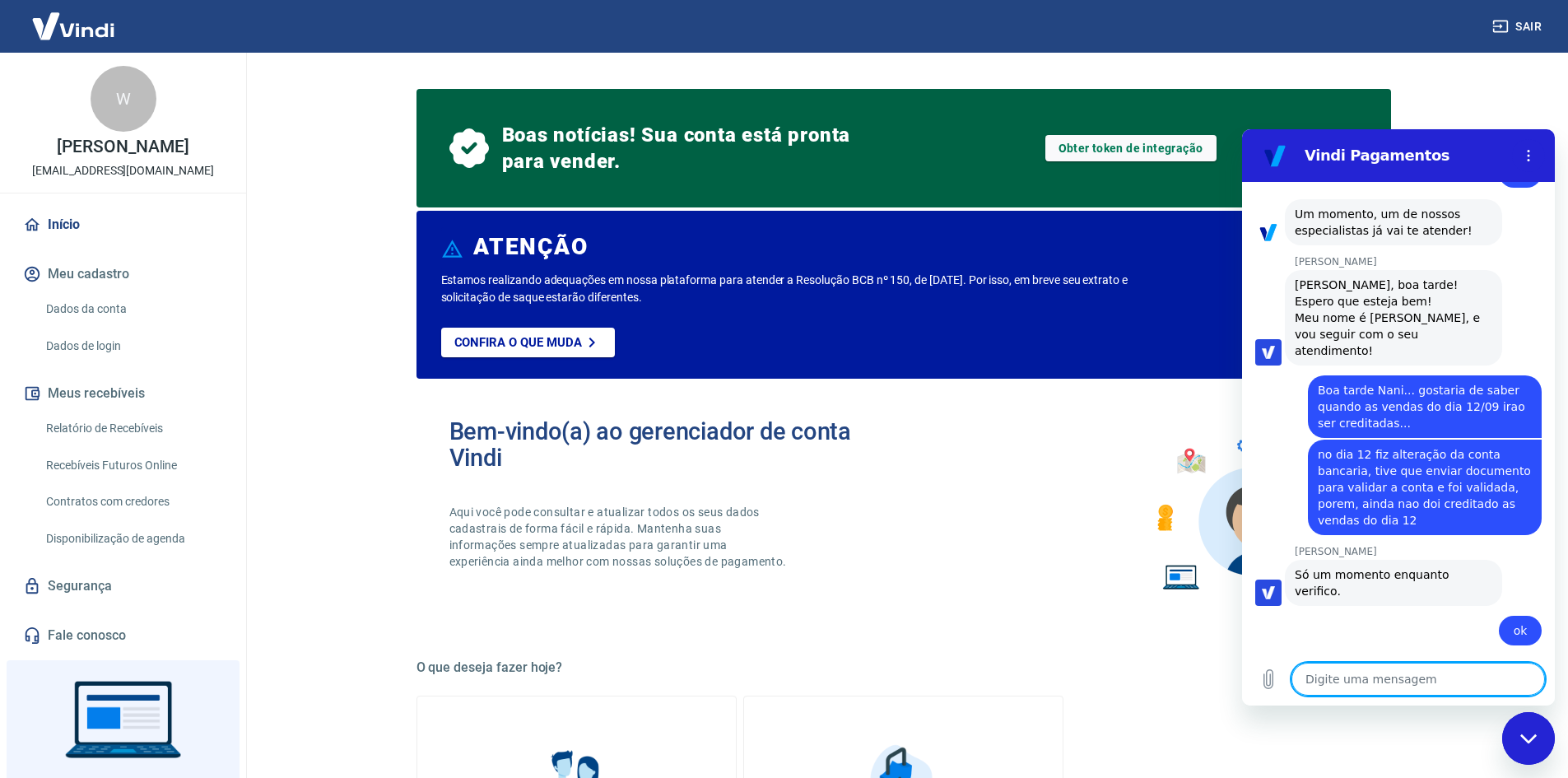
click at [1339, 674] on textarea at bounding box center [1418, 679] width 253 height 33
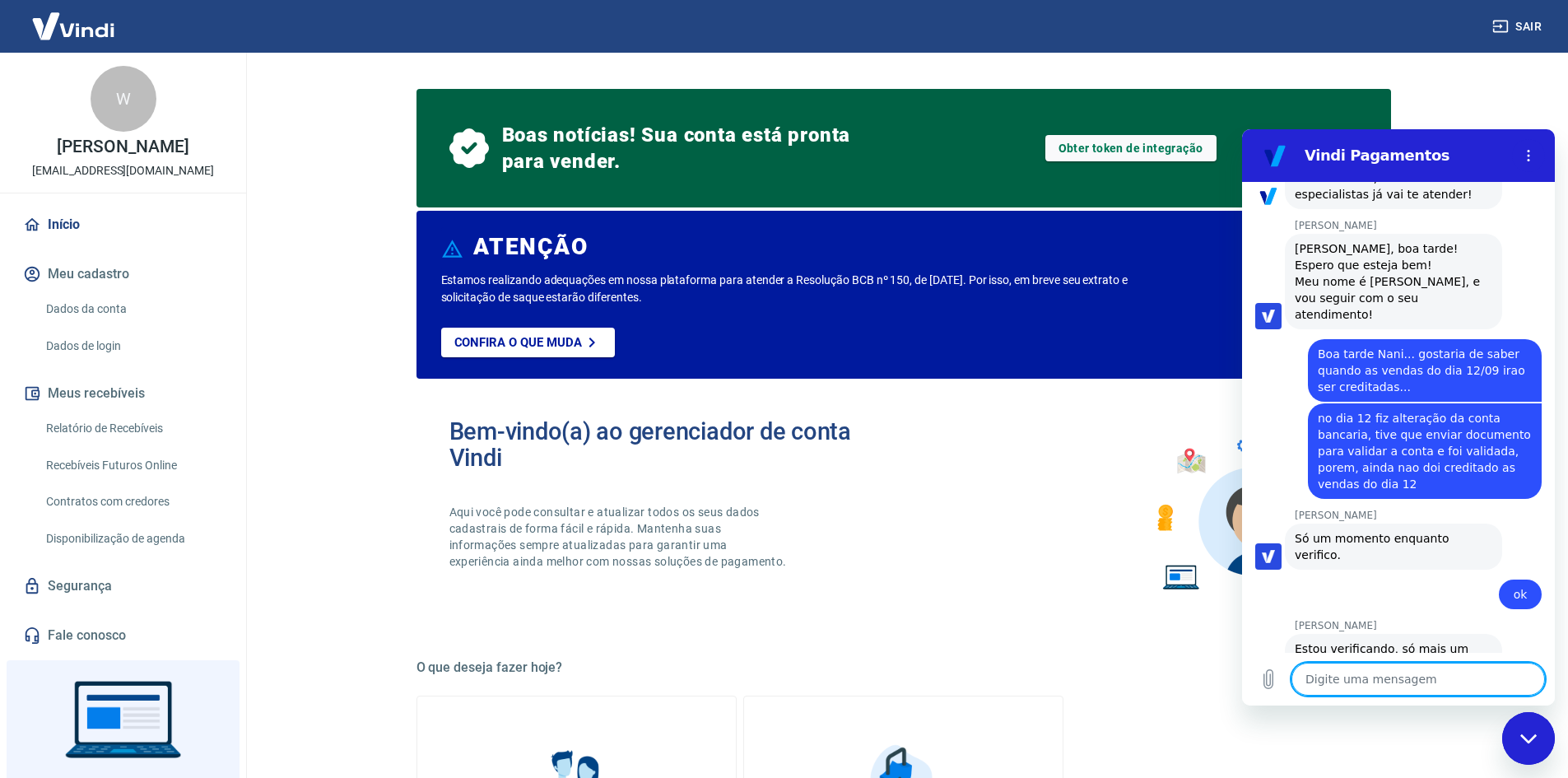
scroll to position [1157, 0]
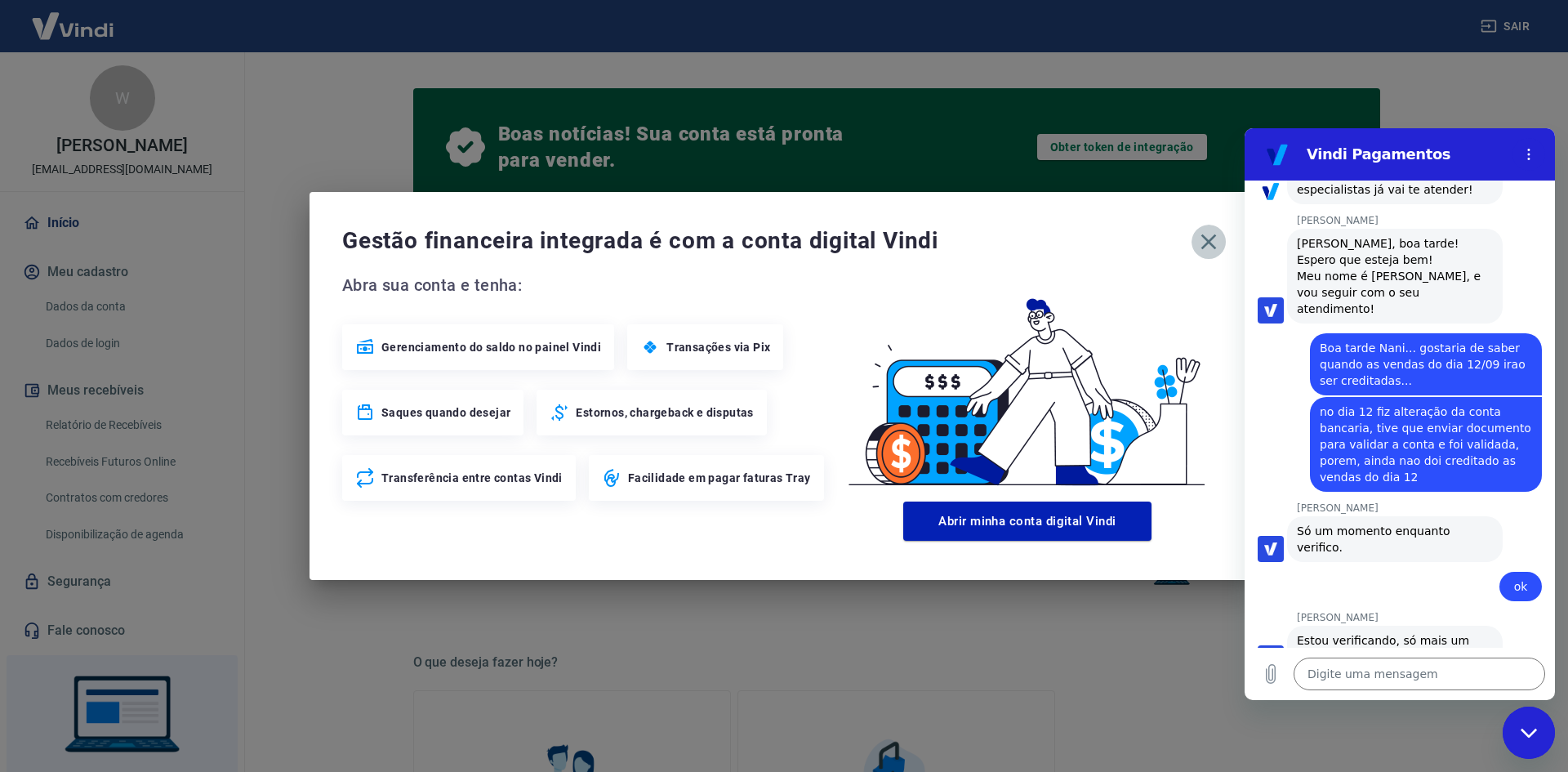
click at [1212, 246] on icon "button" at bounding box center [1209, 242] width 27 height 27
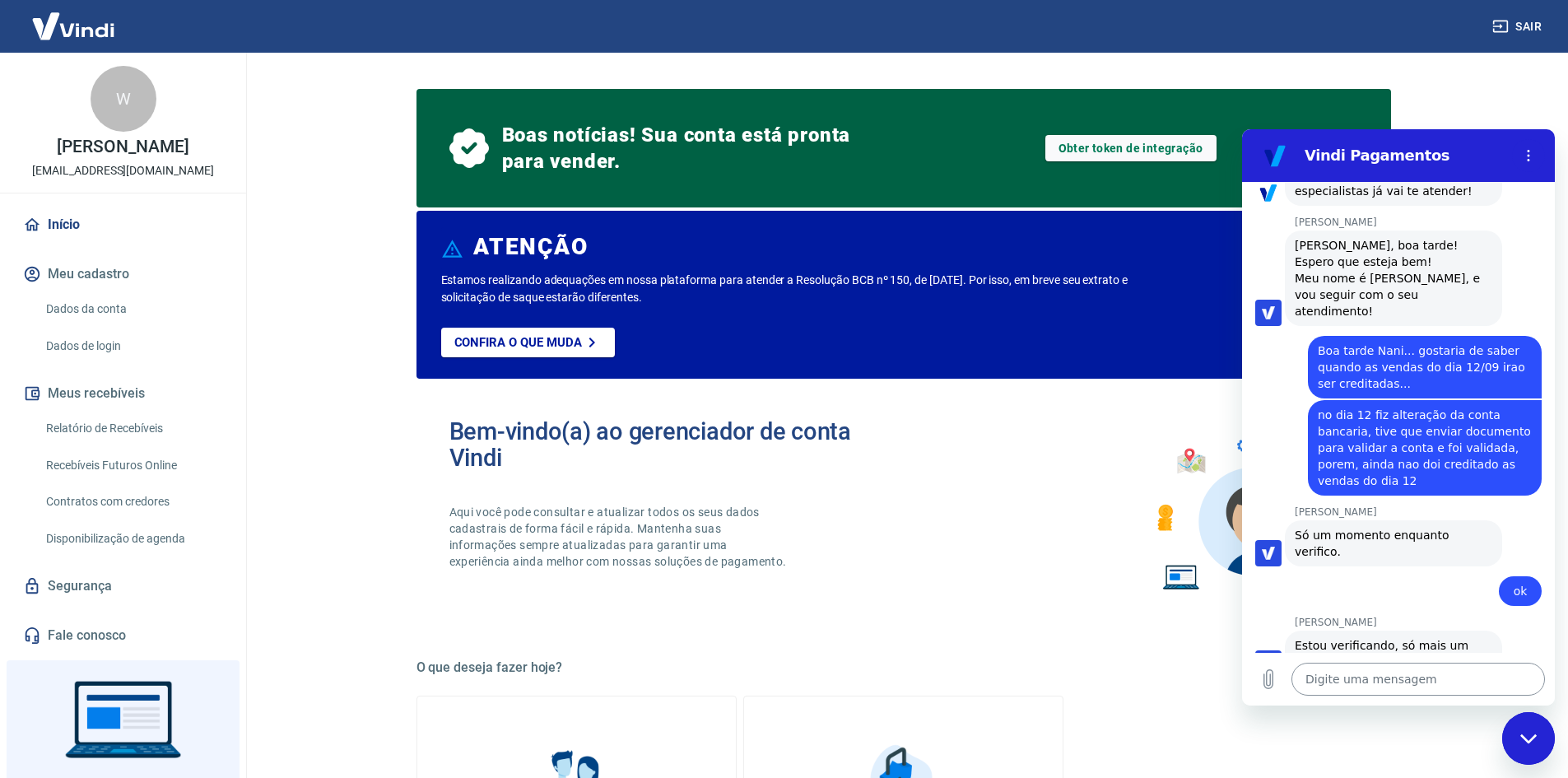
click at [1359, 680] on textarea at bounding box center [1418, 679] width 253 height 33
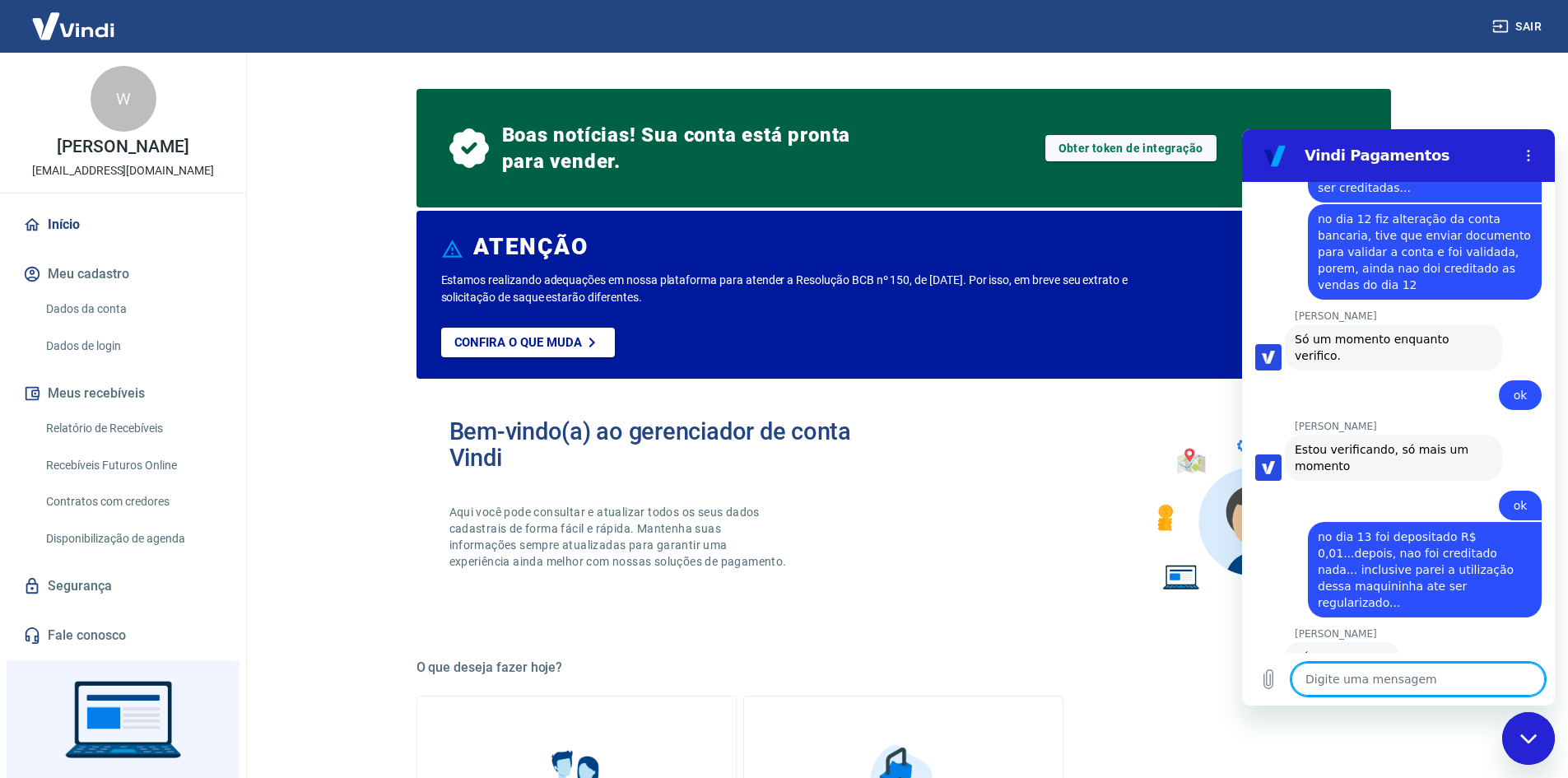
scroll to position [1355, 0]
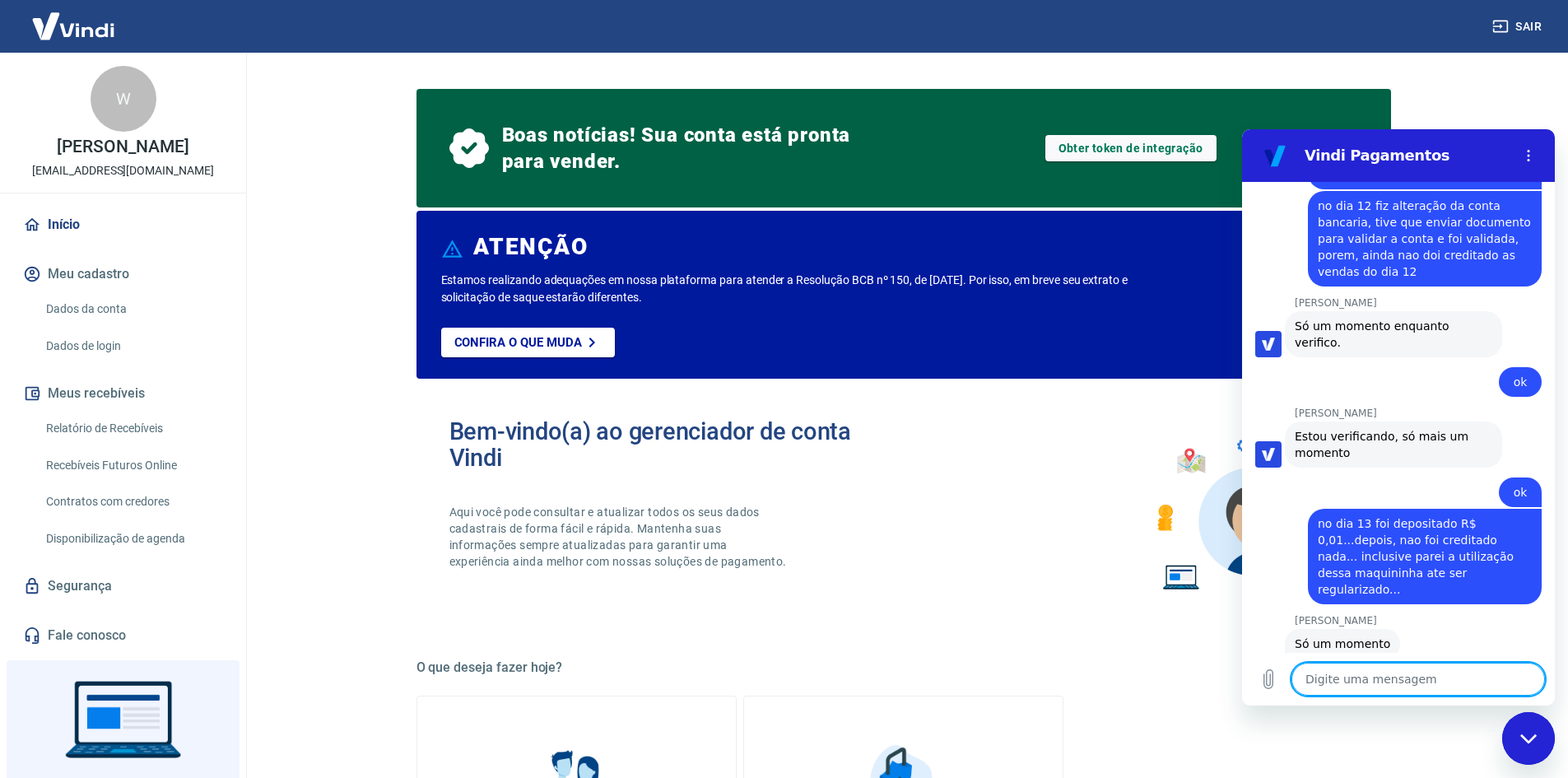
click at [1413, 683] on textarea at bounding box center [1418, 679] width 253 height 33
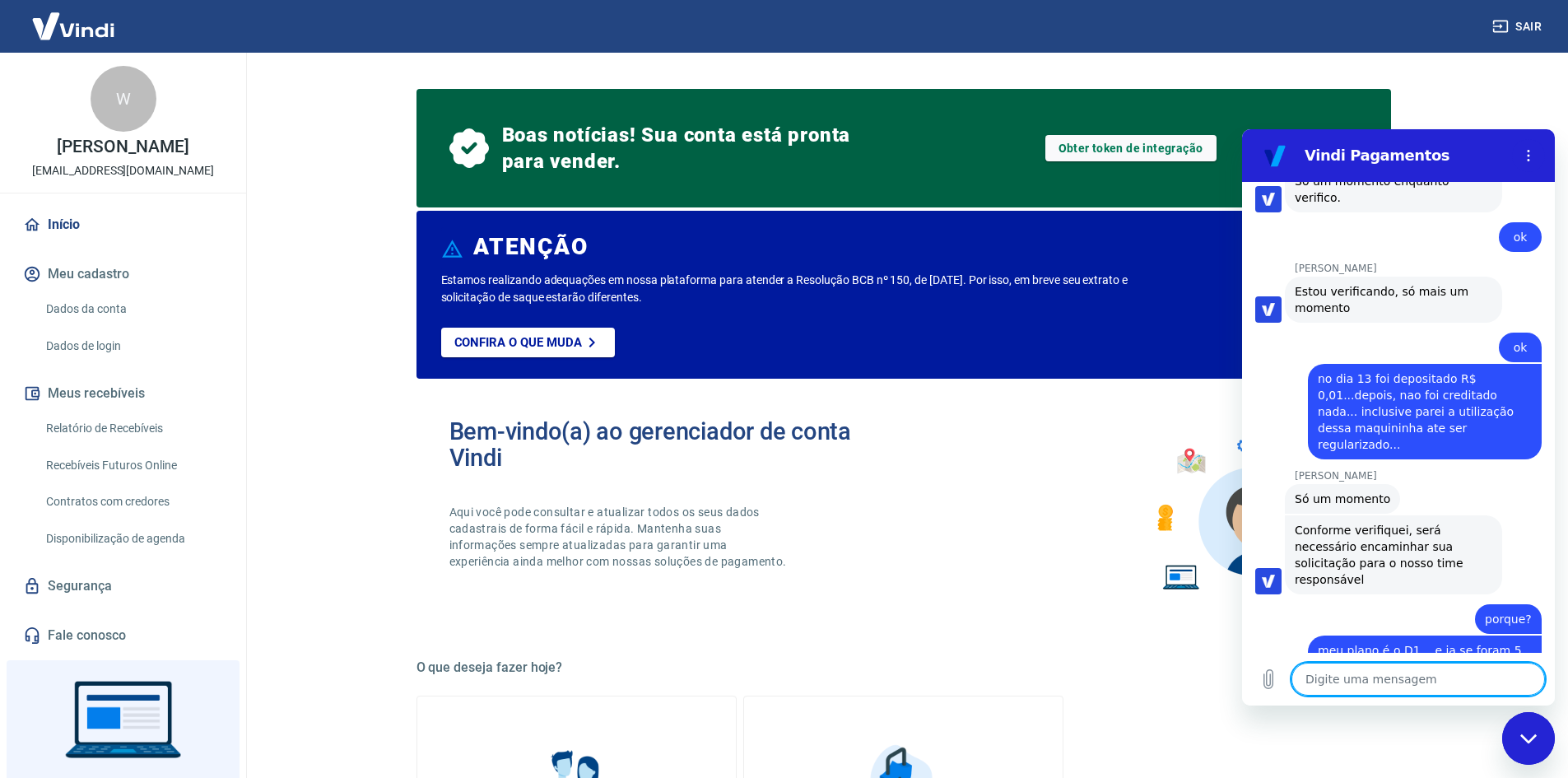
scroll to position [1513, 0]
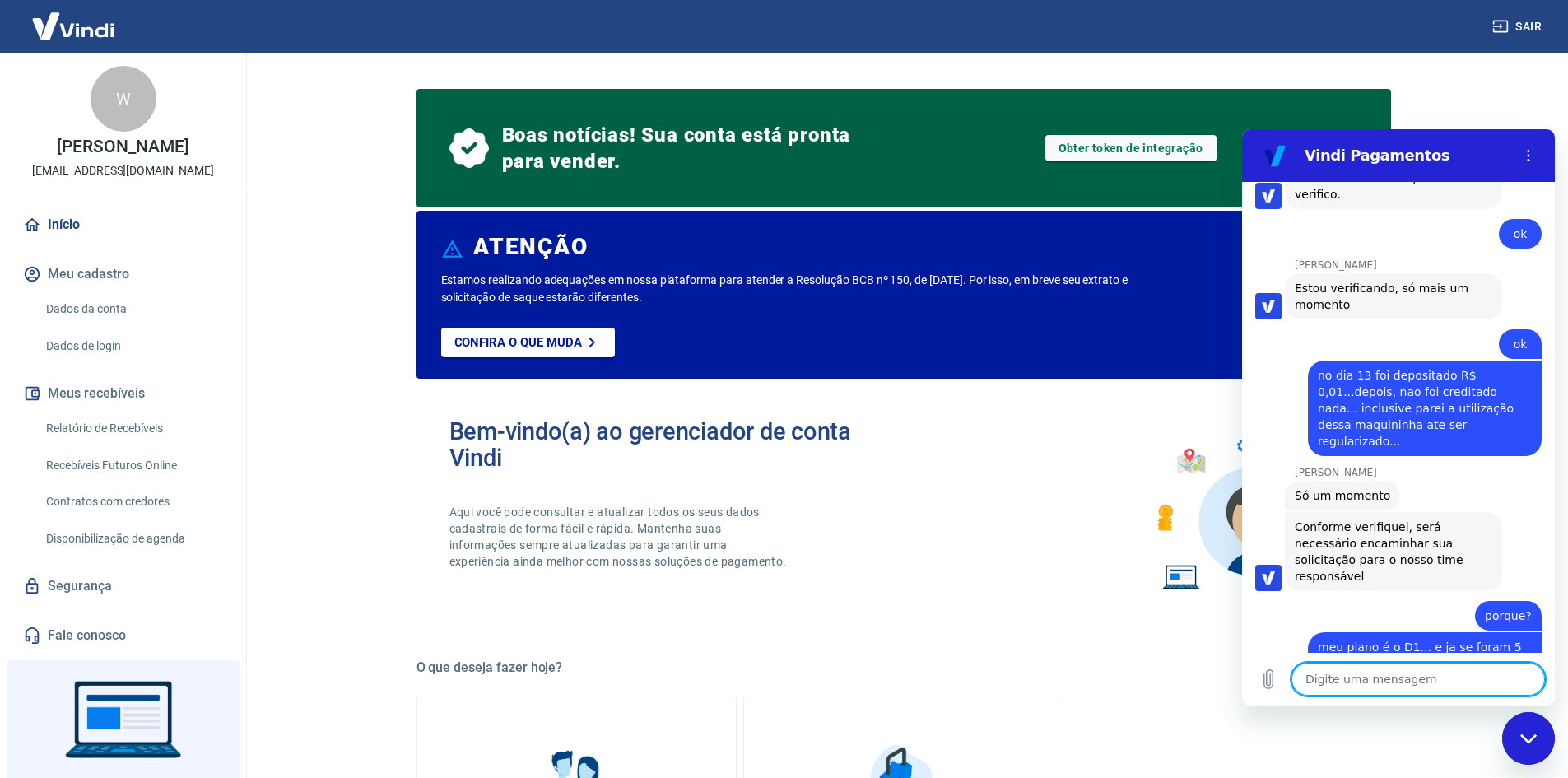
click at [1331, 680] on textarea at bounding box center [1418, 679] width 253 height 33
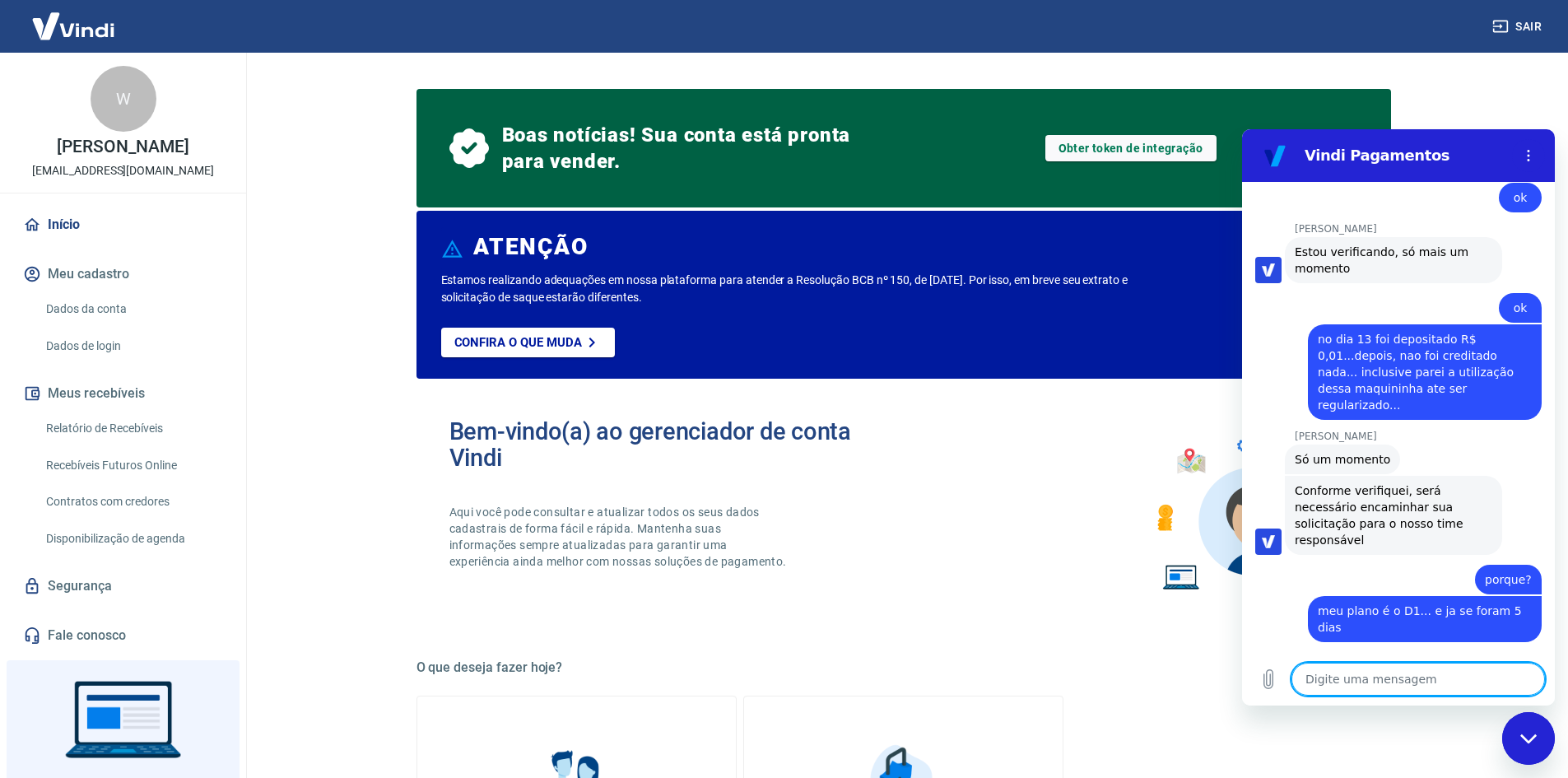
scroll to position [1553, 0]
